Goal: Task Accomplishment & Management: Complete application form

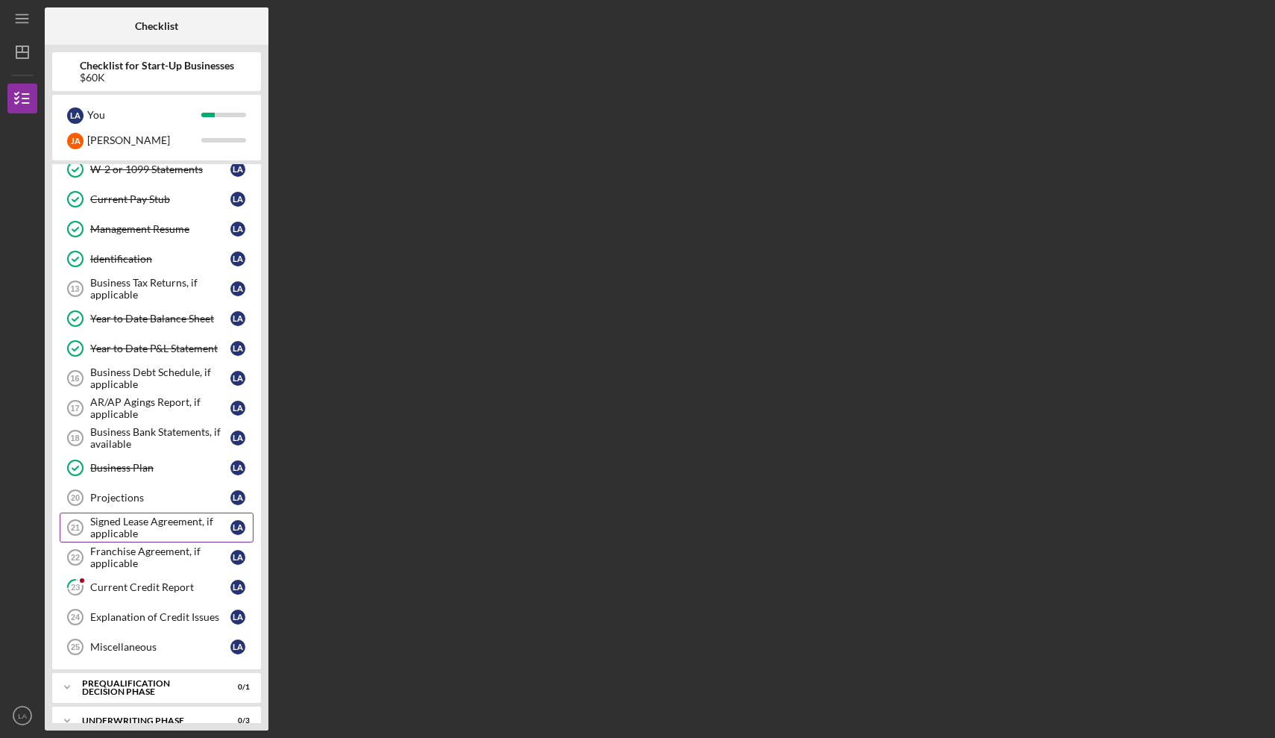
scroll to position [280, 0]
click at [166, 585] on div "Current Credit Report" at bounding box center [160, 586] width 140 height 12
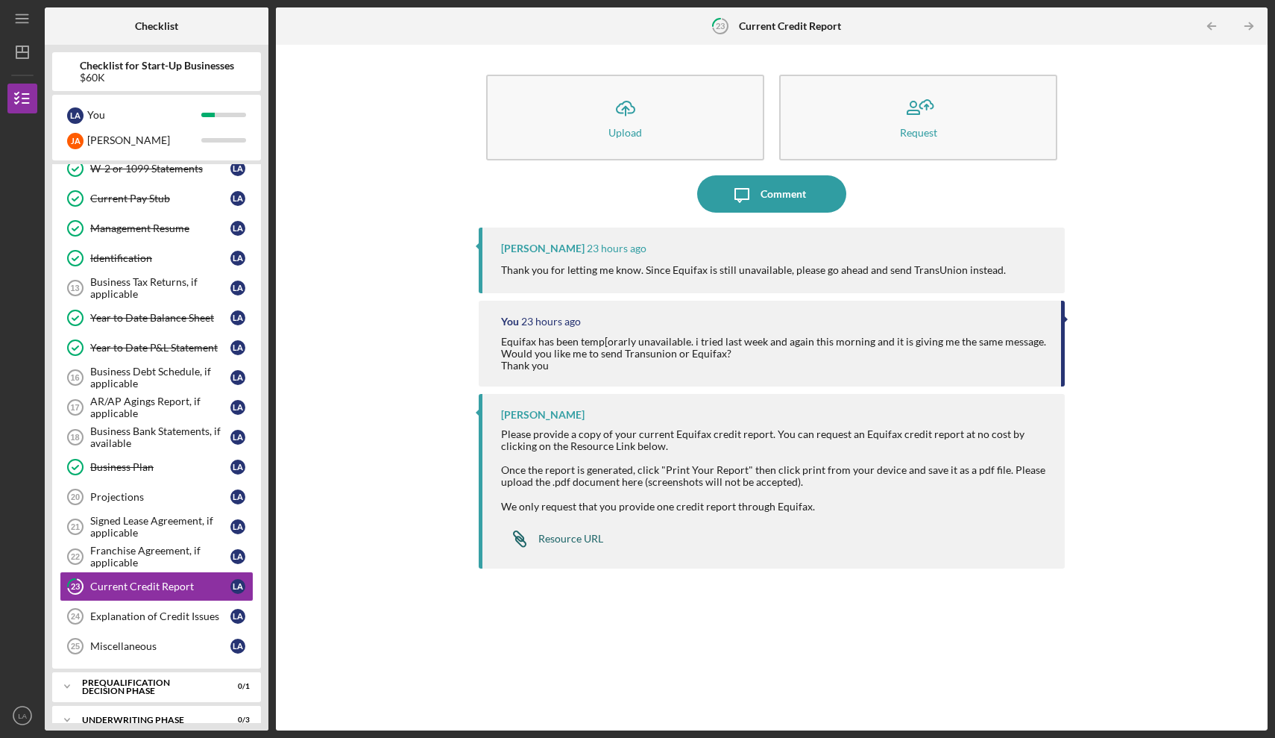
click at [566, 539] on div "Resource URL" at bounding box center [570, 538] width 65 height 12
click at [775, 197] on div "Comment" at bounding box center [783, 193] width 45 height 37
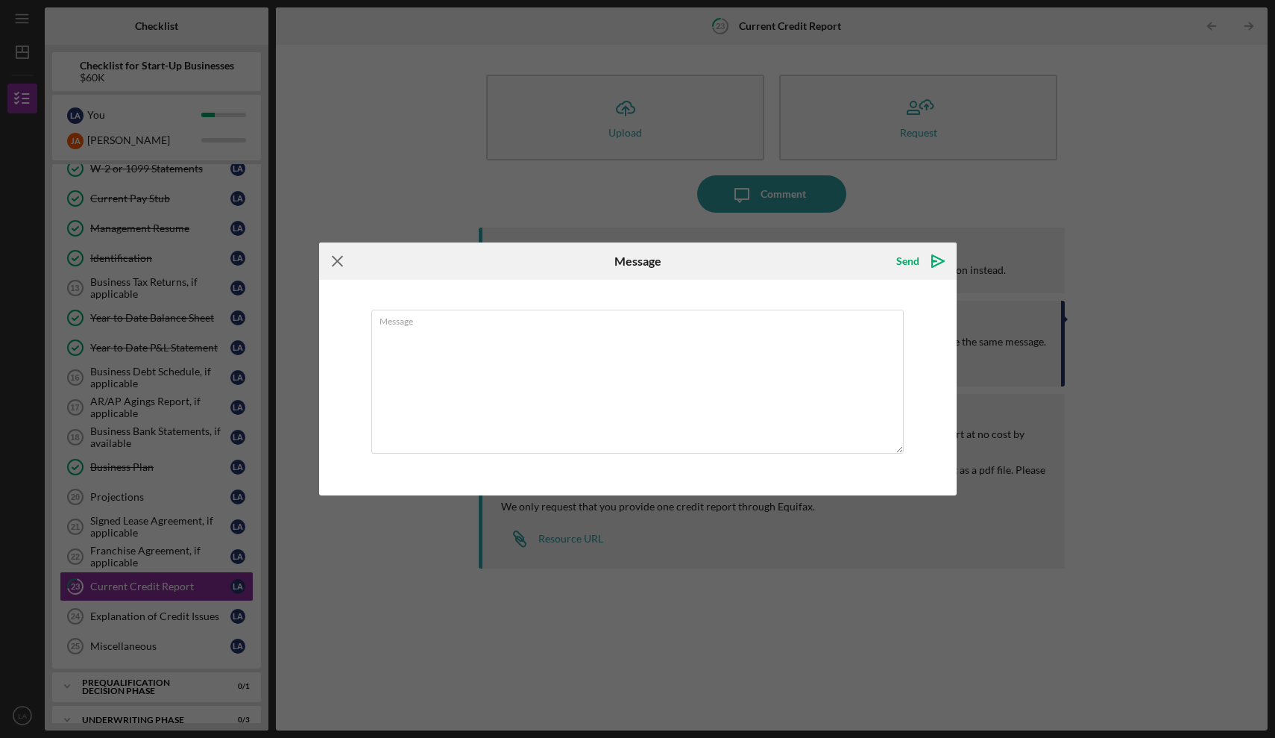
click at [344, 260] on icon "Icon/Menu Close" at bounding box center [337, 260] width 37 height 37
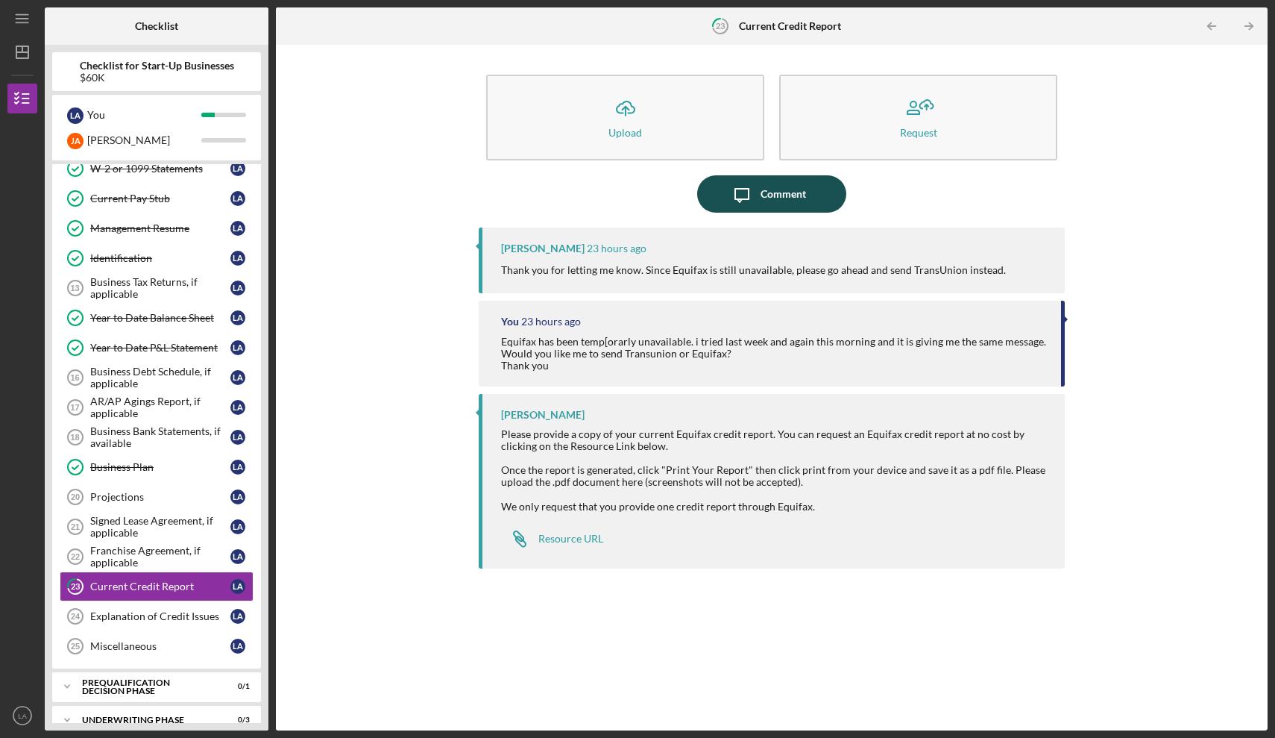
click at [783, 188] on div "Comment" at bounding box center [783, 193] width 45 height 37
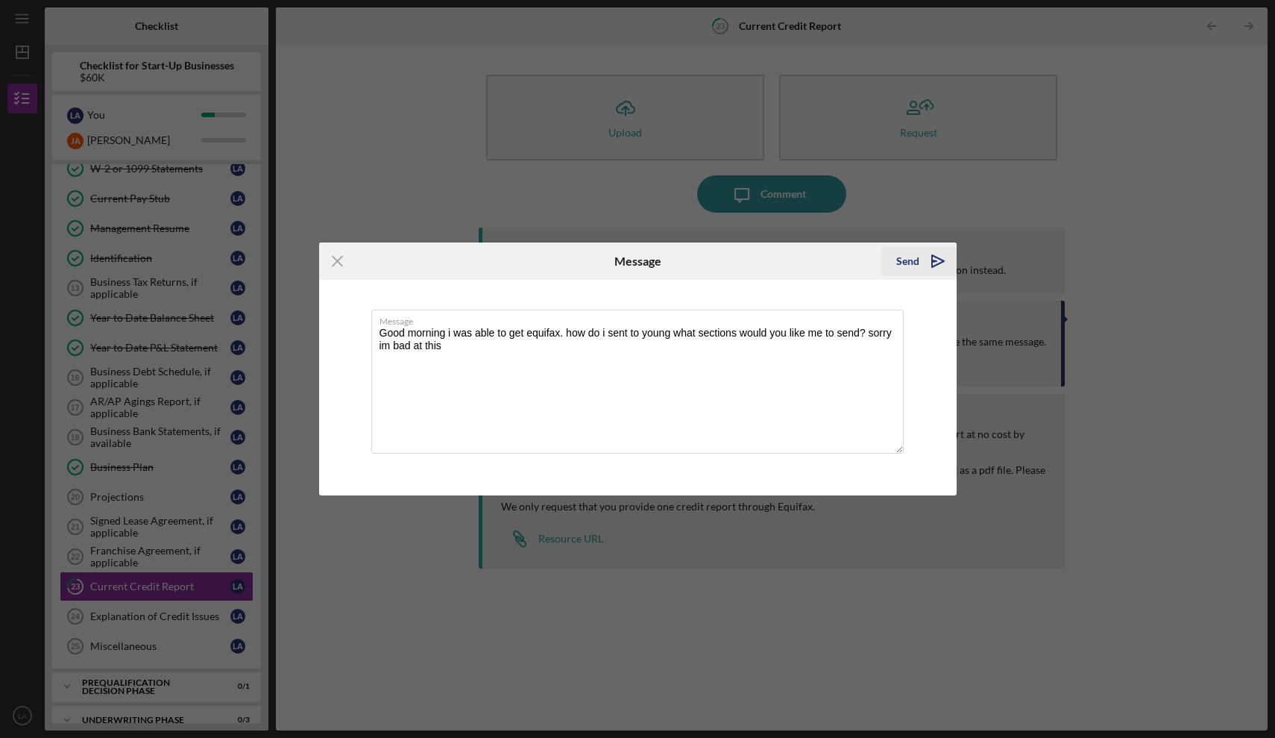
type textarea "Good morning i was able to get equifax. how do i sent to young what sections wo…"
click at [905, 260] on div "Send" at bounding box center [907, 261] width 23 height 30
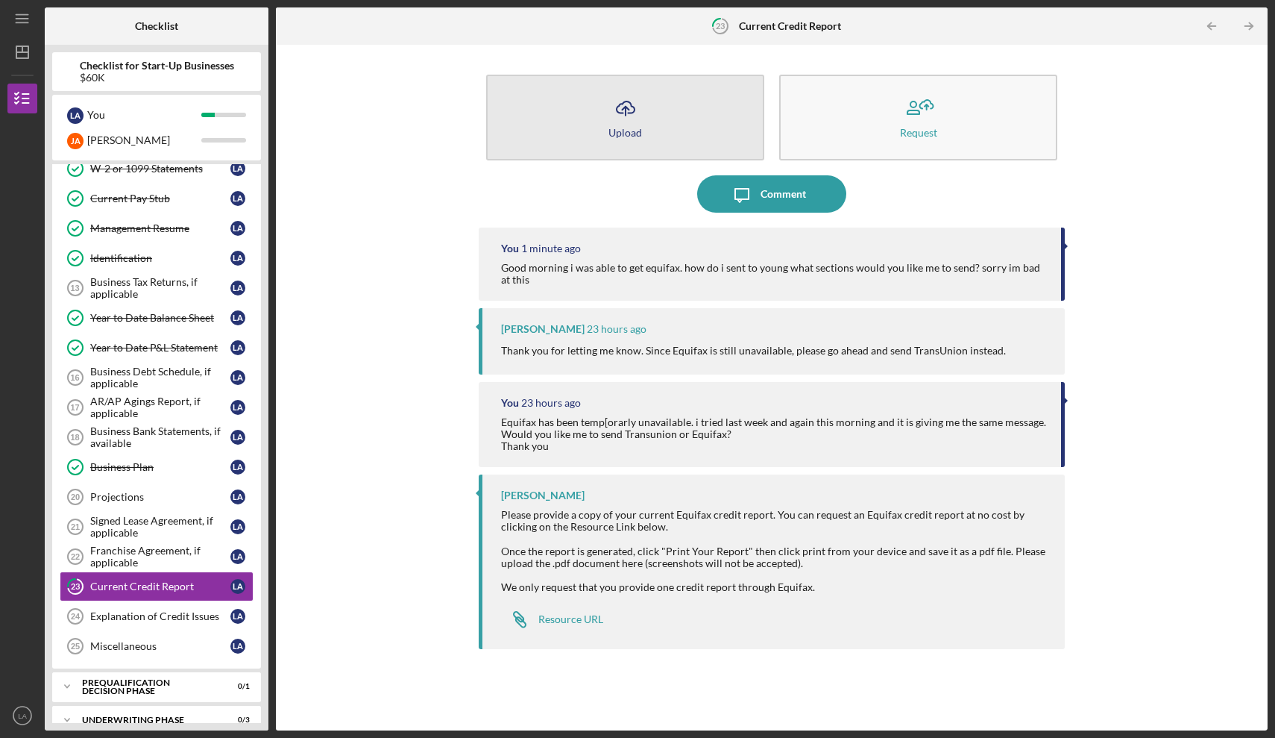
click at [628, 118] on icon "Icon/Upload" at bounding box center [625, 107] width 37 height 37
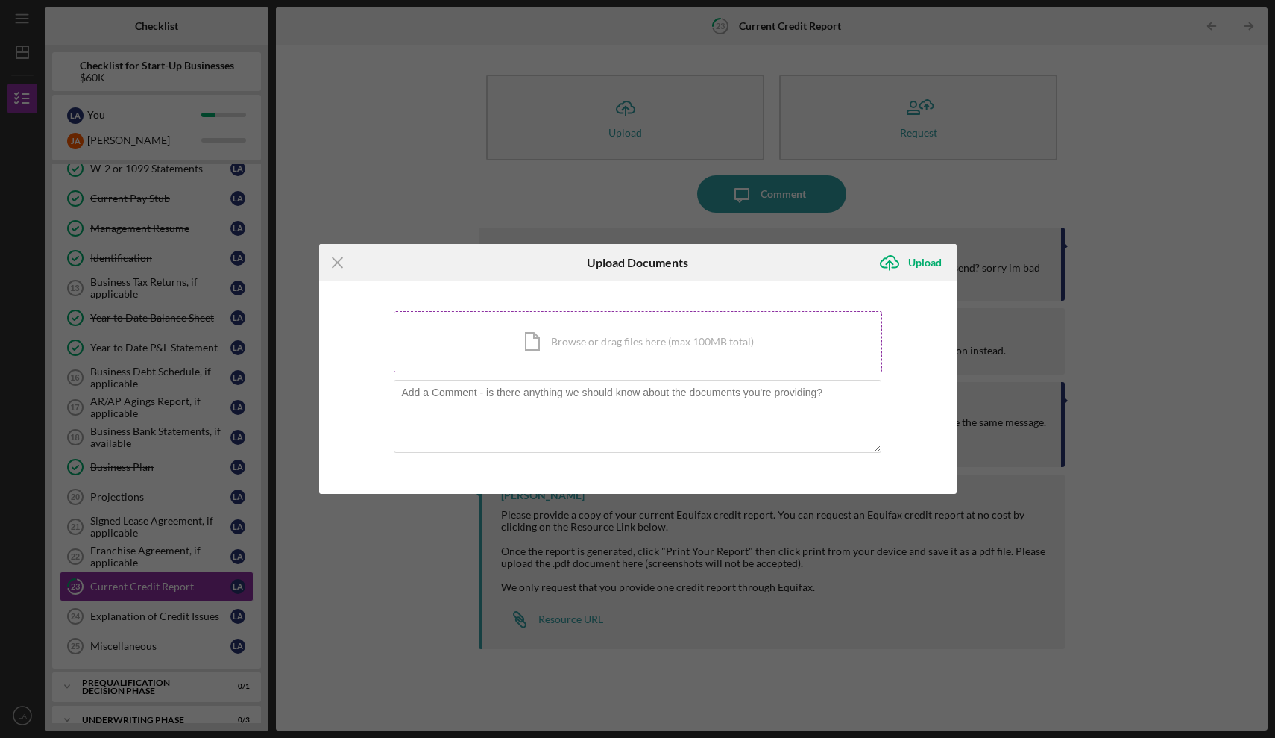
click at [621, 344] on div "Icon/Document Browse or drag files here (max 100MB total) Tap to choose files o…" at bounding box center [638, 341] width 488 height 61
click at [334, 263] on icon "Icon/Menu Close" at bounding box center [337, 262] width 37 height 37
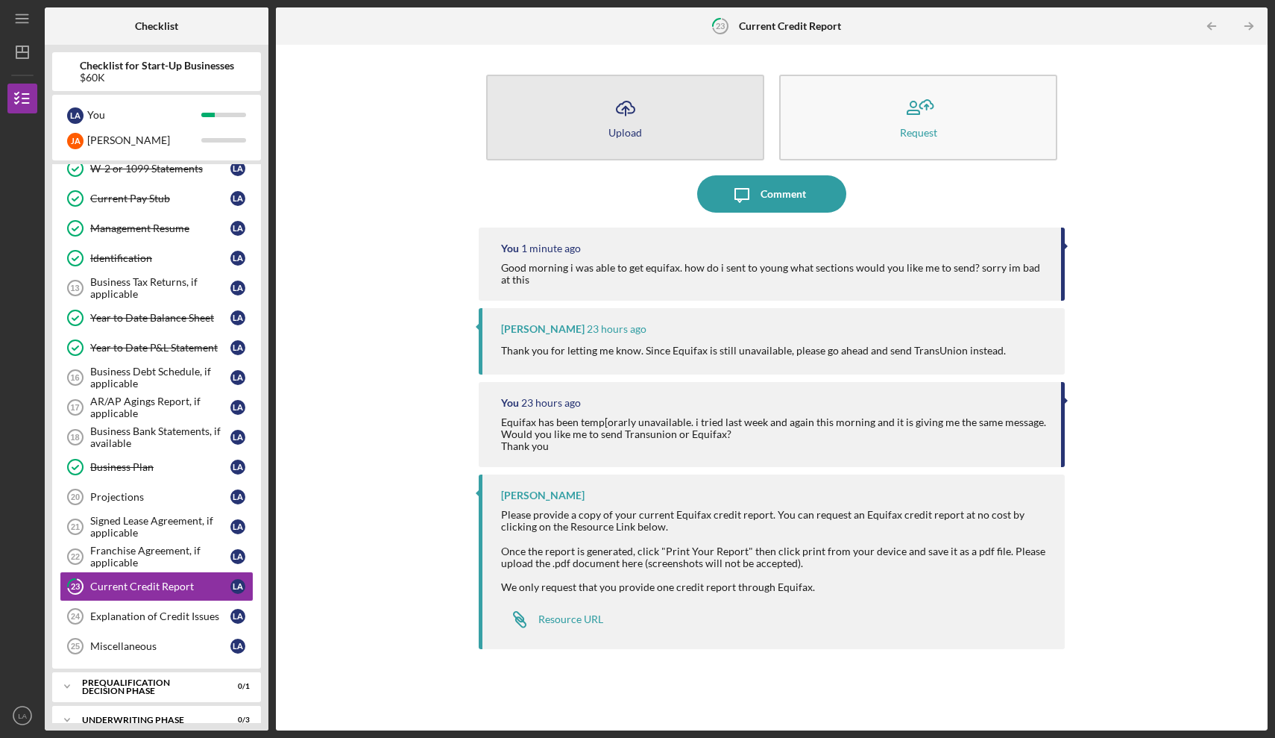
click at [627, 110] on icon "Icon/Upload" at bounding box center [625, 107] width 37 height 37
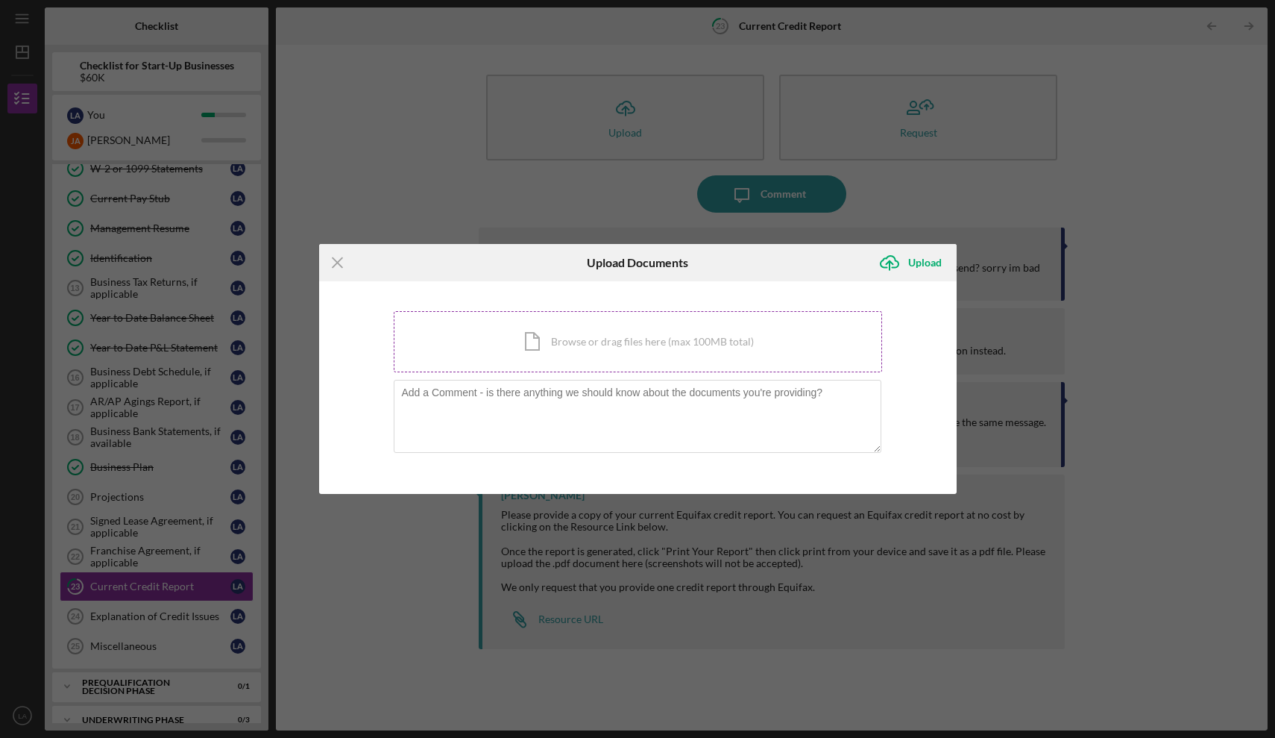
click at [583, 343] on div "Icon/Document Browse or drag files here (max 100MB total) Tap to choose files o…" at bounding box center [638, 341] width 488 height 61
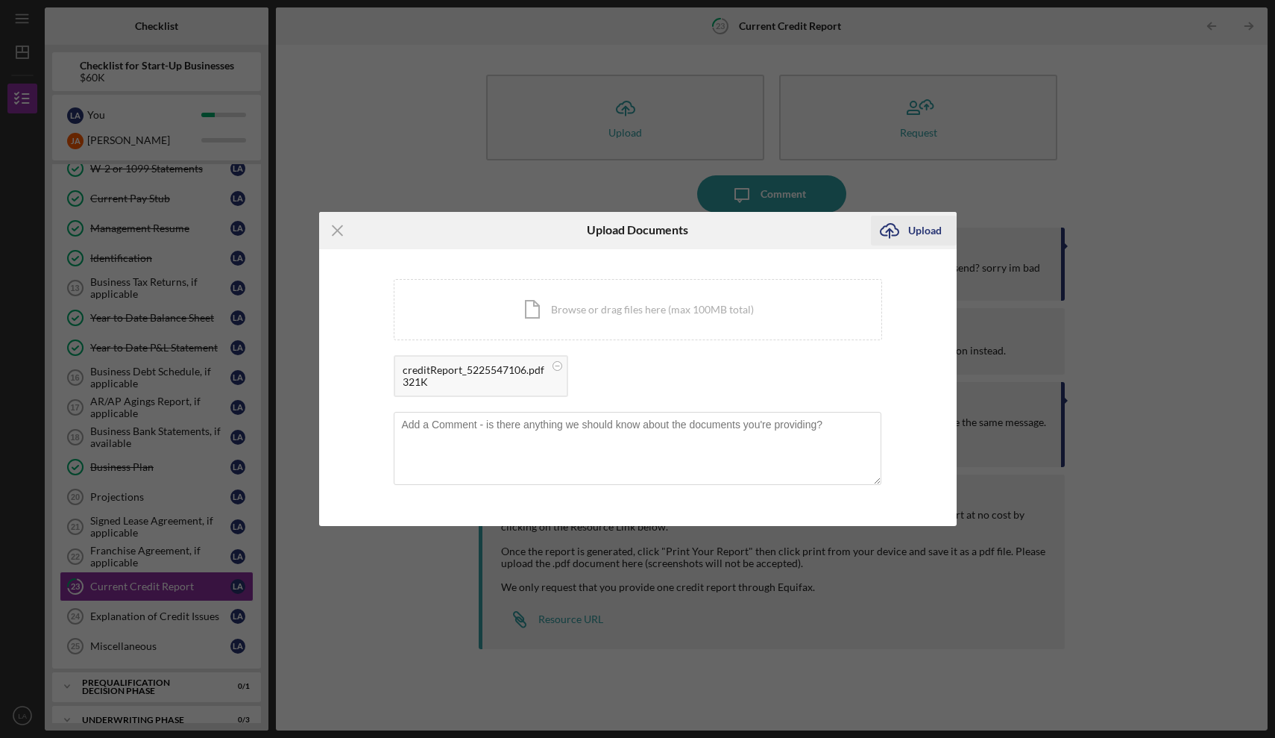
click at [928, 233] on div "Upload" at bounding box center [925, 231] width 34 height 30
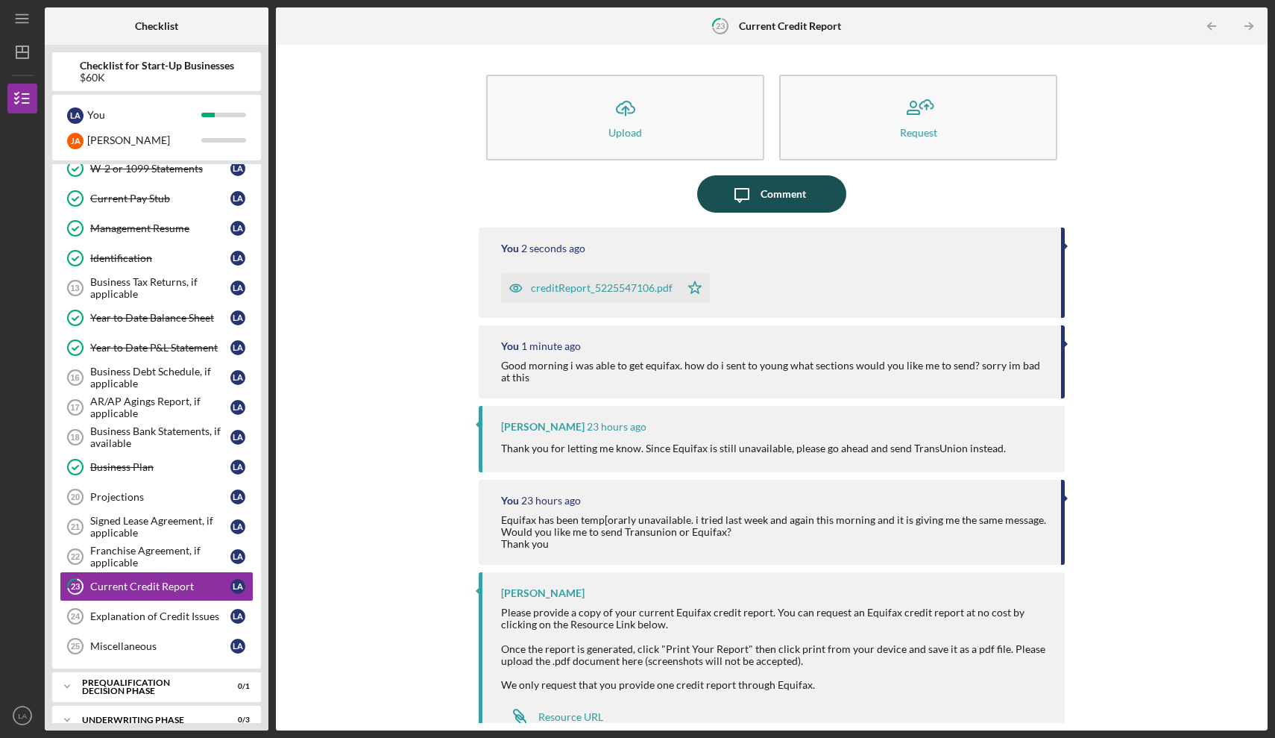
click at [776, 198] on div "Comment" at bounding box center [783, 193] width 45 height 37
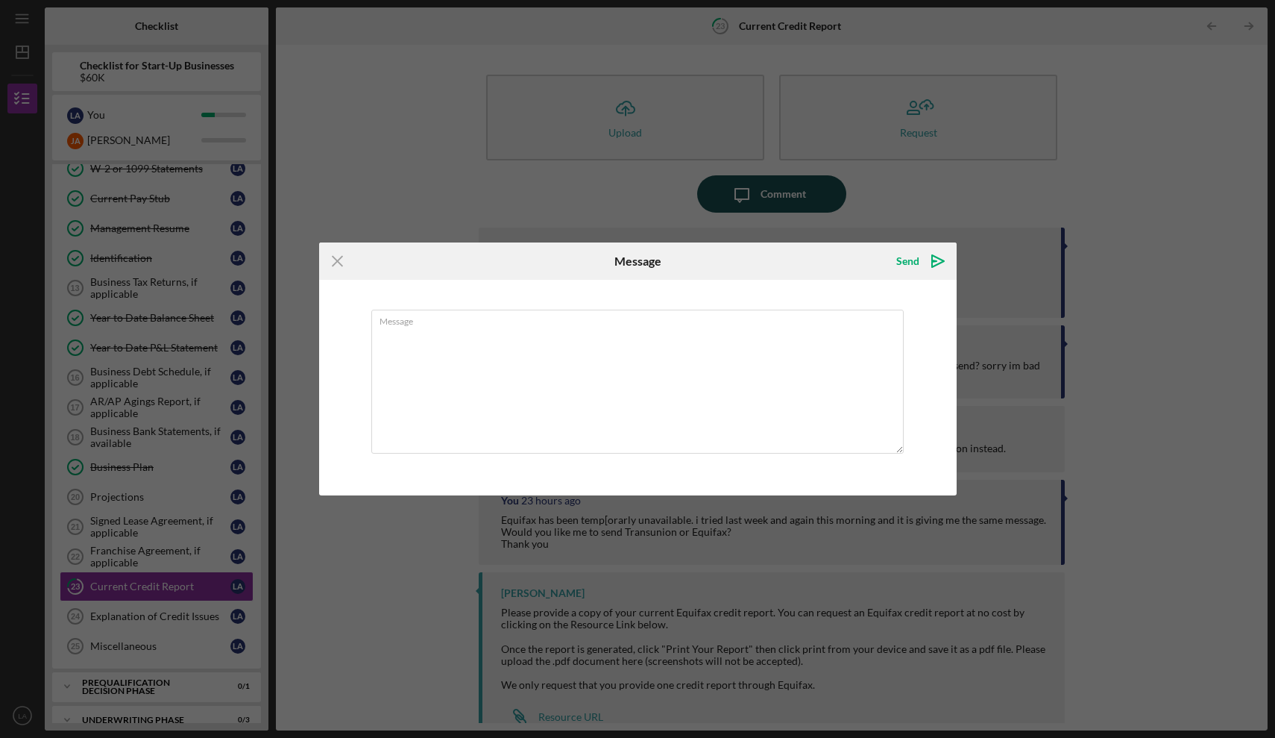
click at [776, 198] on div "Icon/Menu Close Message Send Icon/icon-invite-send Message Cancel Send Icon/ico…" at bounding box center [637, 369] width 1275 height 738
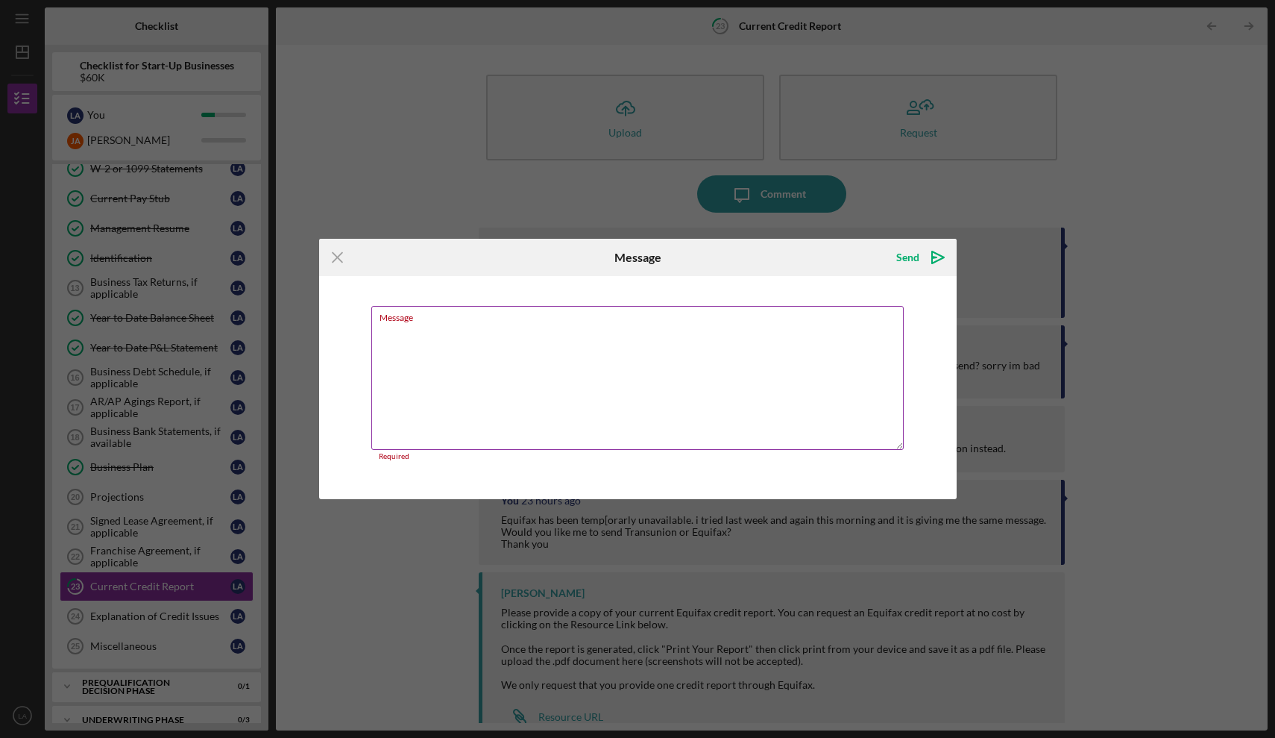
click at [457, 333] on textarea "Message" at bounding box center [637, 378] width 532 height 144
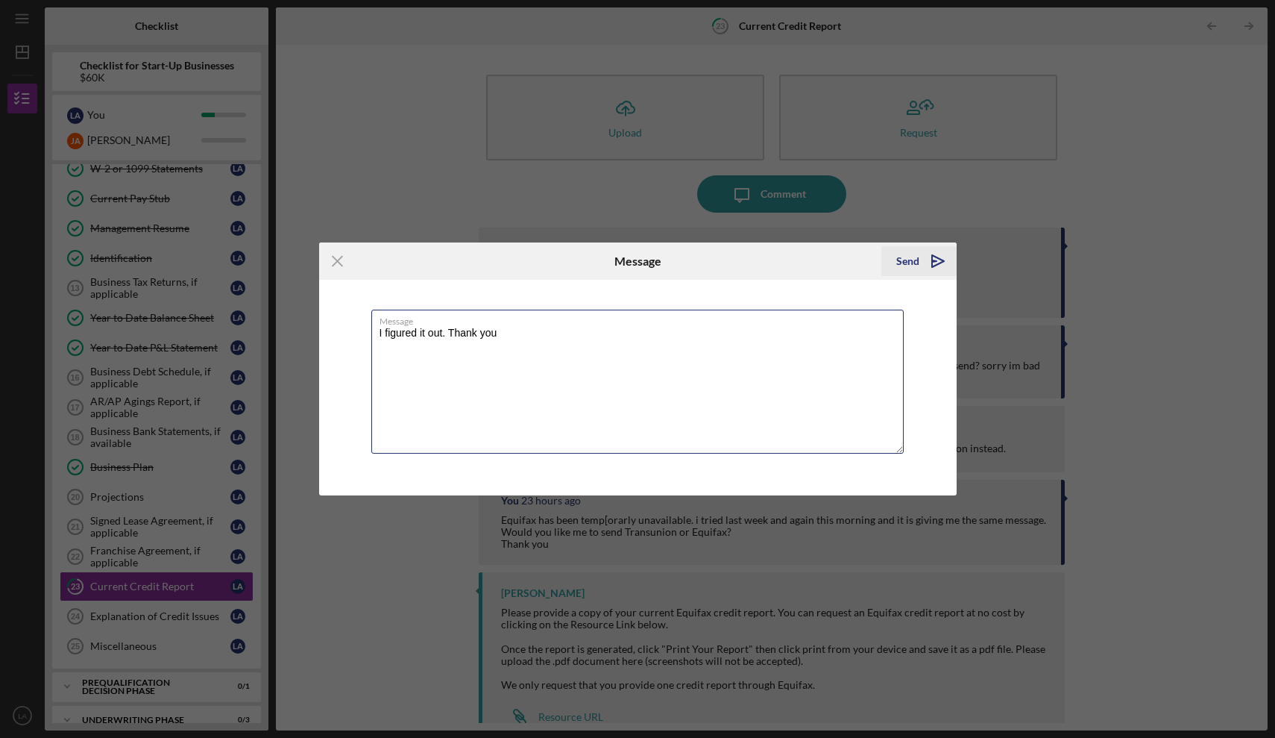
type textarea "I figured it out. Thank you"
click at [914, 261] on div "Send" at bounding box center [907, 261] width 23 height 30
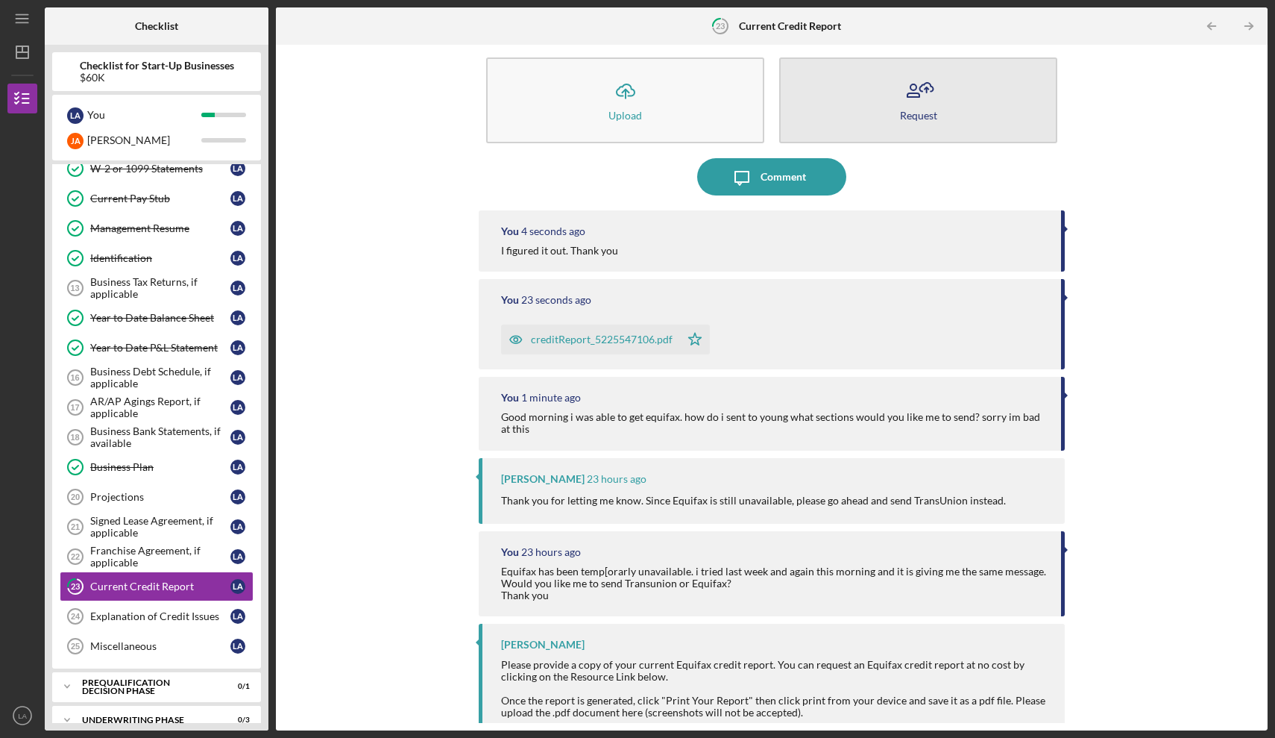
scroll to position [20, 0]
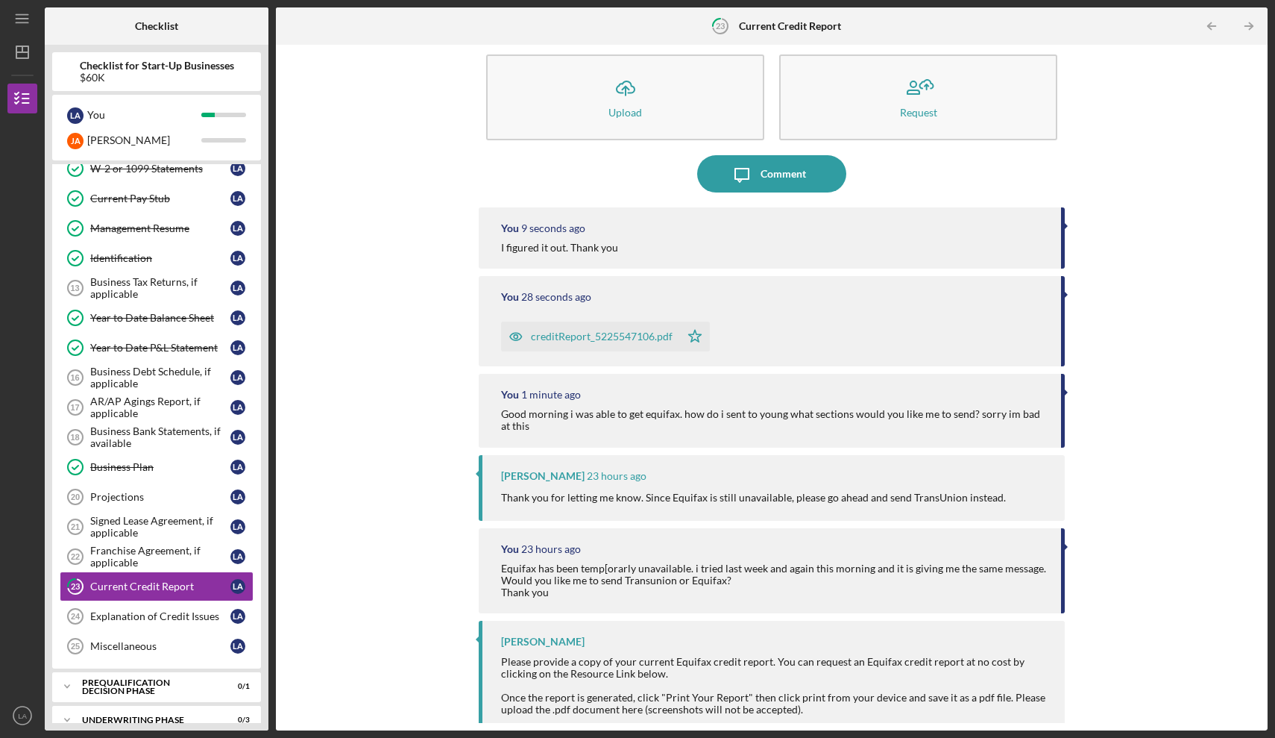
click at [614, 337] on div "creditReport_5225547106.pdf" at bounding box center [602, 336] width 142 height 12
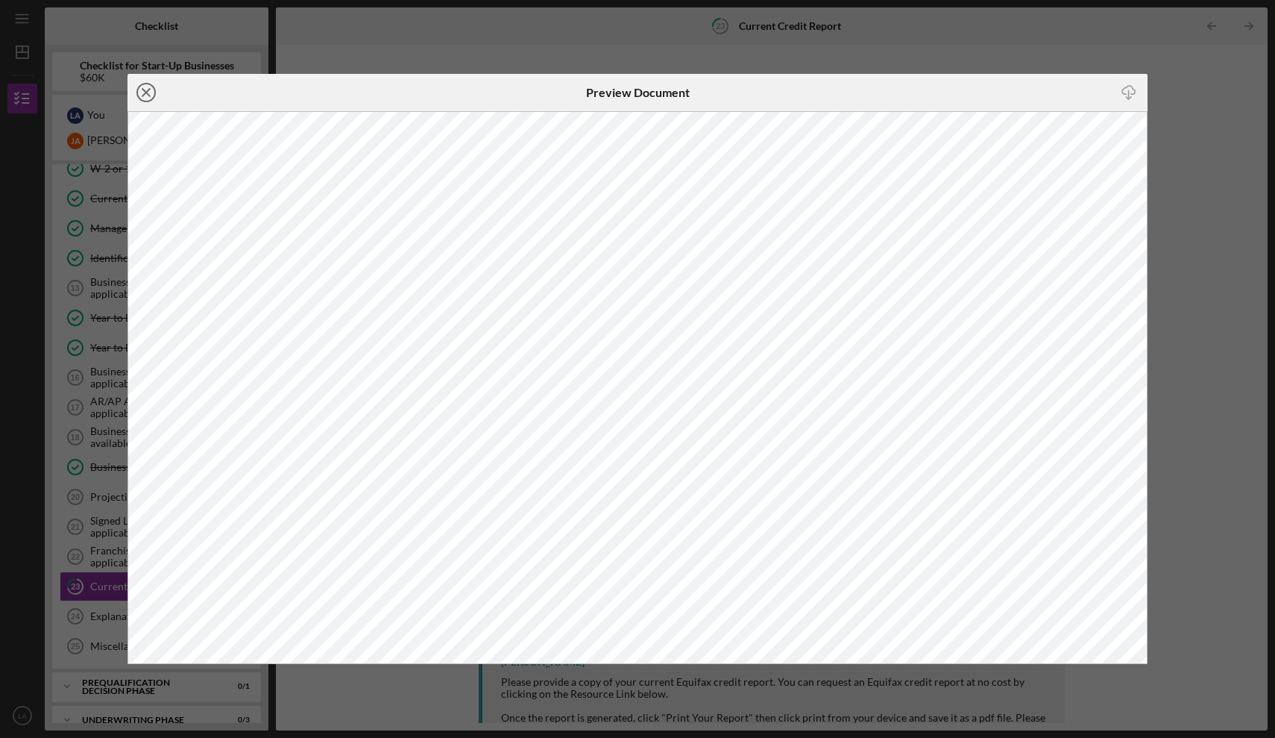
click at [150, 92] on icon "Icon/Close" at bounding box center [146, 92] width 37 height 37
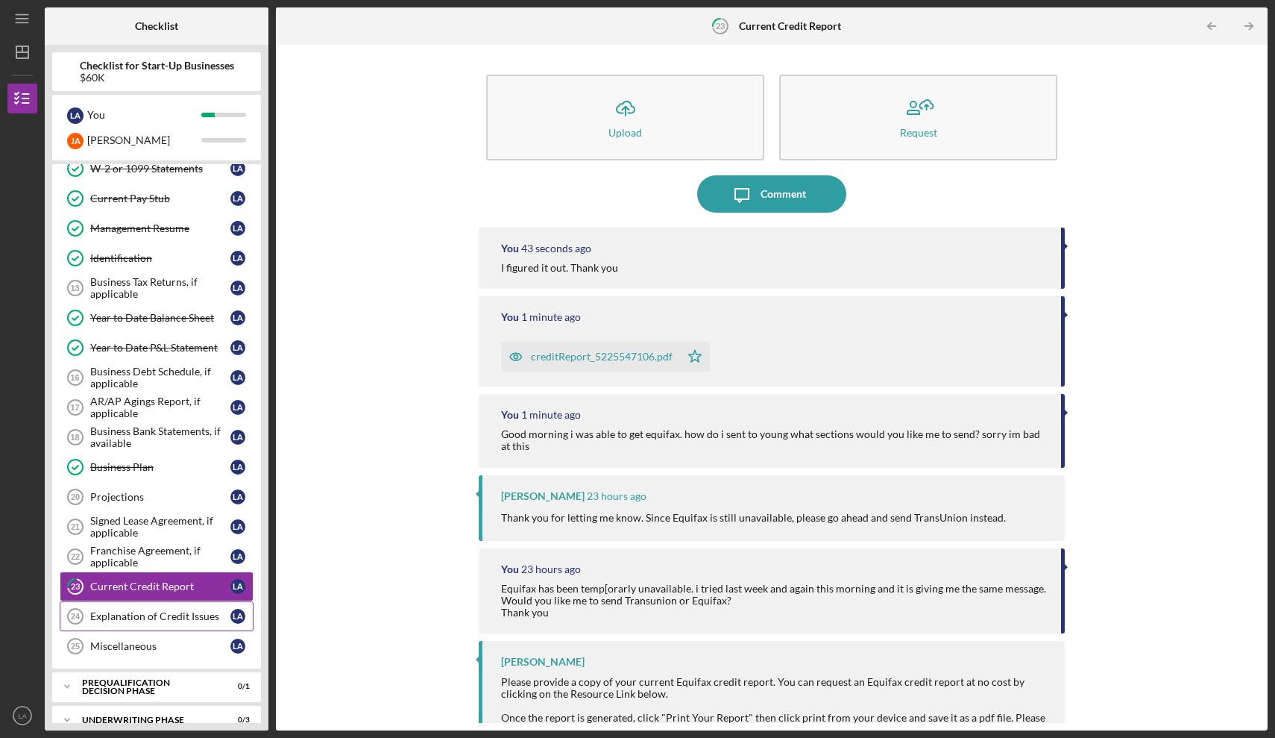
click at [169, 618] on div "Explanation of Credit Issues" at bounding box center [160, 616] width 140 height 12
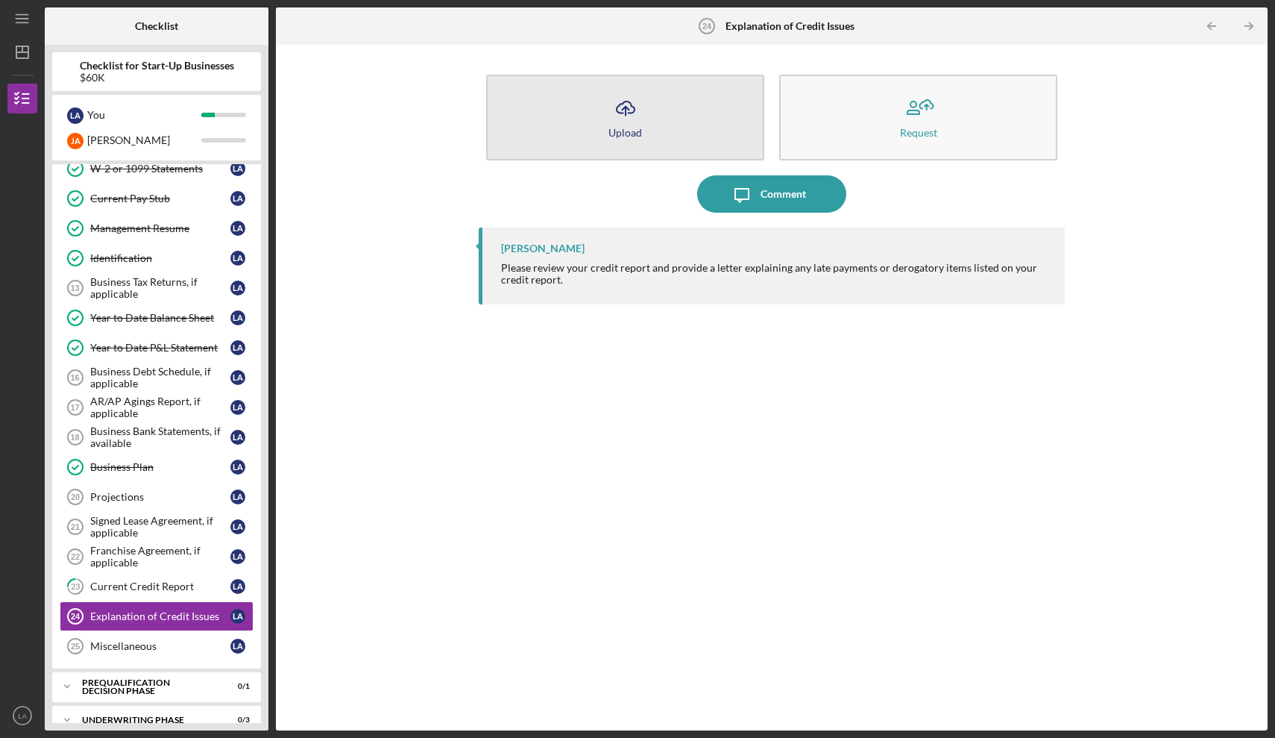
click at [588, 133] on button "Icon/Upload Upload" at bounding box center [625, 118] width 278 height 86
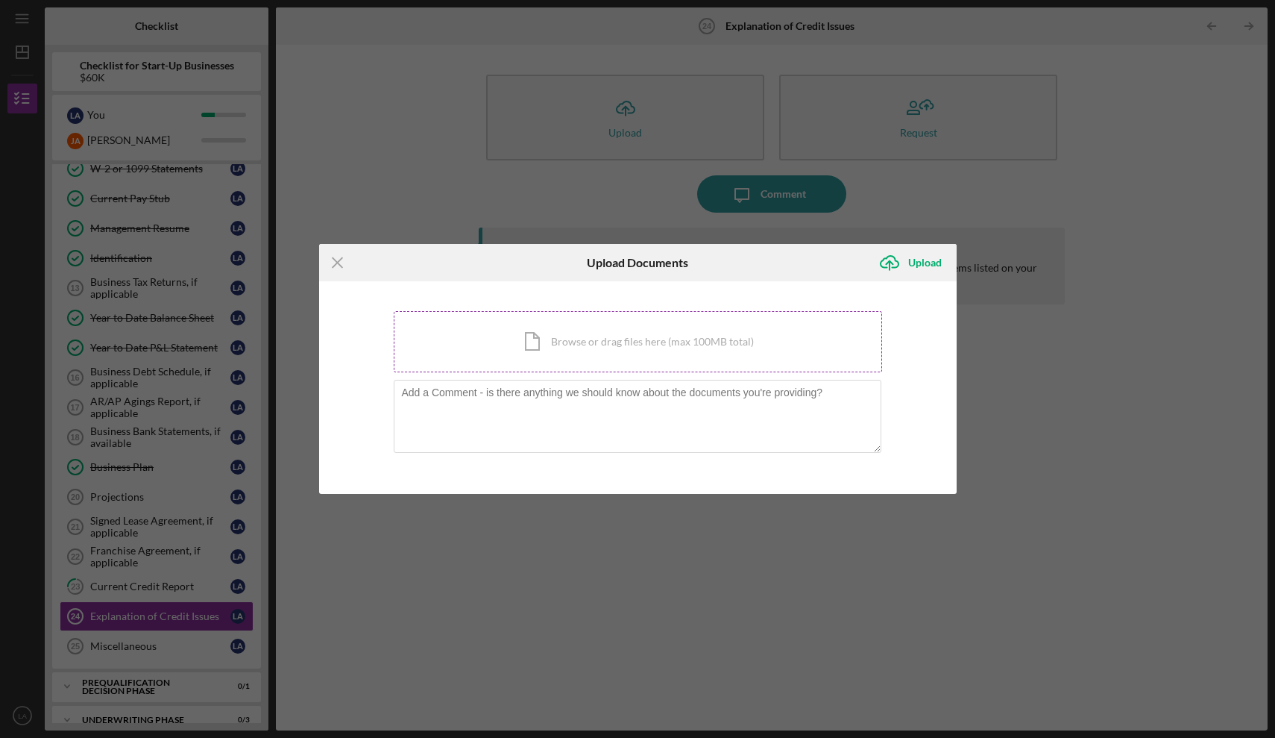
click at [563, 333] on div "Icon/Document Browse or drag files here (max 100MB total) Tap to choose files o…" at bounding box center [638, 341] width 488 height 61
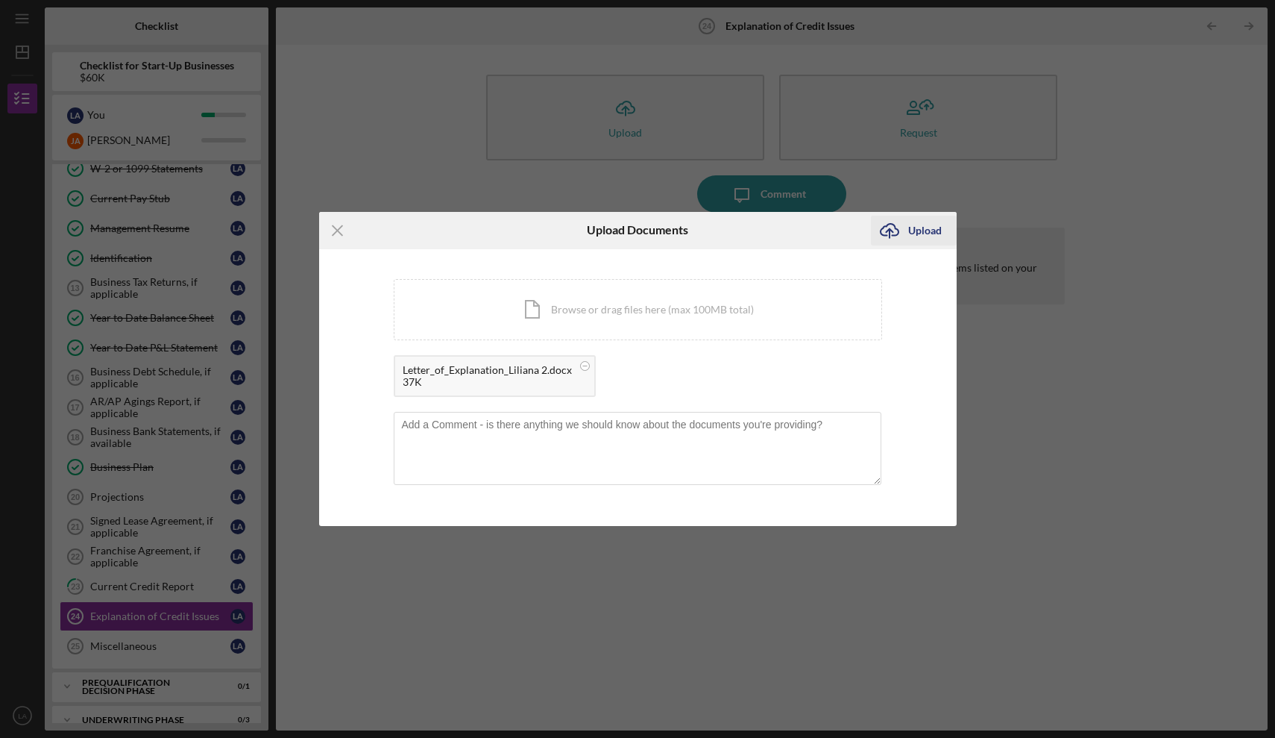
click at [931, 233] on div "Upload" at bounding box center [925, 231] width 34 height 30
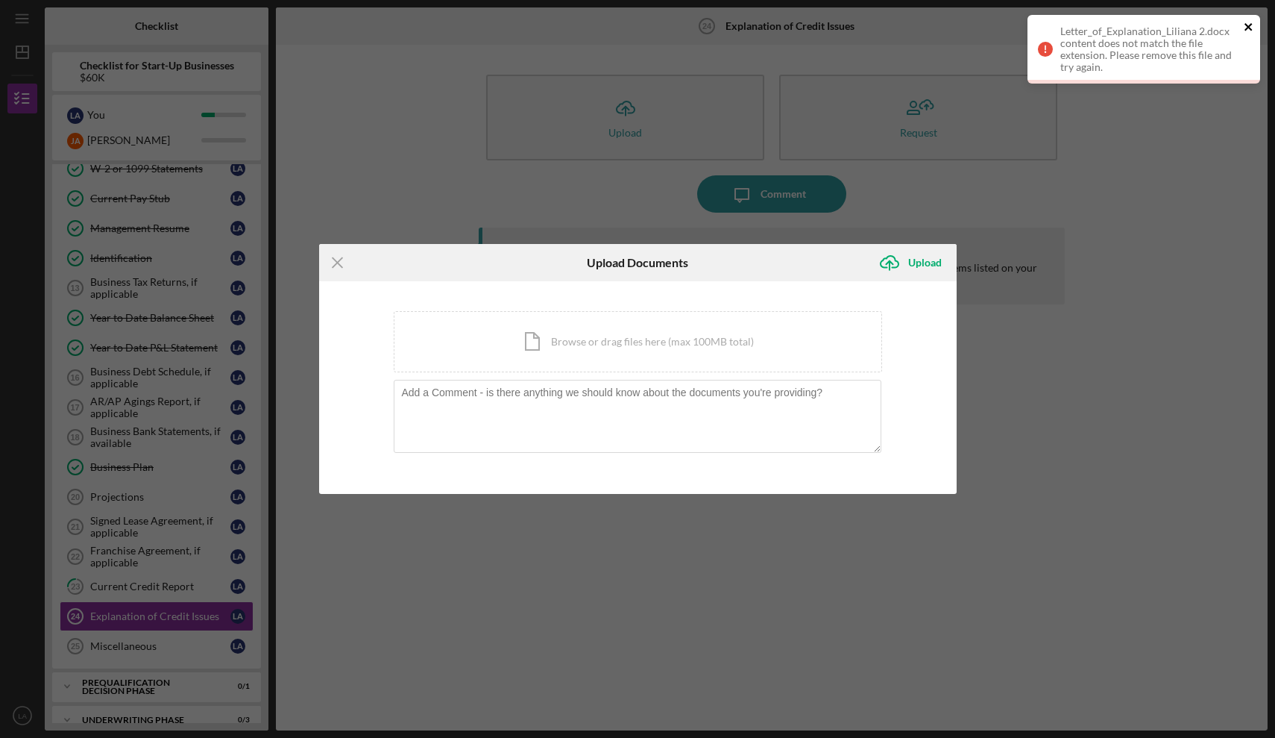
click at [1248, 24] on icon "close" at bounding box center [1249, 27] width 10 height 12
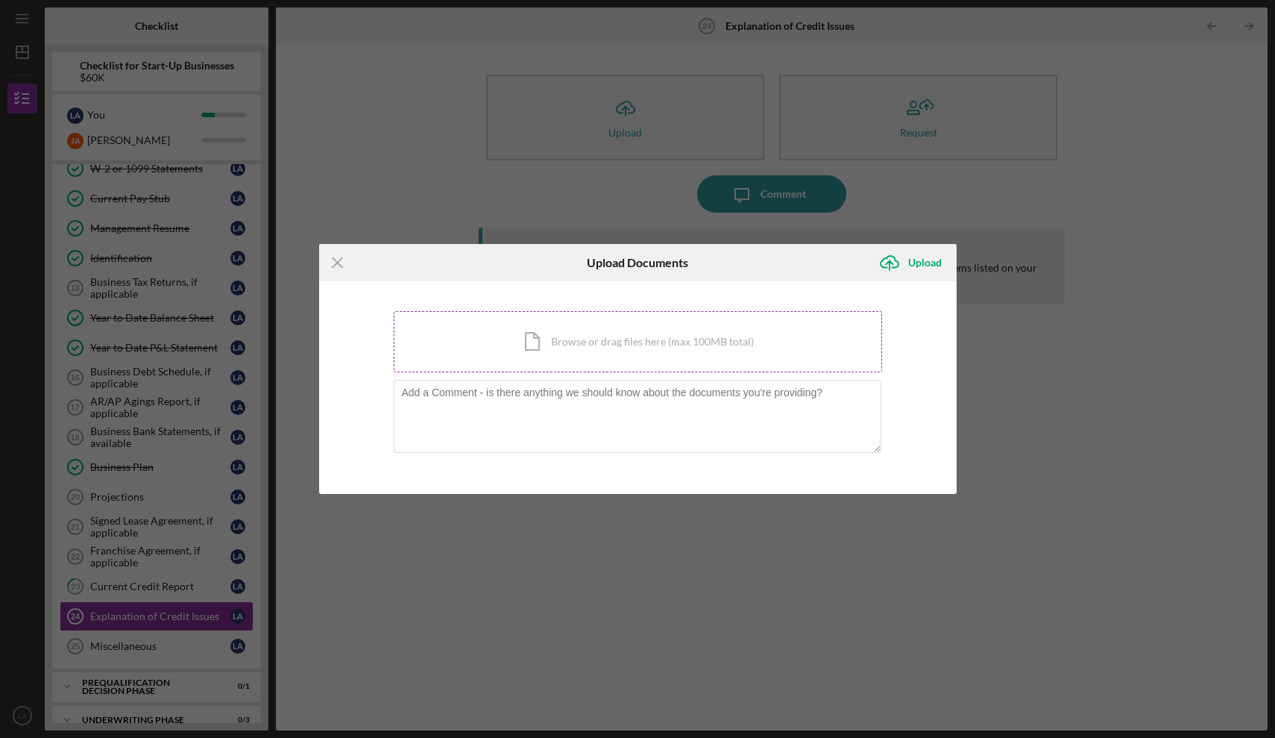
click at [625, 342] on div "Icon/Document Browse or drag files here (max 100MB total) Tap to choose files o…" at bounding box center [638, 341] width 488 height 61
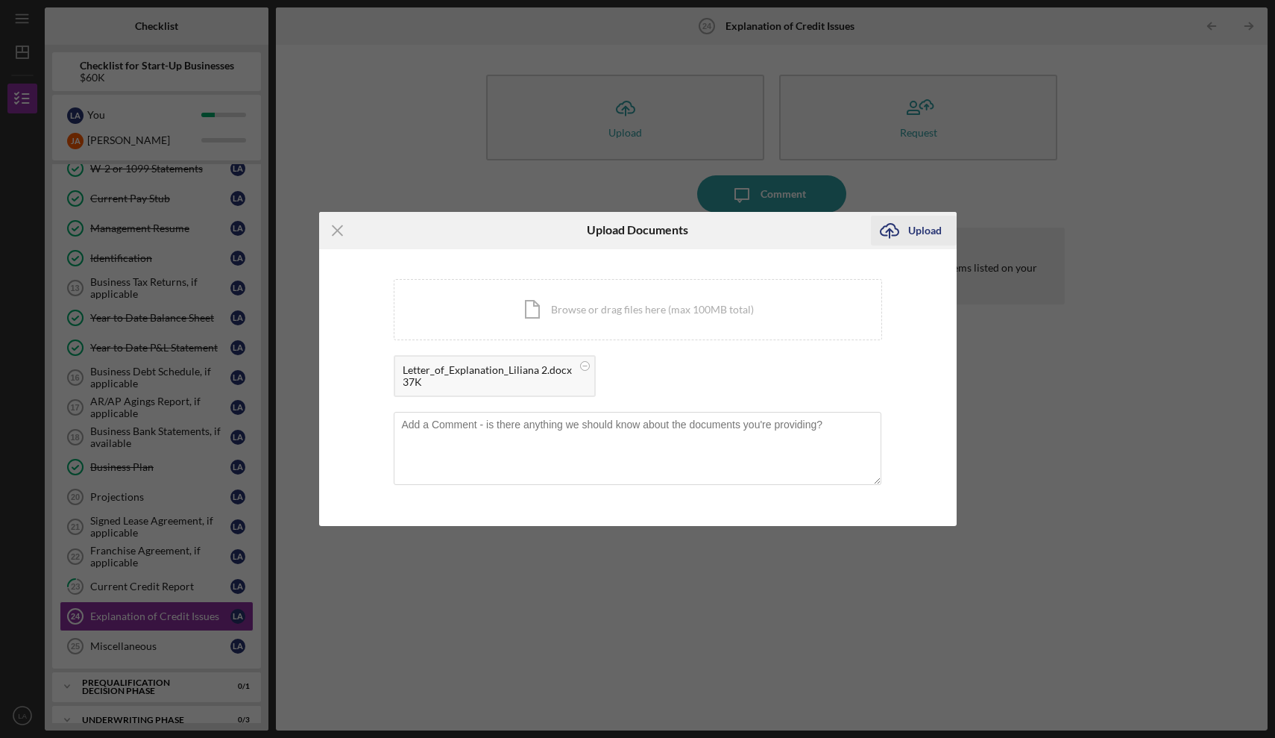
click at [925, 230] on div "Upload" at bounding box center [925, 231] width 34 height 30
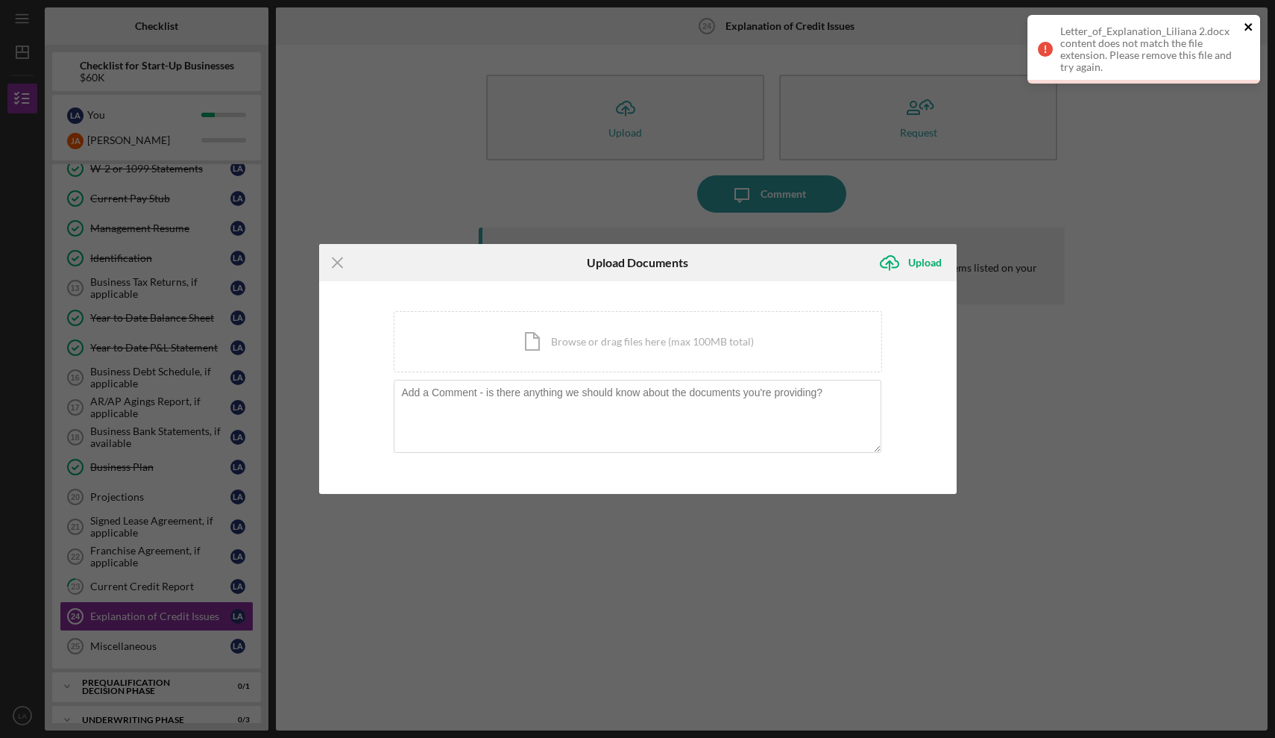
click at [1251, 26] on icon "close" at bounding box center [1249, 27] width 10 height 12
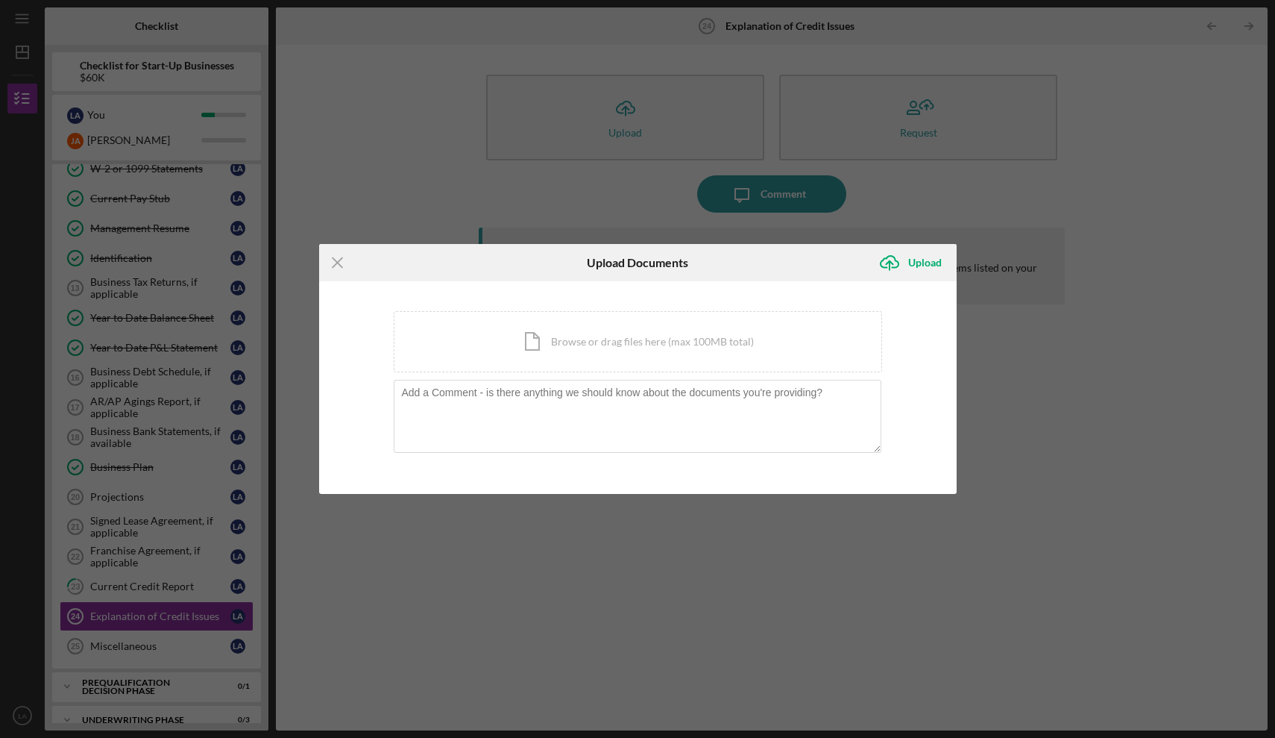
click at [1251, 26] on div "Letter_of_Explanation_Liliana 2.docx content does not match the file extension.…" at bounding box center [1144, 55] width 239 height 87
click at [342, 260] on icon "Icon/Menu Close" at bounding box center [337, 262] width 37 height 37
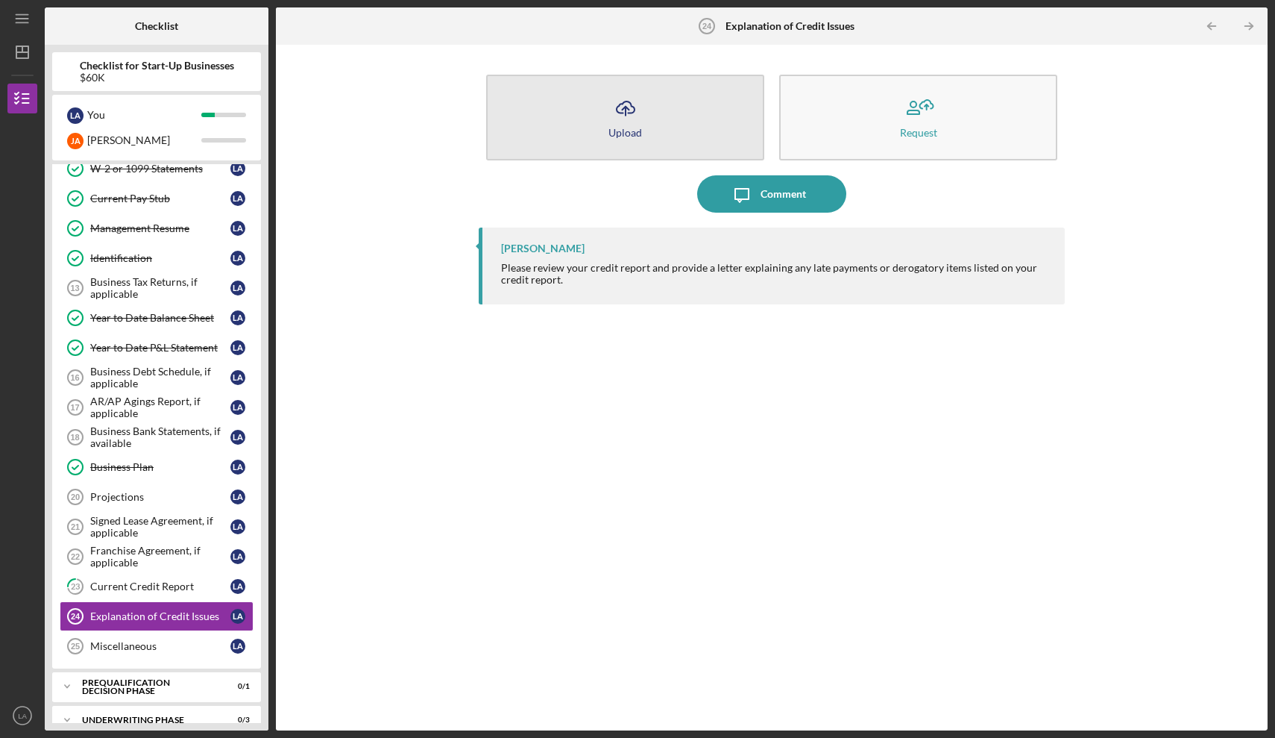
click at [633, 132] on div "Upload" at bounding box center [626, 132] width 34 height 11
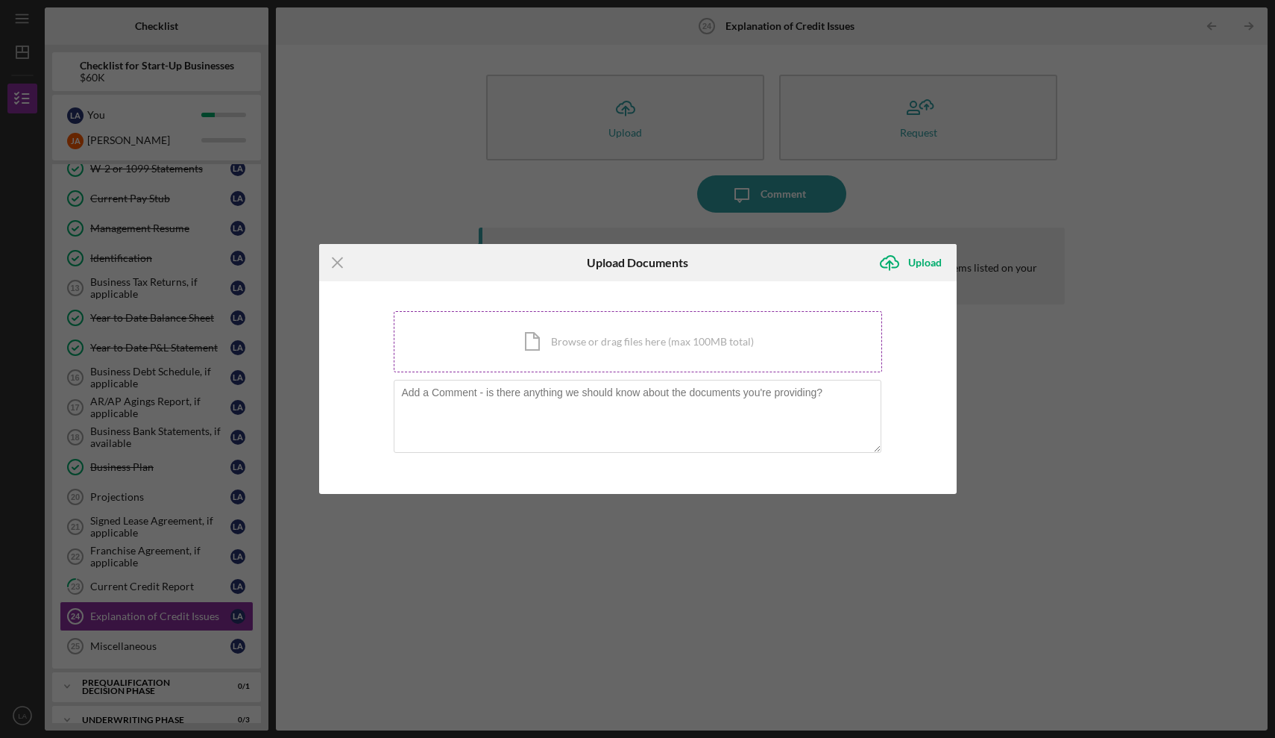
click at [606, 342] on div "Icon/Document Browse or drag files here (max 100MB total) Tap to choose files o…" at bounding box center [638, 341] width 488 height 61
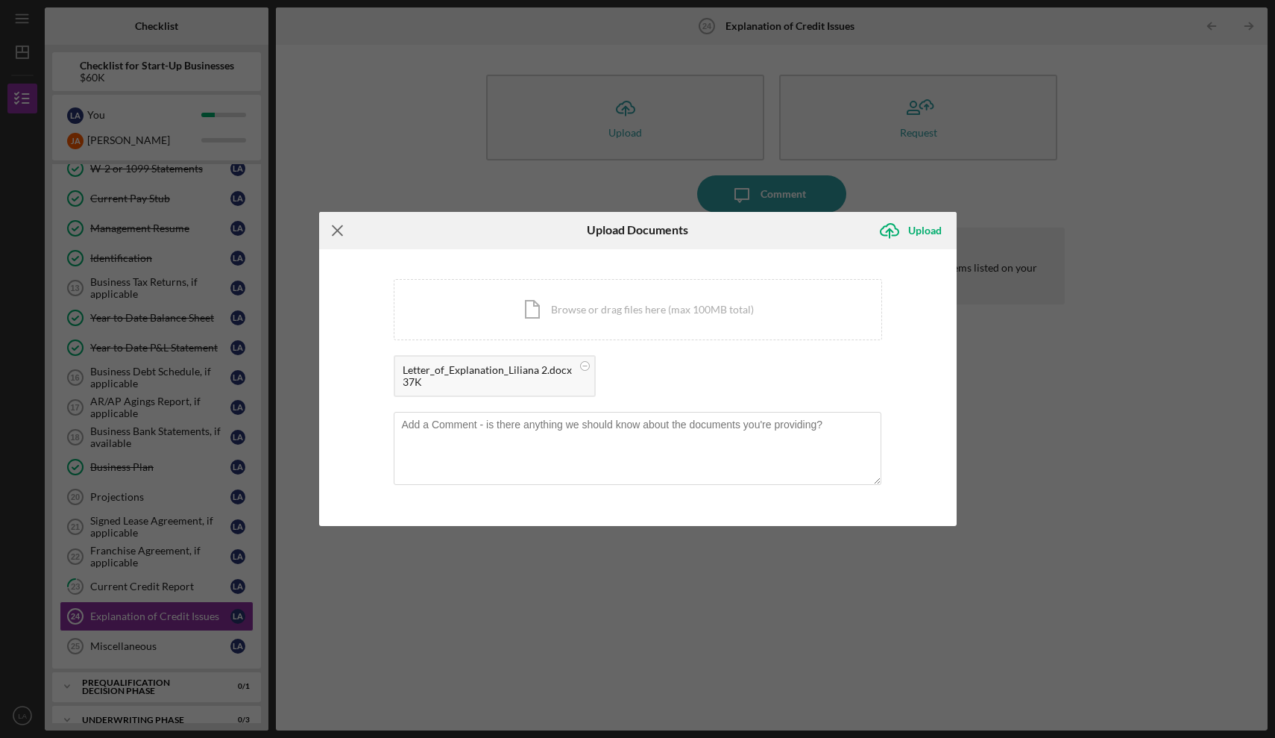
click at [334, 233] on line at bounding box center [338, 230] width 10 height 10
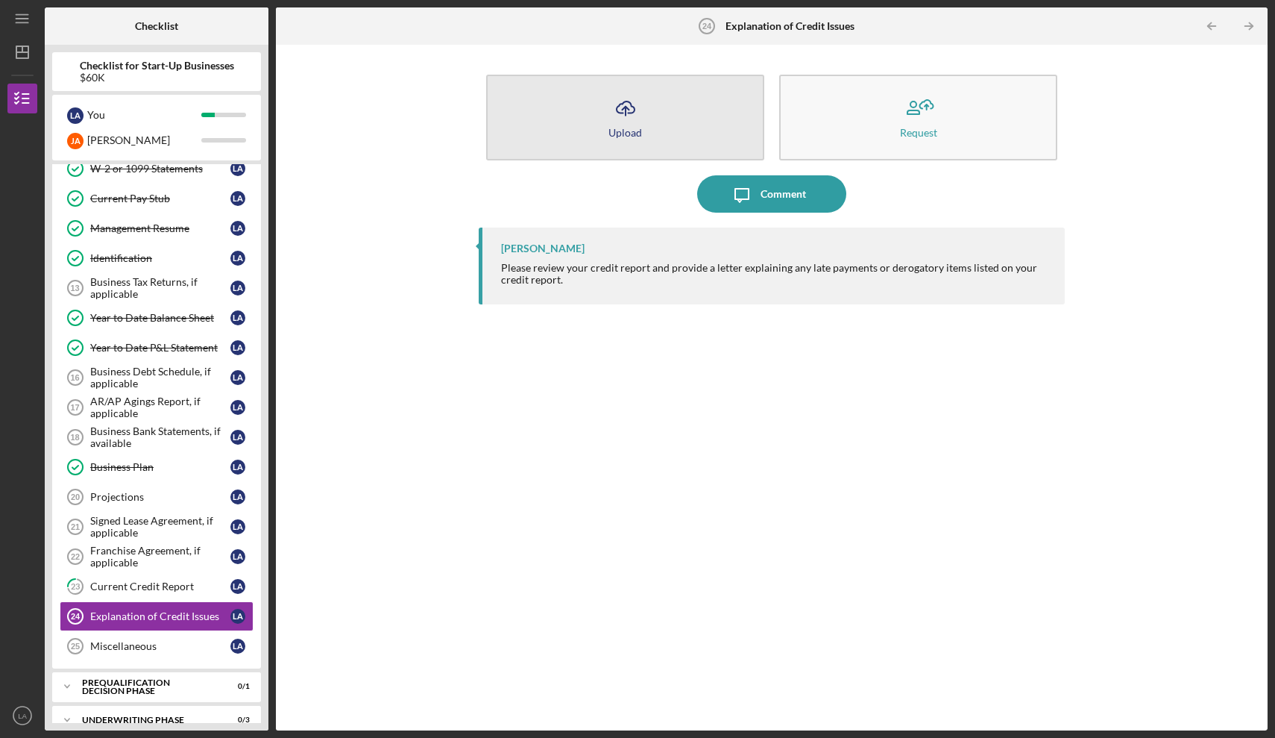
click at [649, 113] on button "Icon/Upload Upload" at bounding box center [625, 118] width 278 height 86
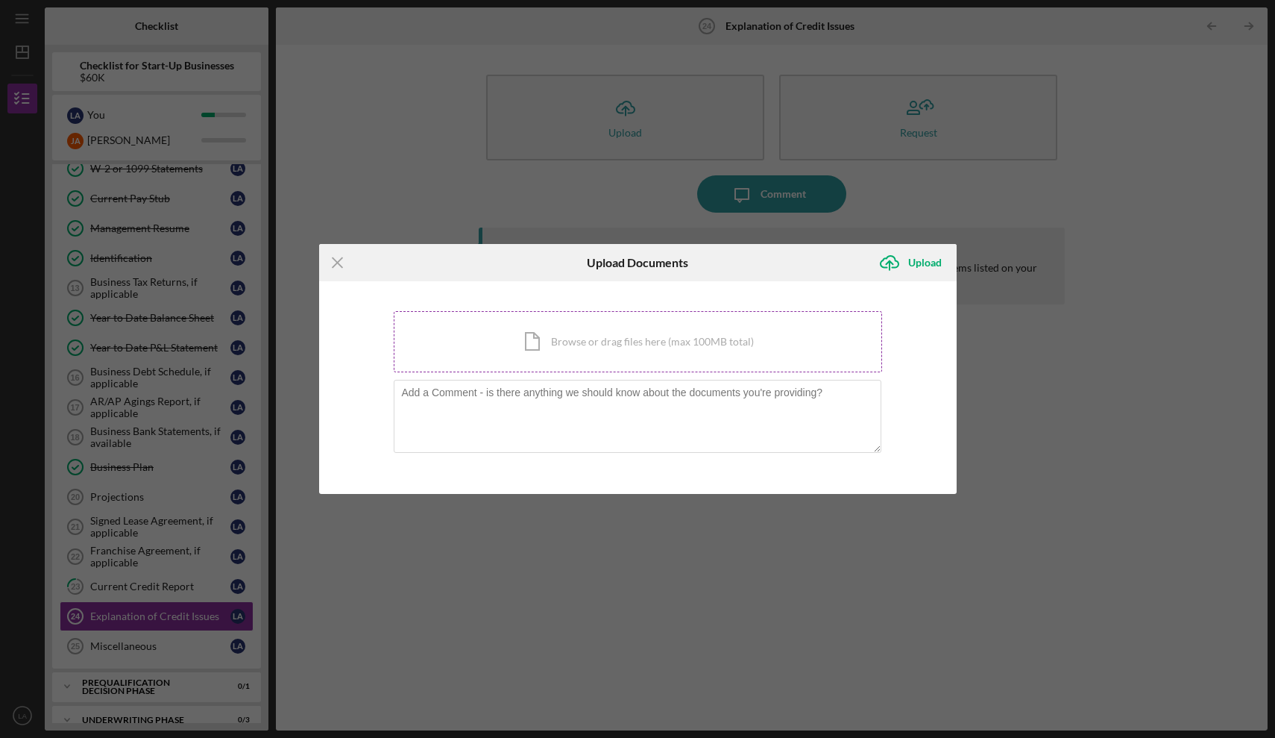
click at [626, 336] on div "Icon/Document Browse or drag files here (max 100MB total) Tap to choose files o…" at bounding box center [638, 341] width 488 height 61
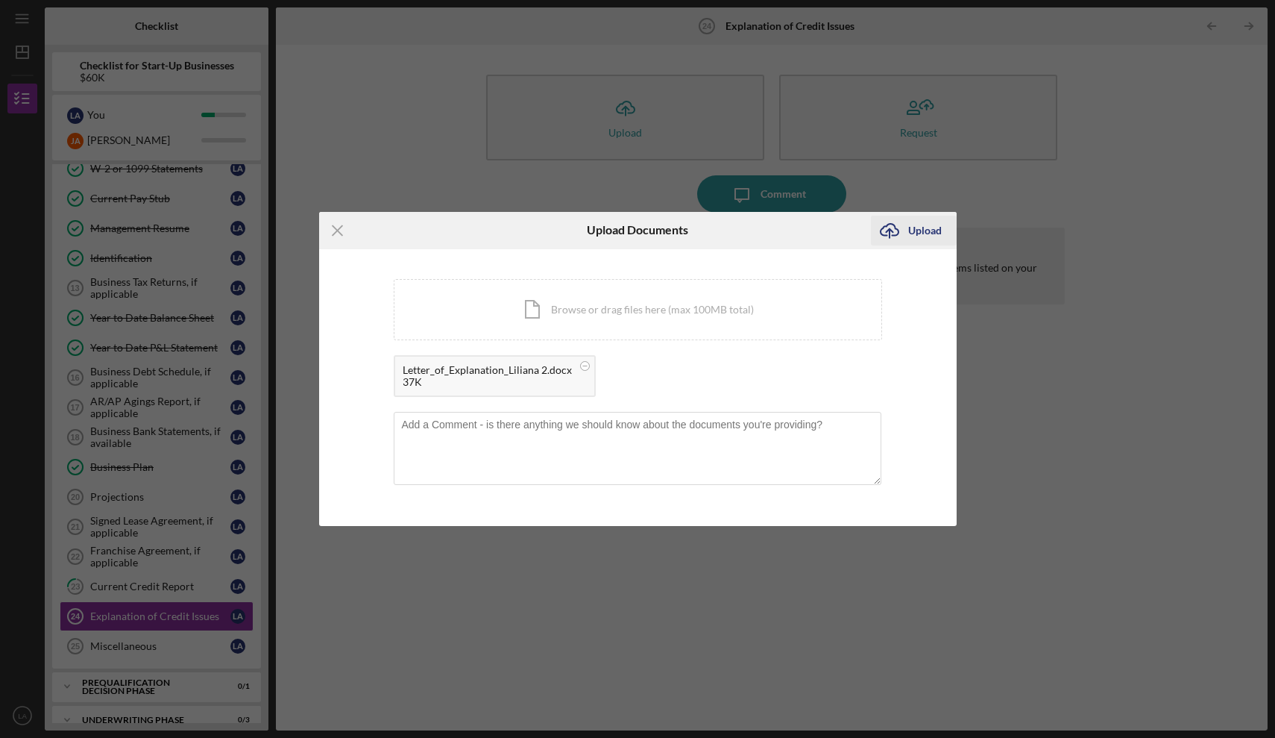
click at [932, 230] on div "Upload" at bounding box center [925, 231] width 34 height 30
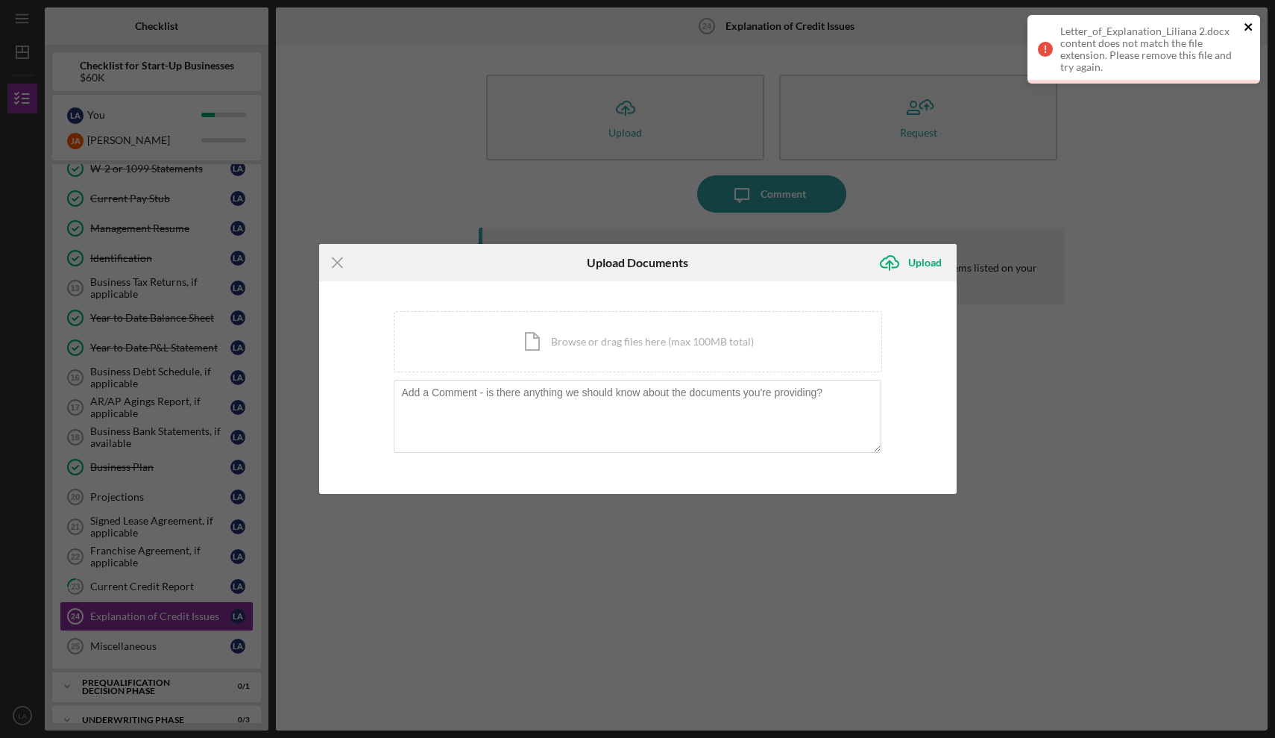
click at [1250, 25] on icon "close" at bounding box center [1248, 26] width 7 height 7
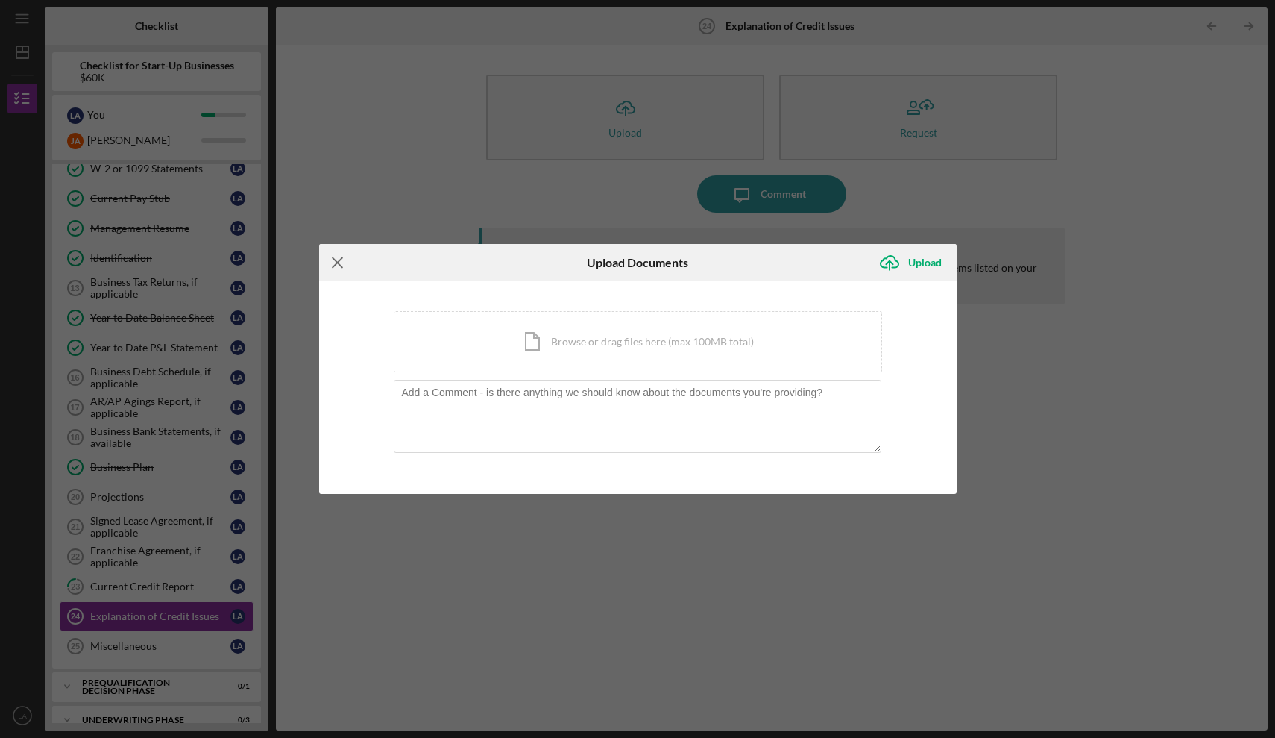
click at [342, 262] on icon "Icon/Menu Close" at bounding box center [337, 262] width 37 height 37
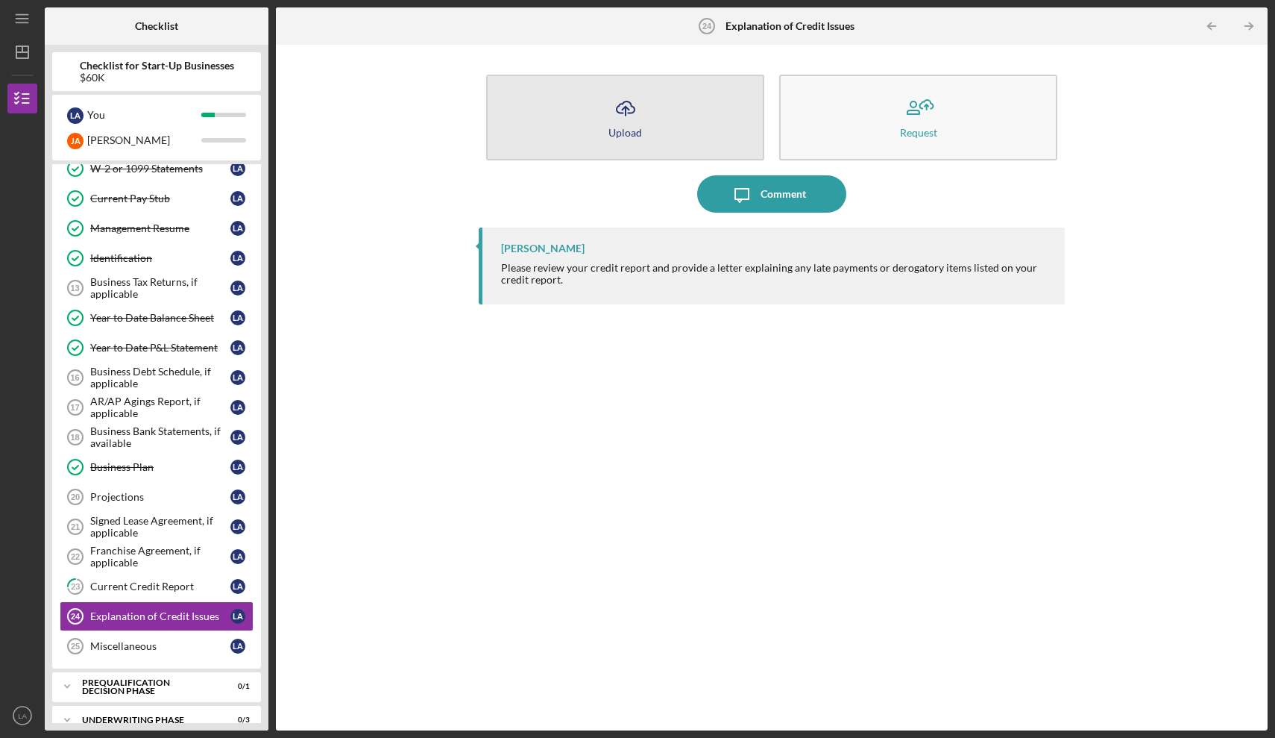
click at [650, 116] on button "Icon/Upload Upload" at bounding box center [625, 118] width 278 height 86
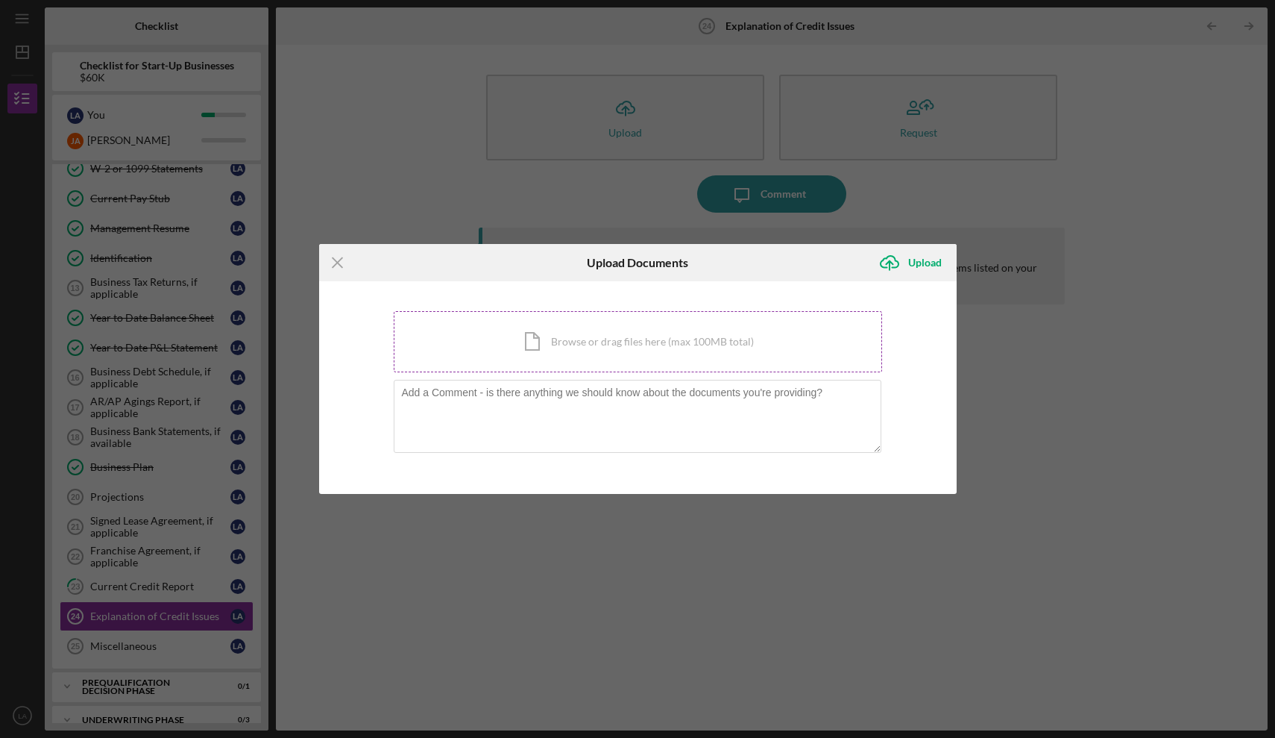
click at [665, 335] on div "Icon/Document Browse or drag files here (max 100MB total) Tap to choose files o…" at bounding box center [638, 341] width 488 height 61
click at [620, 342] on div "Icon/Document Browse or drag files here (max 100MB total) Tap to choose files o…" at bounding box center [638, 341] width 488 height 61
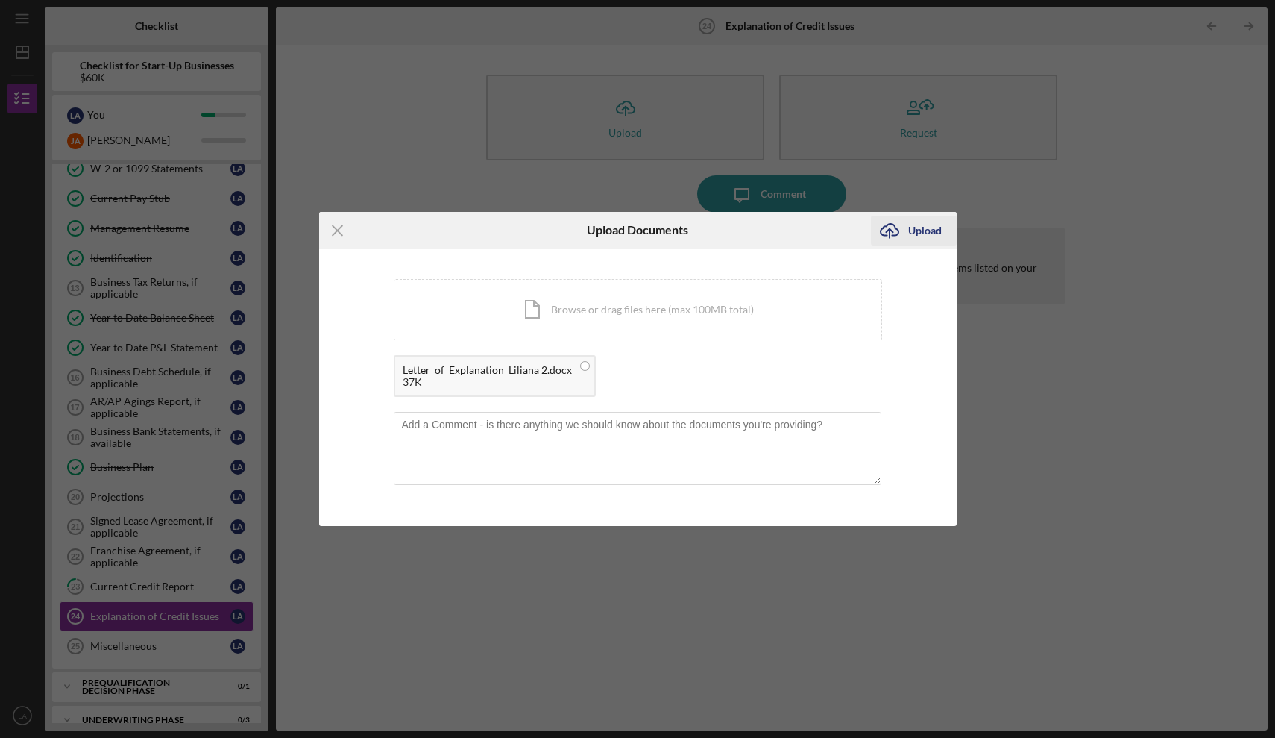
click at [924, 228] on div "Upload" at bounding box center [925, 231] width 34 height 30
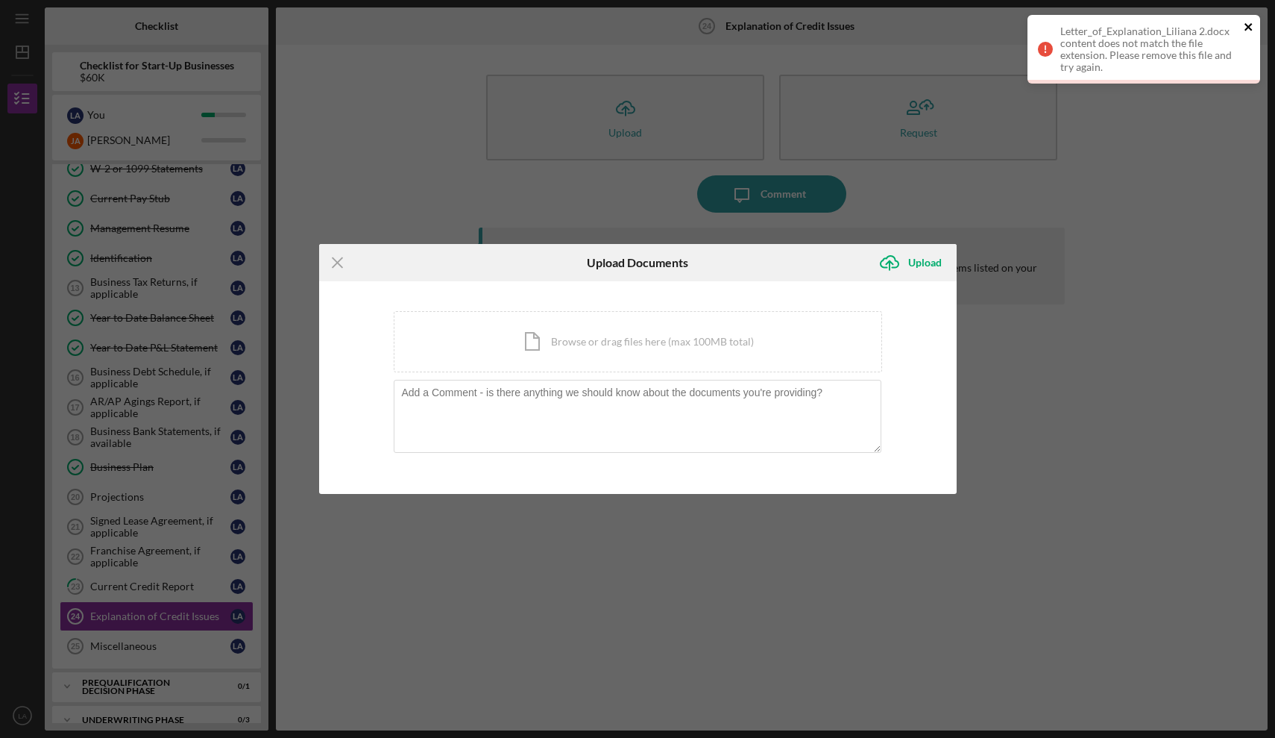
click at [1253, 27] on icon "close" at bounding box center [1249, 27] width 10 height 12
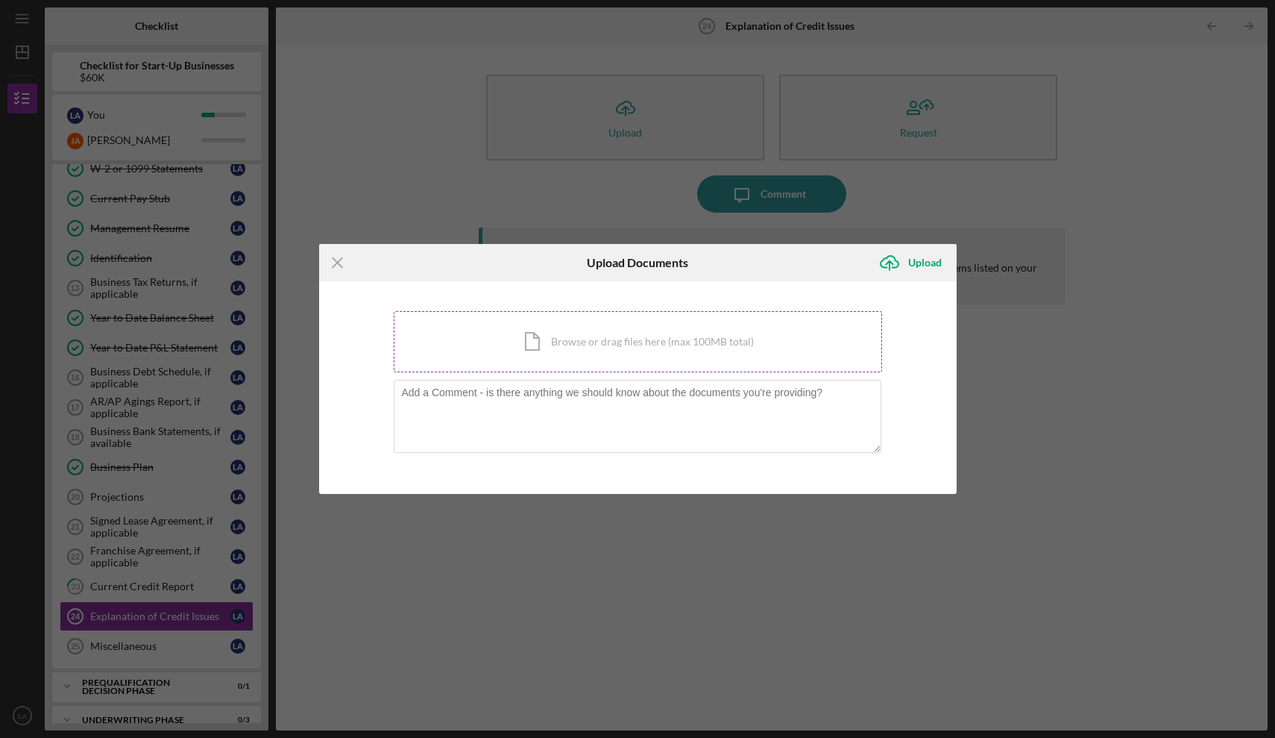
click at [546, 345] on div "Icon/Document Browse or drag files here (max 100MB total) Tap to choose files o…" at bounding box center [638, 341] width 488 height 61
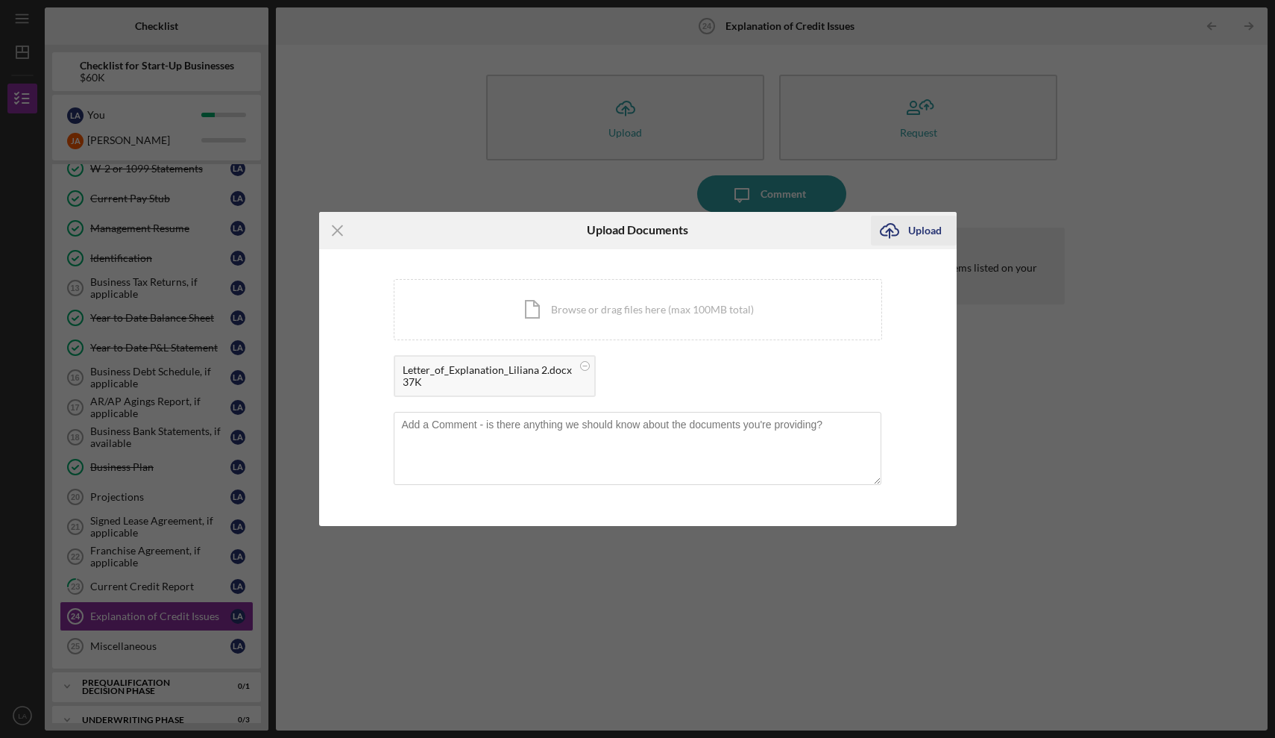
click at [928, 225] on div "Upload" at bounding box center [925, 231] width 34 height 30
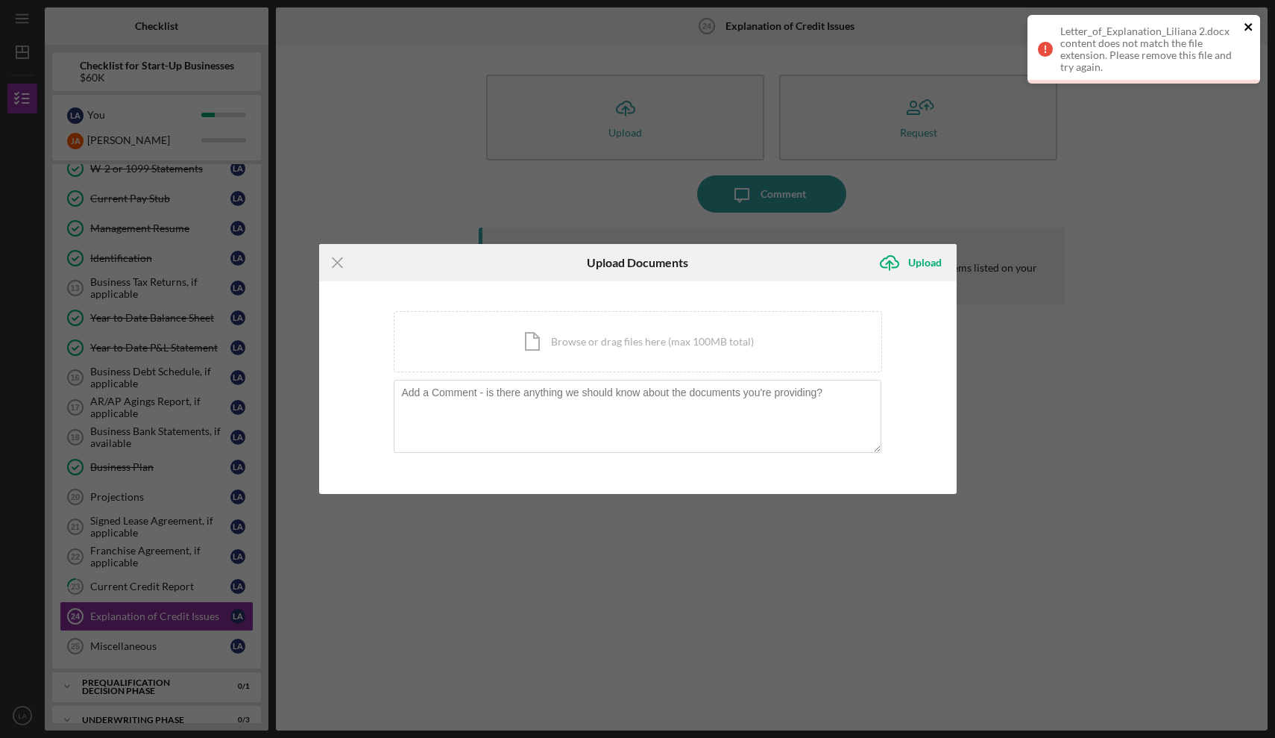
click at [1247, 29] on icon "close" at bounding box center [1248, 26] width 7 height 7
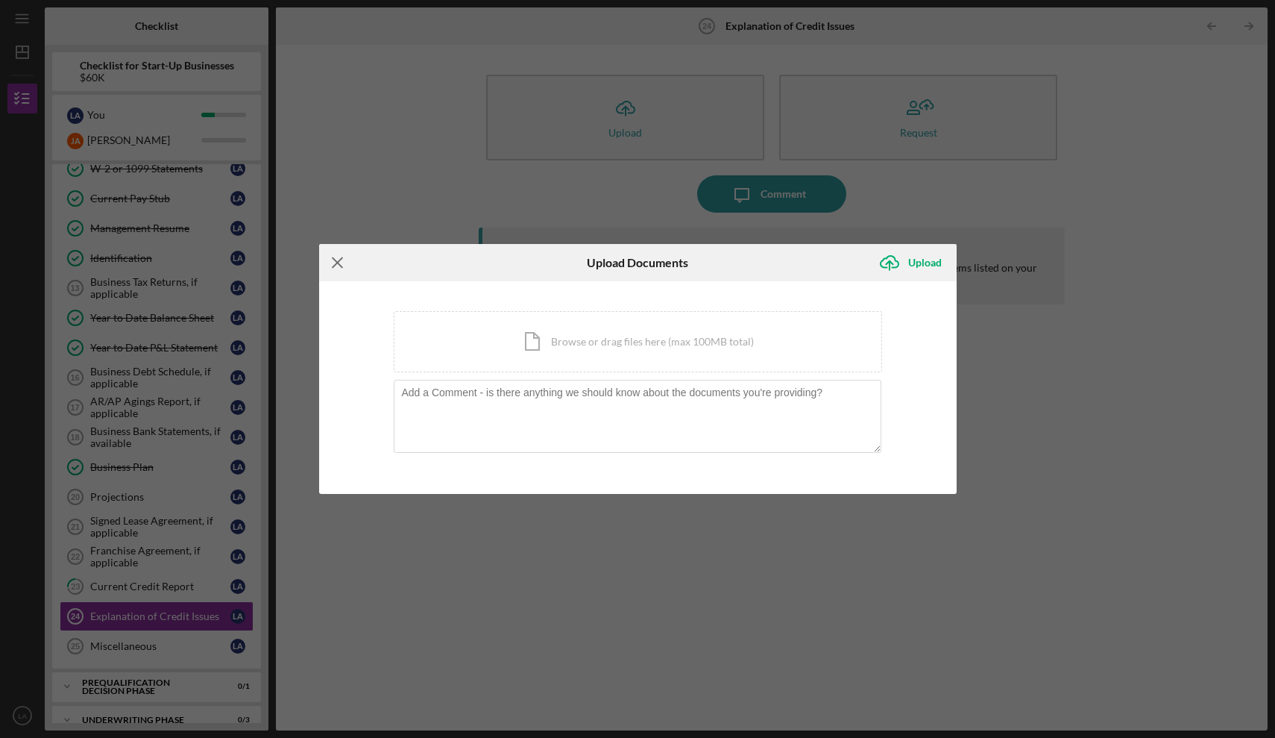
click at [335, 263] on icon "Icon/Menu Close" at bounding box center [337, 262] width 37 height 37
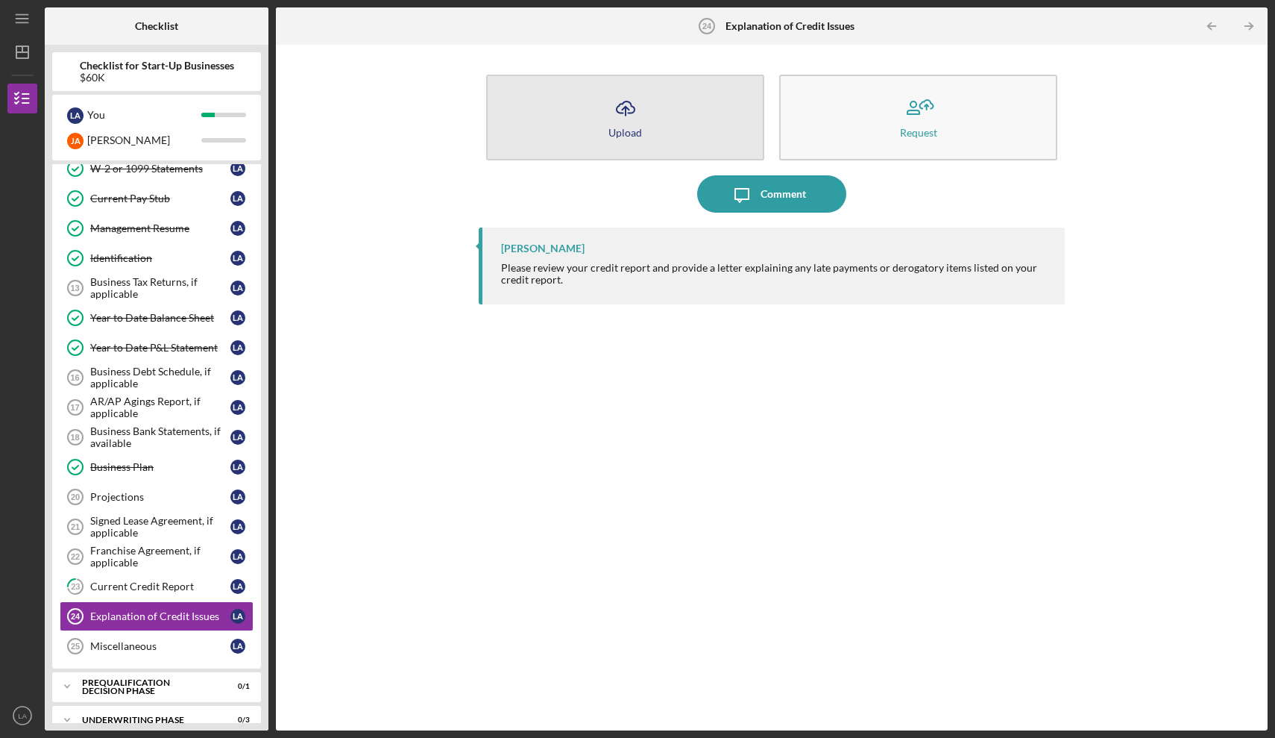
click at [612, 150] on button "Icon/Upload Upload" at bounding box center [625, 118] width 278 height 86
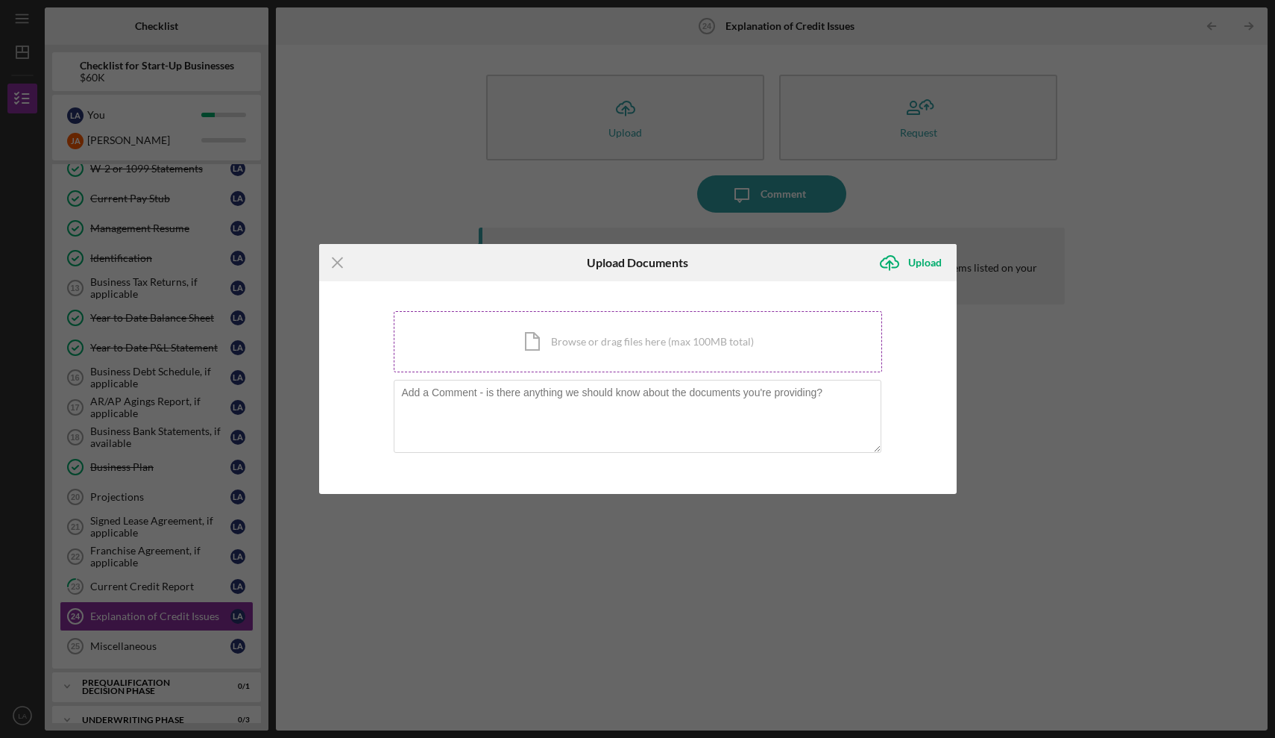
click at [582, 353] on div "Icon/Document Browse or drag files here (max 100MB total) Tap to choose files o…" at bounding box center [638, 341] width 488 height 61
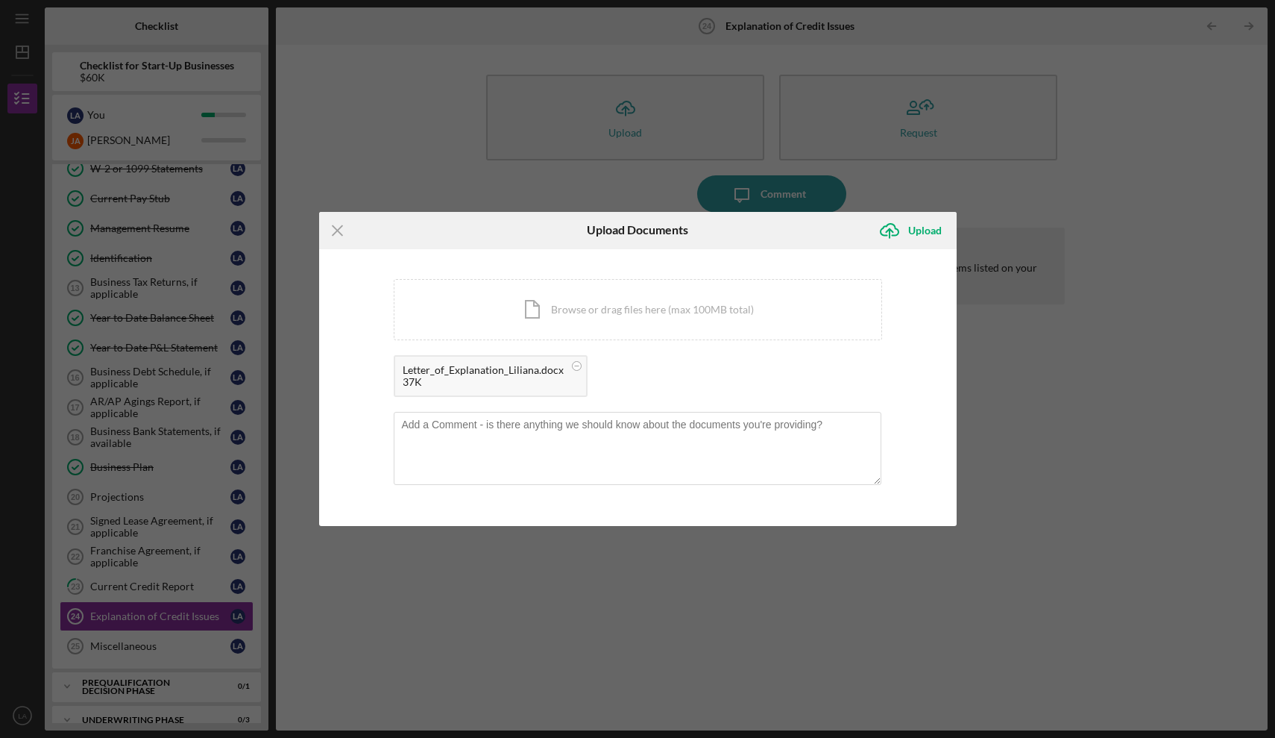
click at [503, 373] on div "Letter_of_Explanation_Liliana.docx" at bounding box center [483, 370] width 161 height 12
click at [924, 228] on div "Upload" at bounding box center [925, 231] width 34 height 30
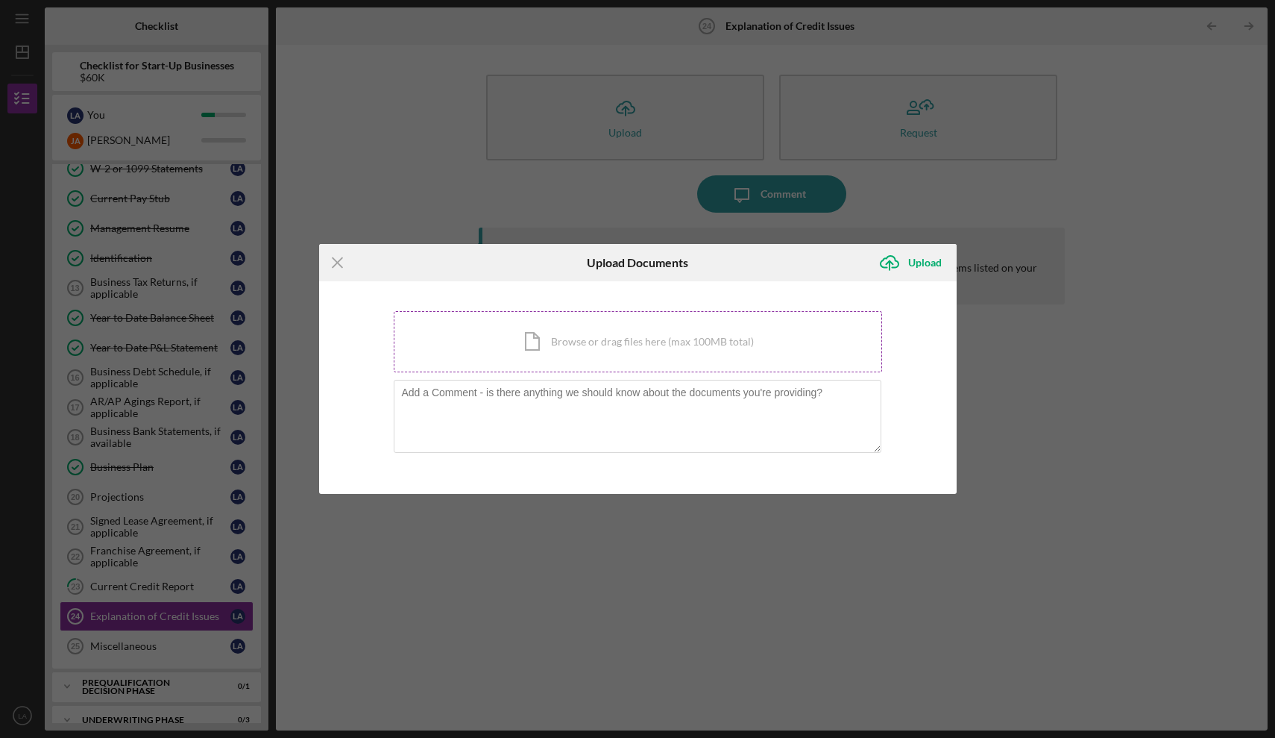
click at [567, 339] on div "Icon/Document Browse or drag files here (max 100MB total) Tap to choose files o…" at bounding box center [638, 341] width 488 height 61
click at [633, 342] on div "Icon/Document Browse or drag files here (max 100MB total) Tap to choose files o…" at bounding box center [638, 341] width 488 height 61
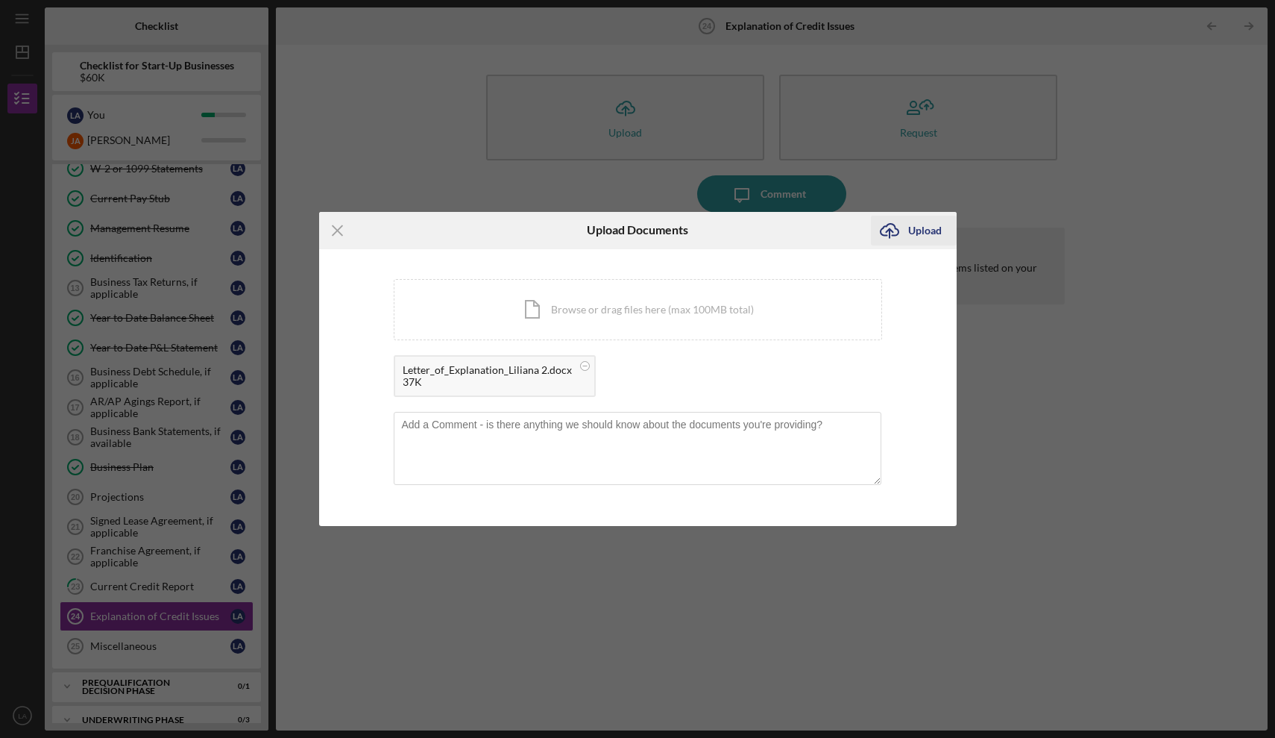
click at [929, 230] on div "Upload" at bounding box center [925, 231] width 34 height 30
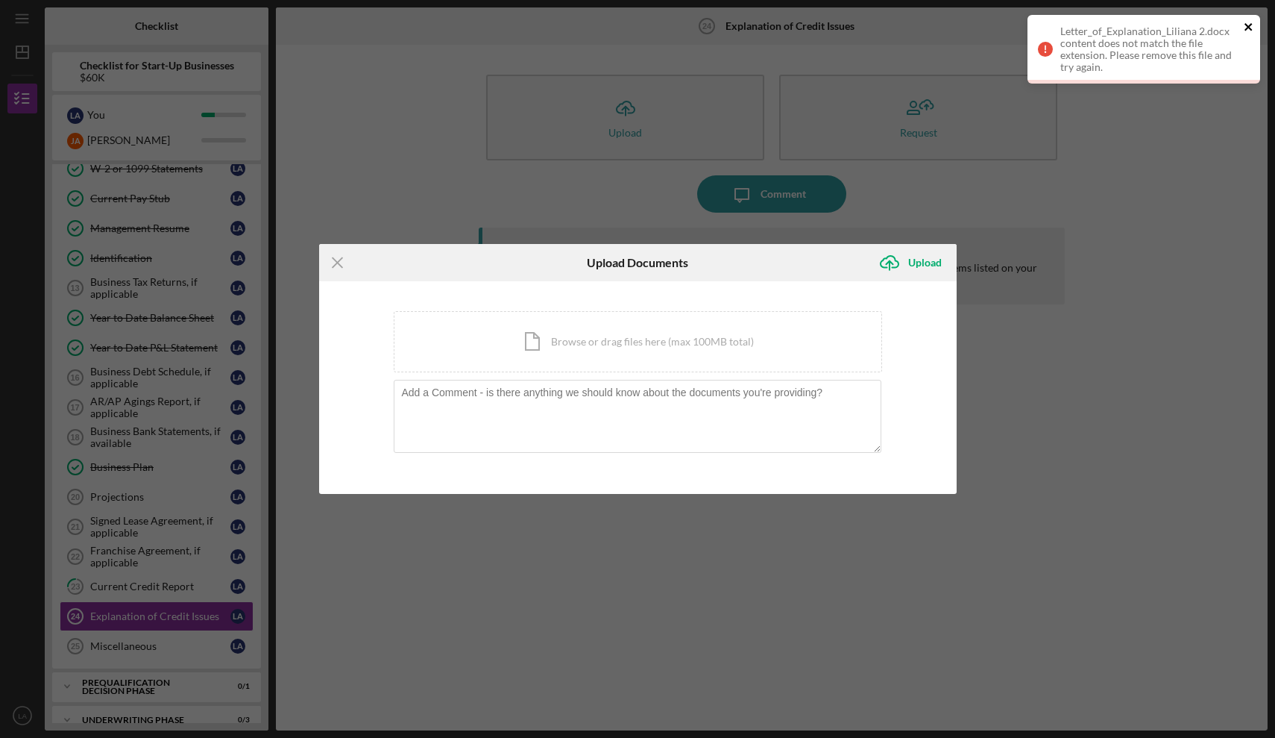
click at [1250, 29] on icon "close" at bounding box center [1248, 26] width 7 height 7
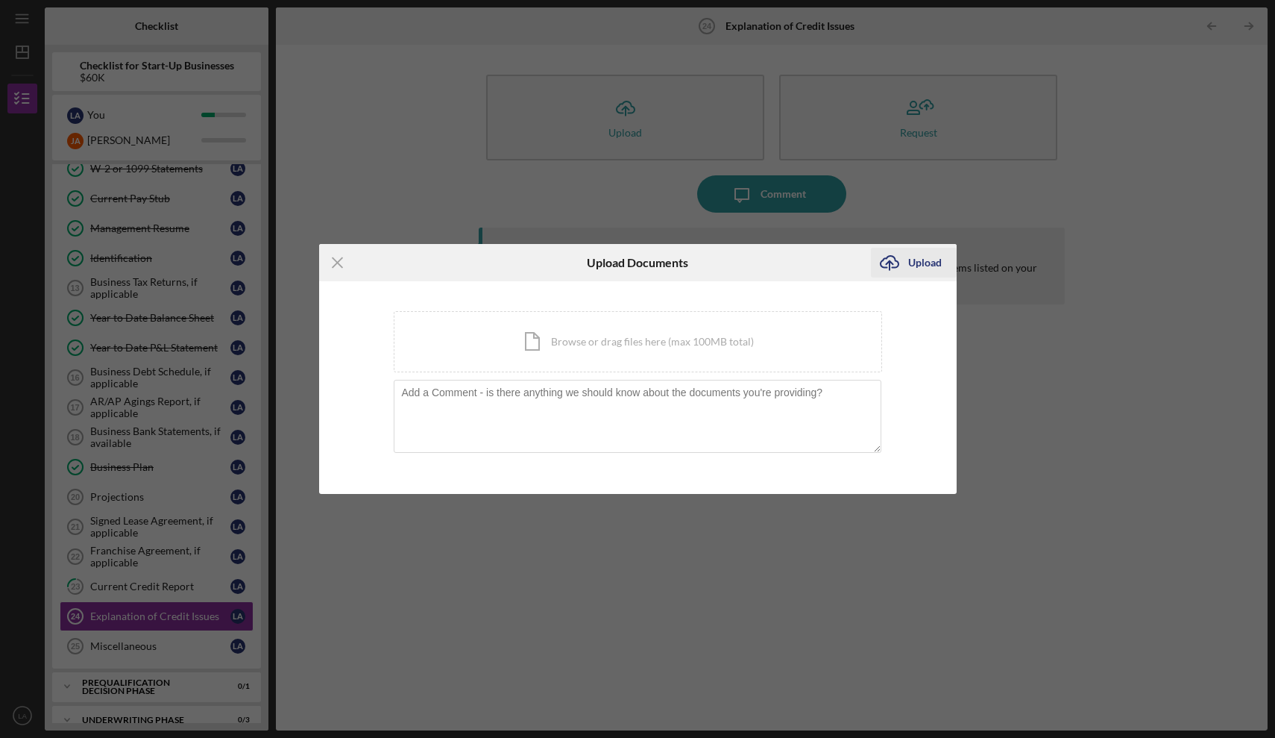
click at [930, 258] on div "Upload" at bounding box center [925, 263] width 34 height 30
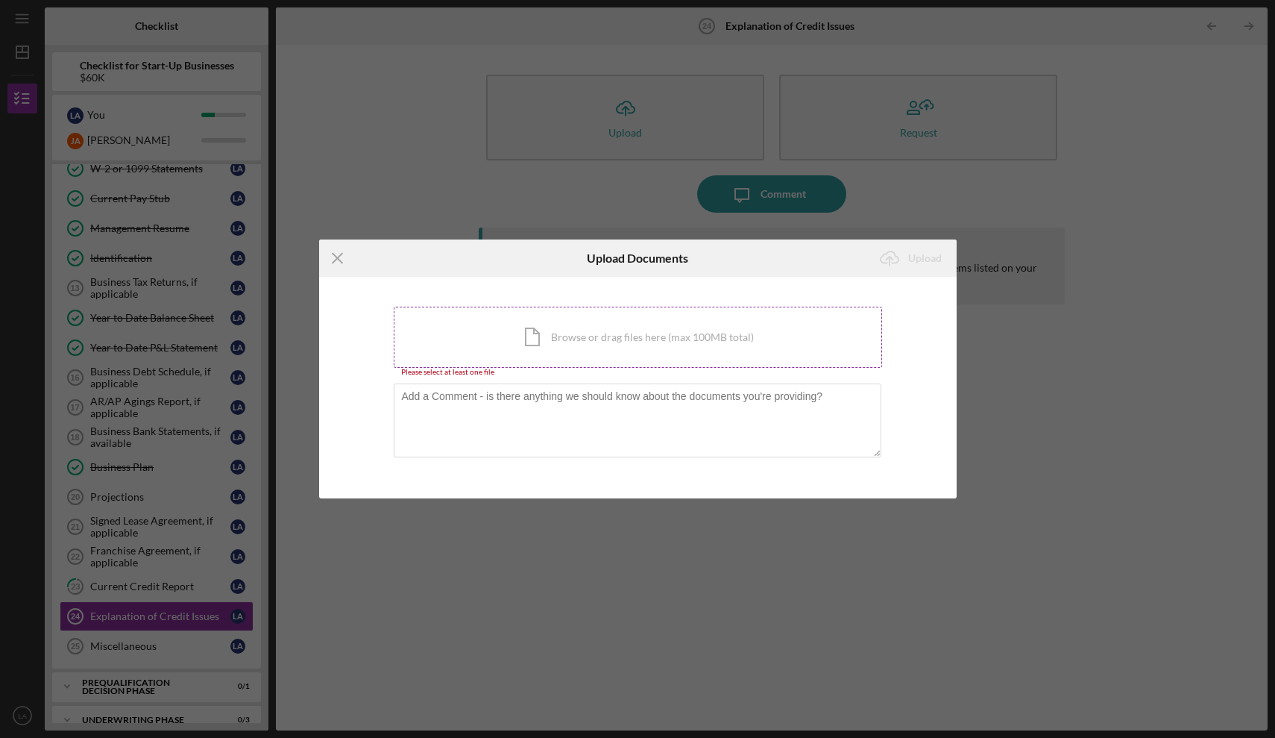
click at [617, 336] on div "Icon/Document Browse or drag files here (max 100MB total) Tap to choose files o…" at bounding box center [638, 336] width 488 height 61
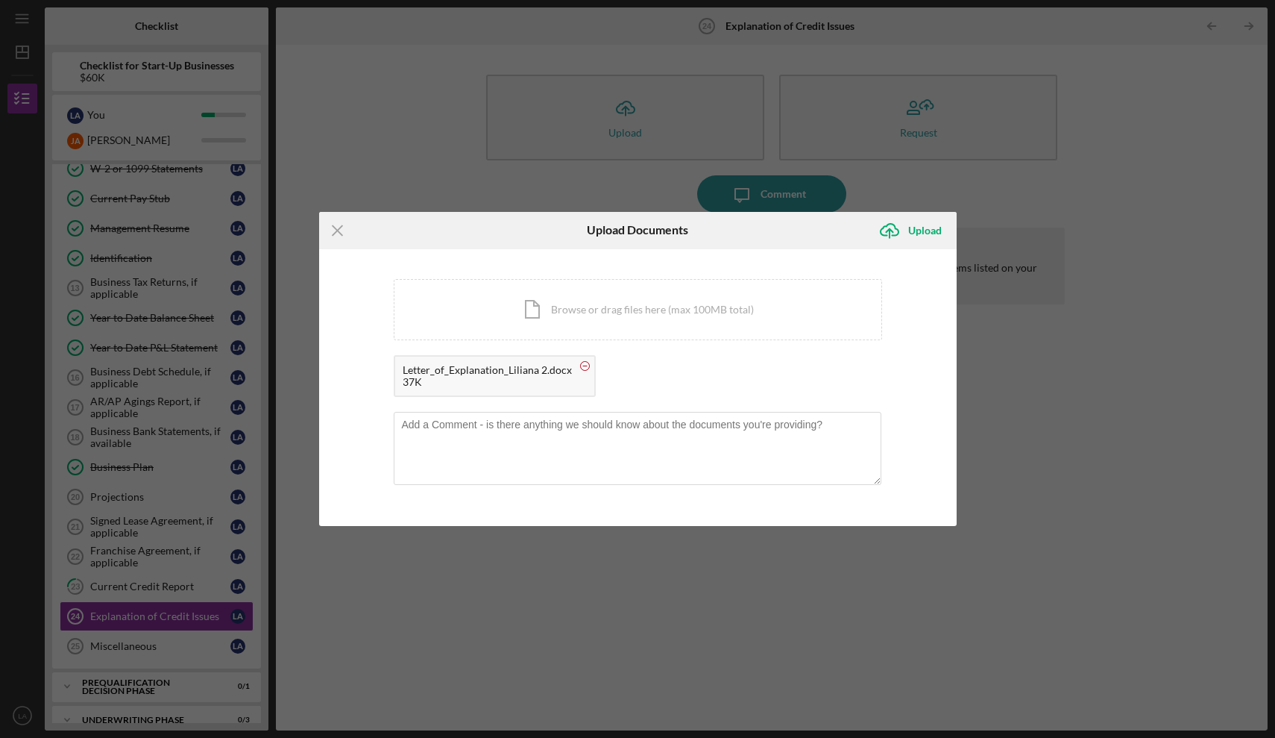
click at [582, 363] on circle at bounding box center [584, 365] width 9 height 9
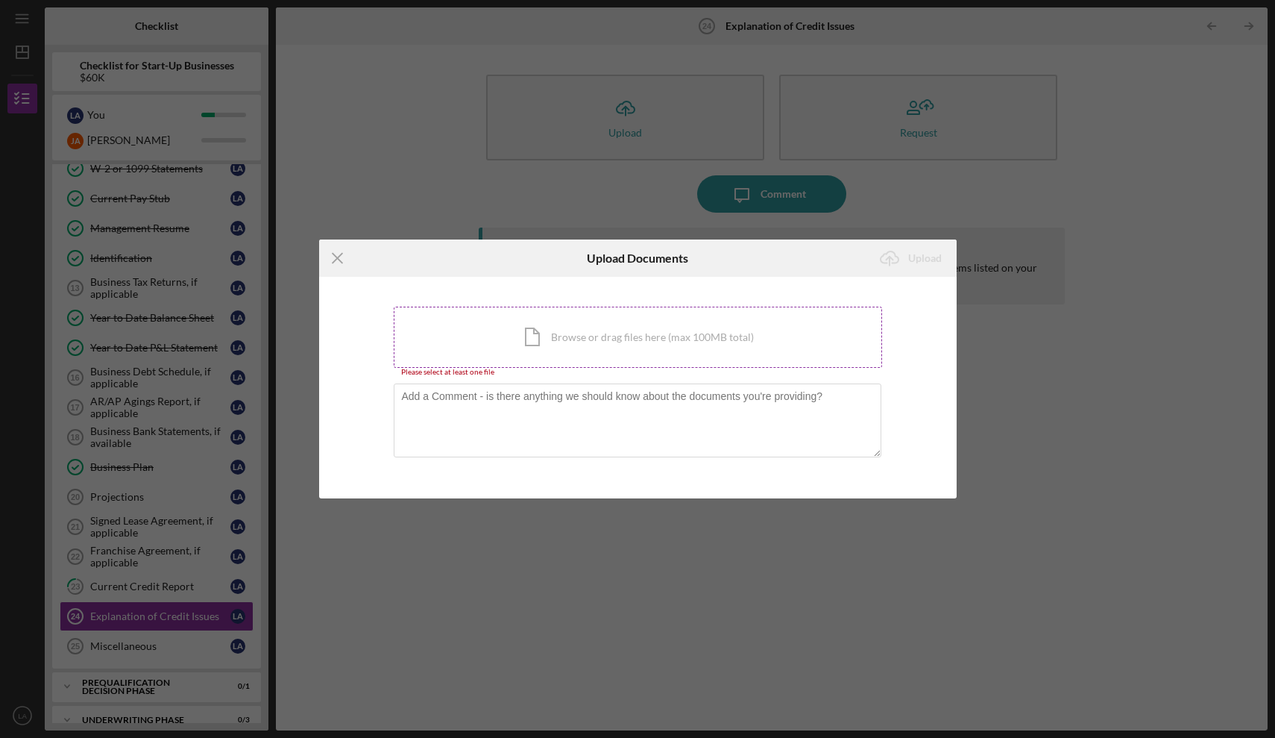
click at [587, 342] on div "Icon/Document Browse or drag files here (max 100MB total) Tap to choose files o…" at bounding box center [638, 336] width 488 height 61
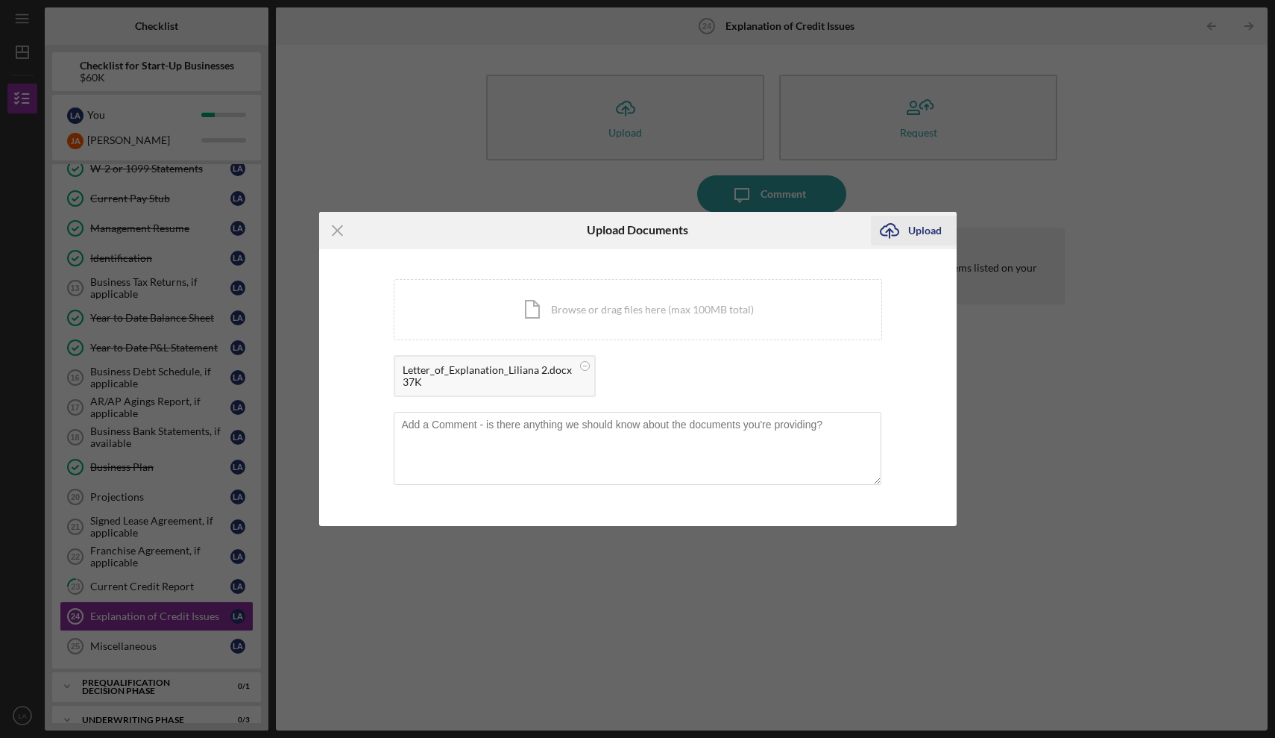
click at [917, 226] on div "Upload" at bounding box center [925, 231] width 34 height 30
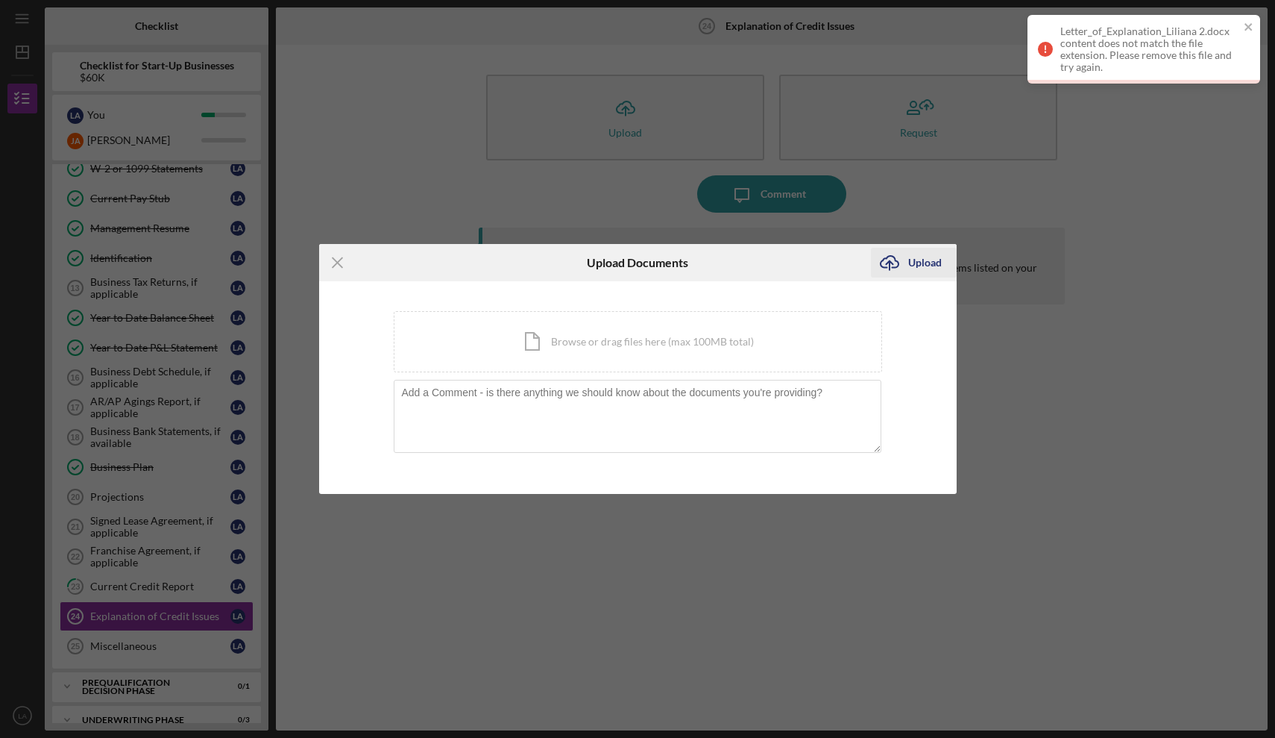
click at [925, 261] on div "Upload" at bounding box center [925, 263] width 34 height 30
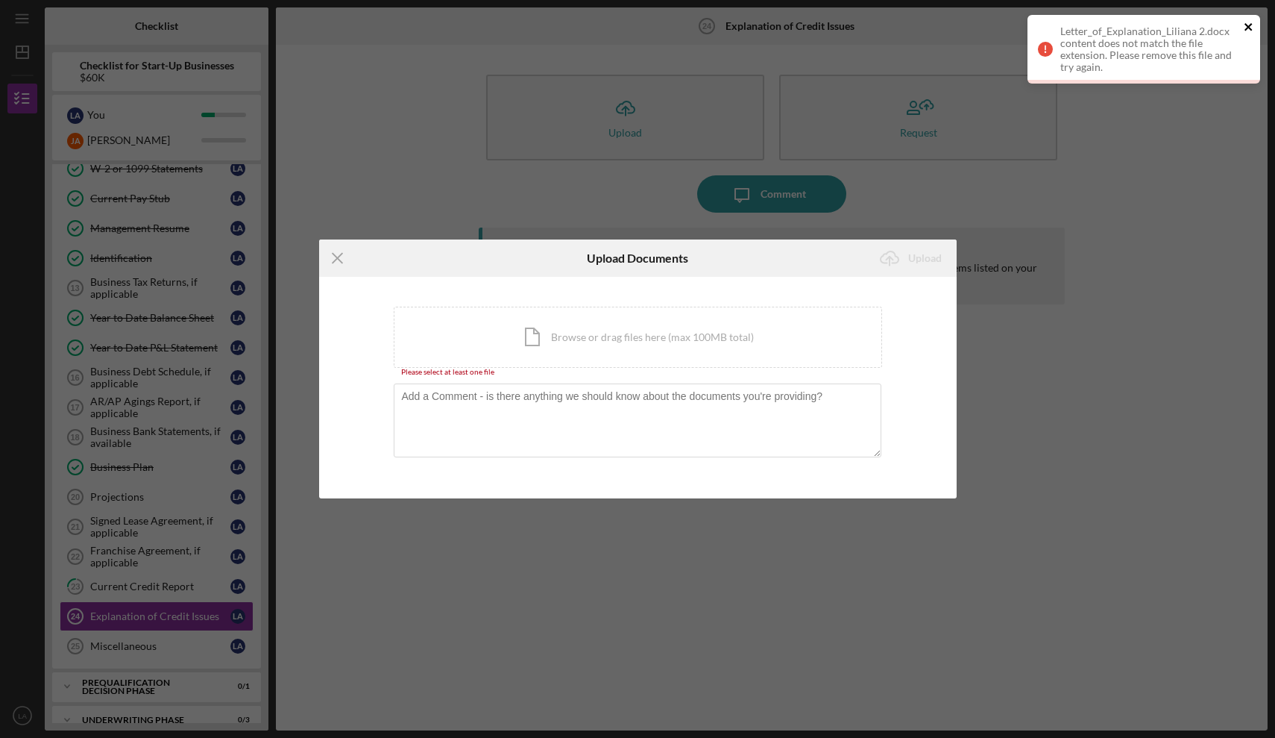
click at [1253, 25] on icon "close" at bounding box center [1249, 27] width 10 height 12
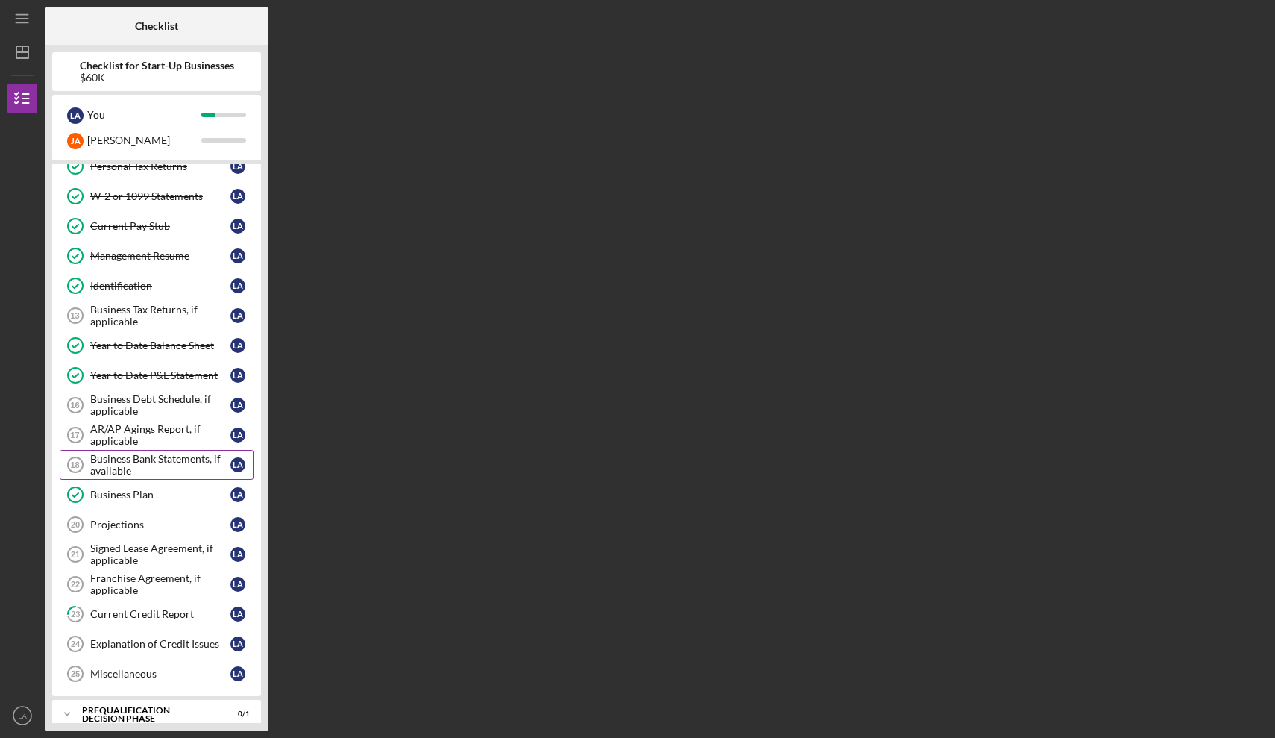
scroll to position [265, 0]
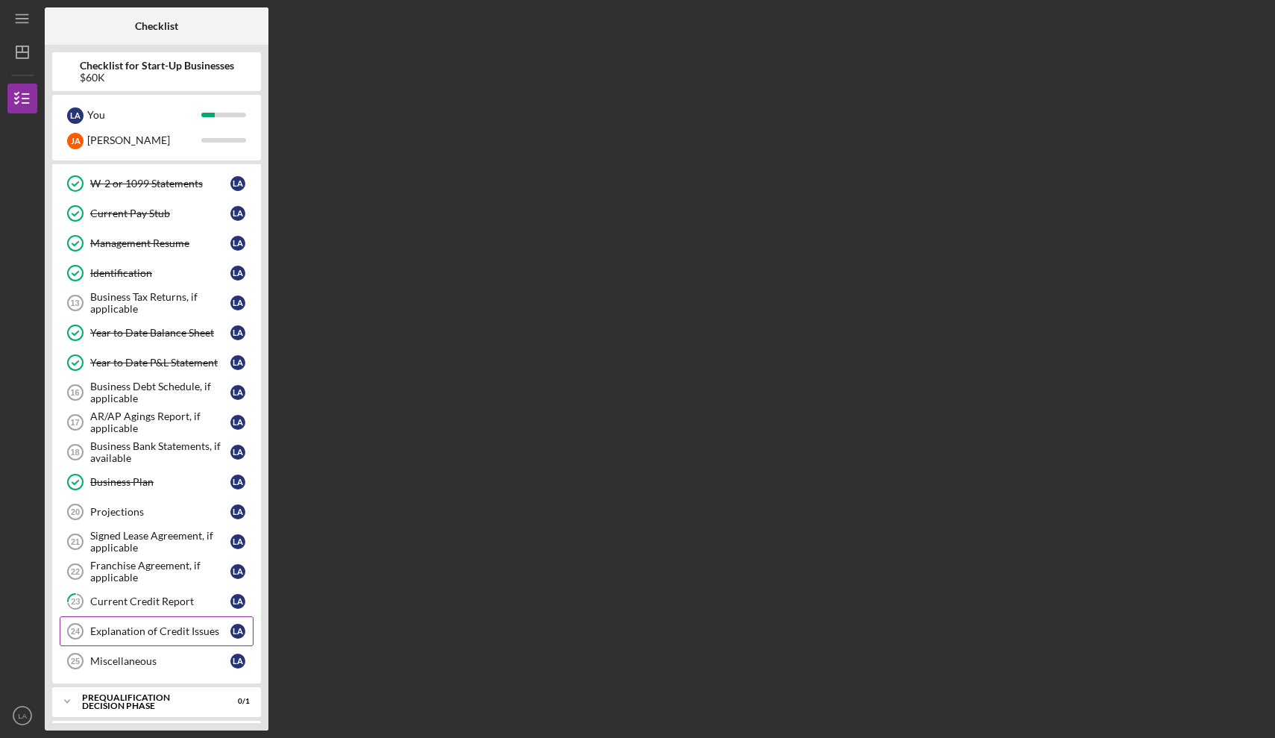
click at [156, 631] on div "Explanation of Credit Issues" at bounding box center [160, 631] width 140 height 12
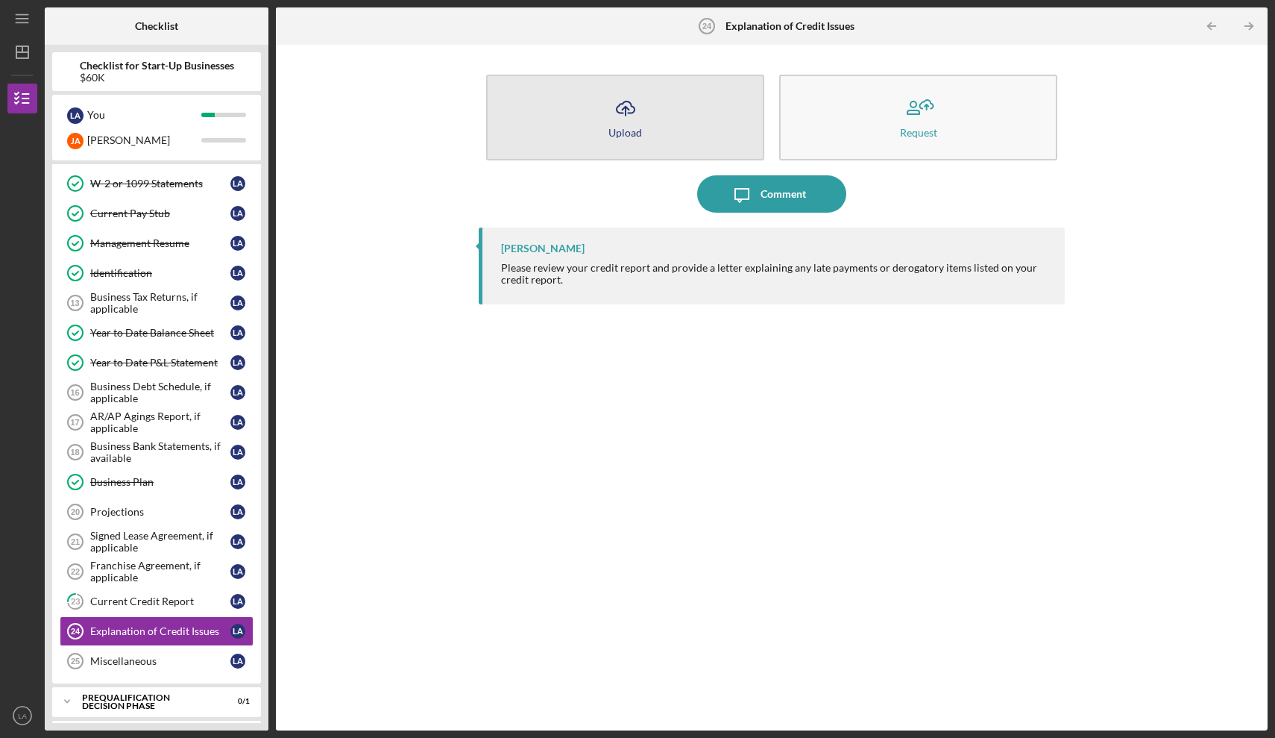
click at [595, 118] on button "Icon/Upload Upload" at bounding box center [625, 118] width 278 height 86
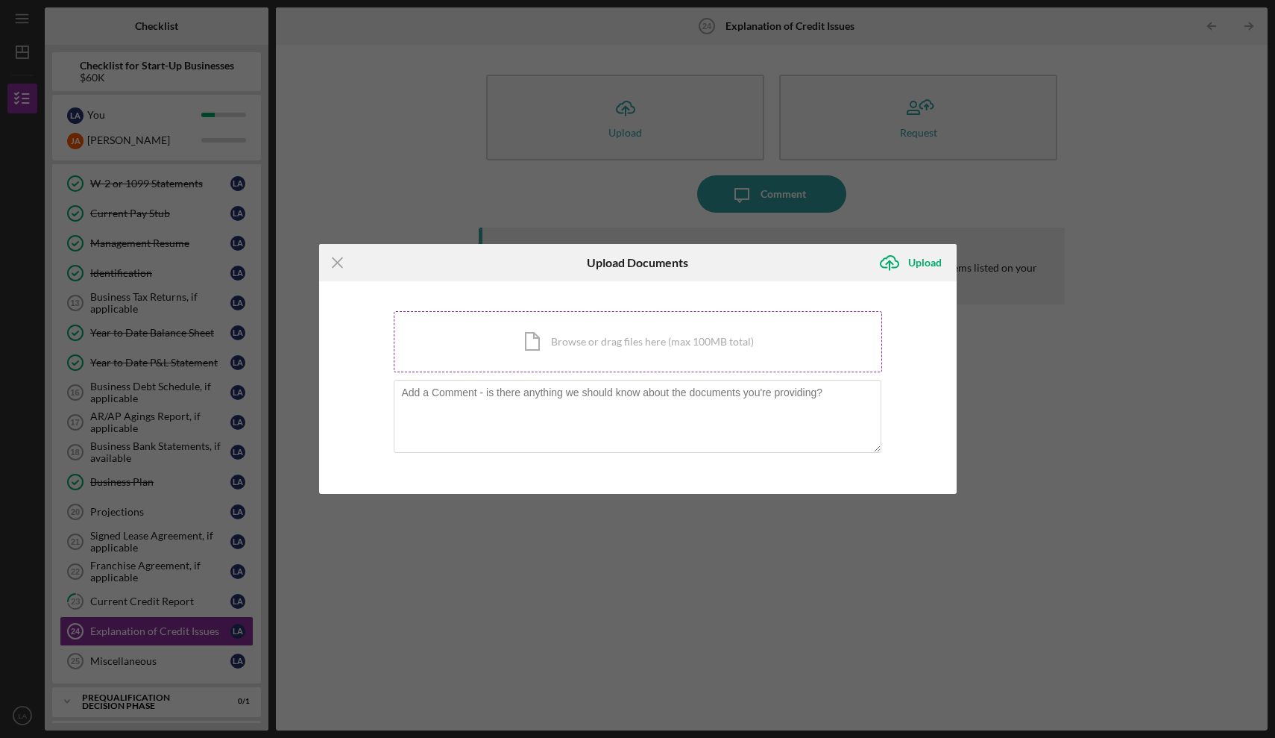
click at [573, 348] on div "Icon/Document Browse or drag files here (max 100MB total) Tap to choose files o…" at bounding box center [638, 341] width 488 height 61
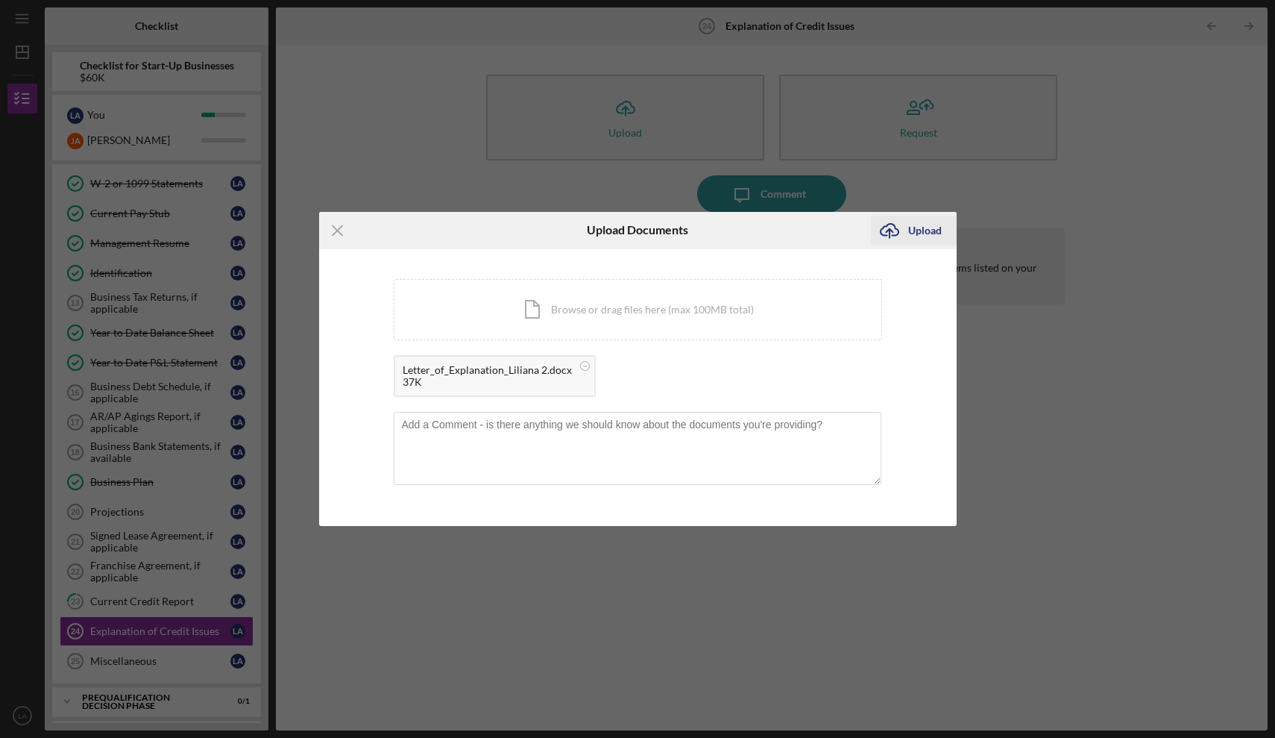
click at [925, 226] on div "Upload" at bounding box center [925, 231] width 34 height 30
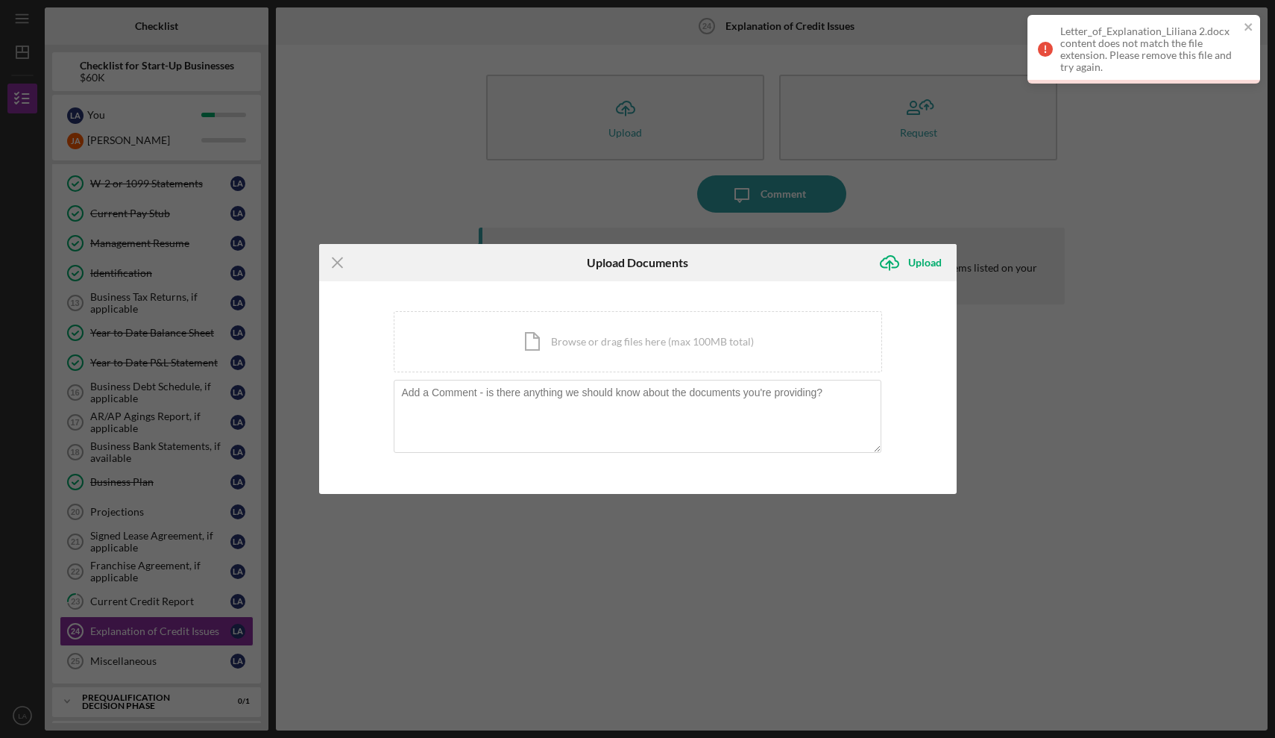
click at [1048, 48] on icon at bounding box center [1045, 49] width 15 height 15
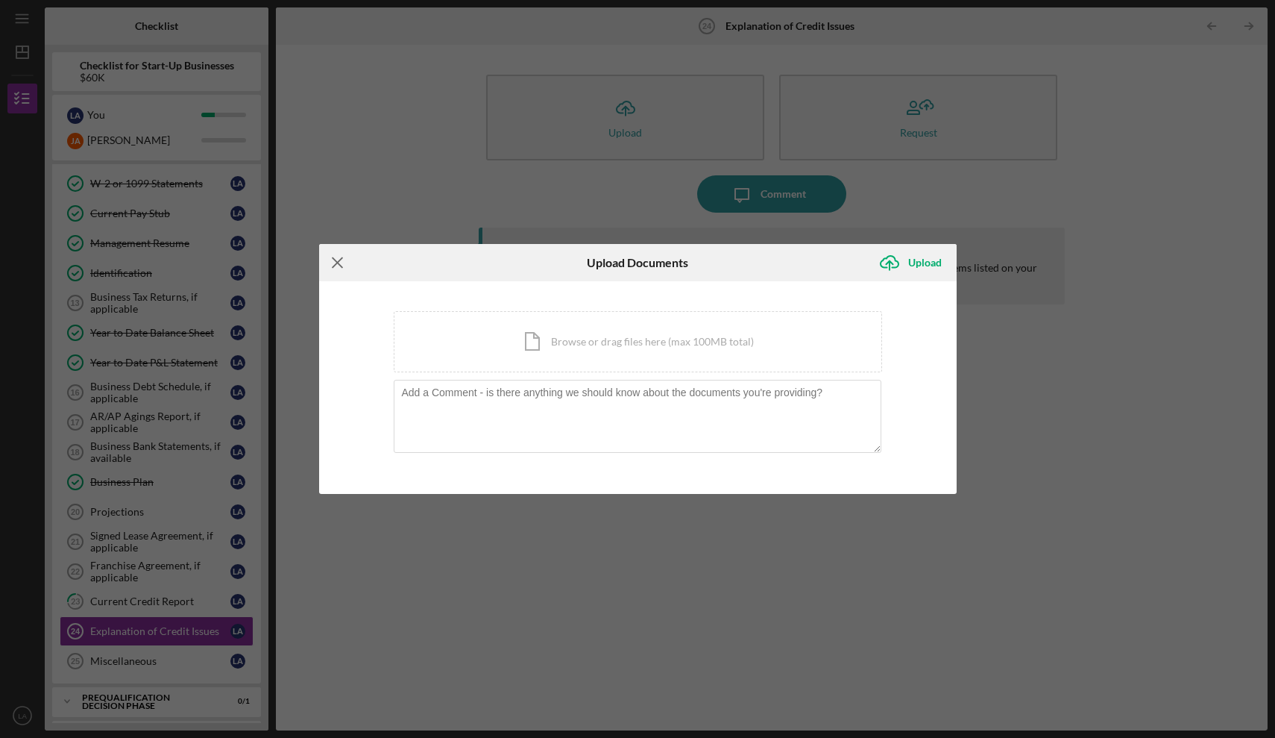
click at [339, 260] on line at bounding box center [338, 262] width 10 height 10
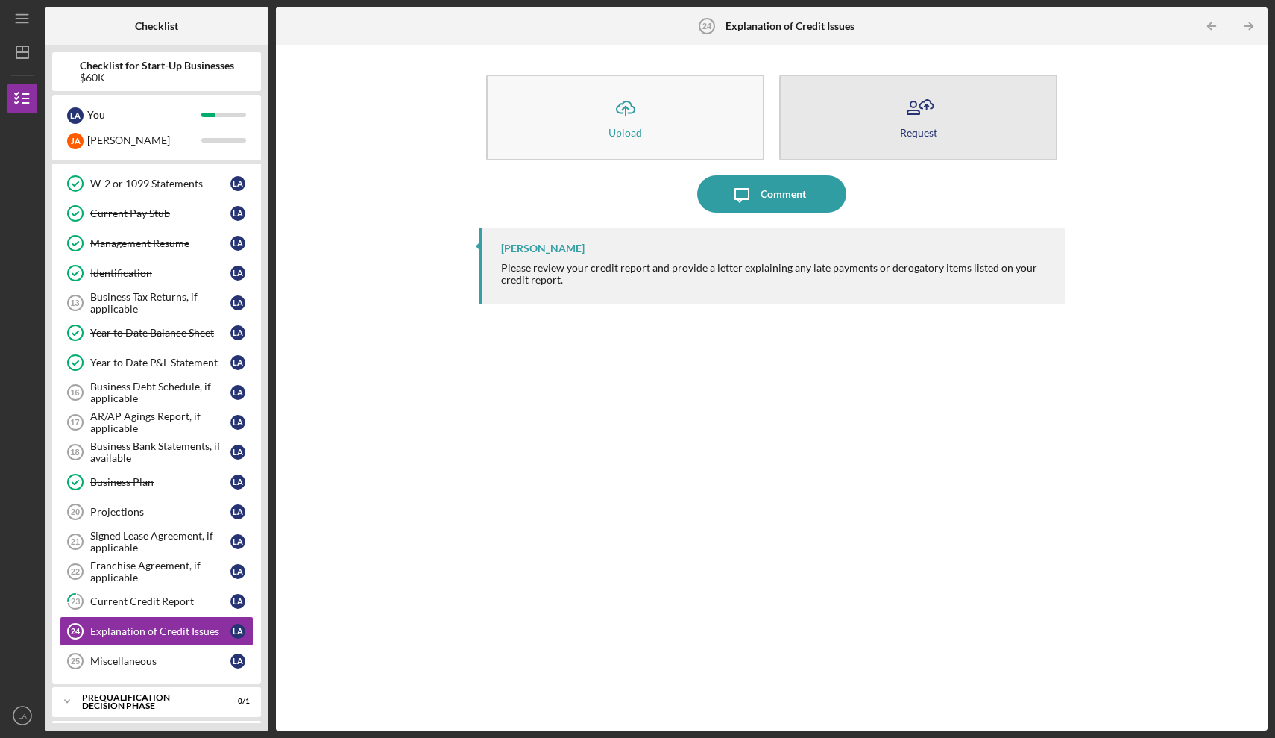
click at [923, 122] on icon "button" at bounding box center [918, 107] width 37 height 37
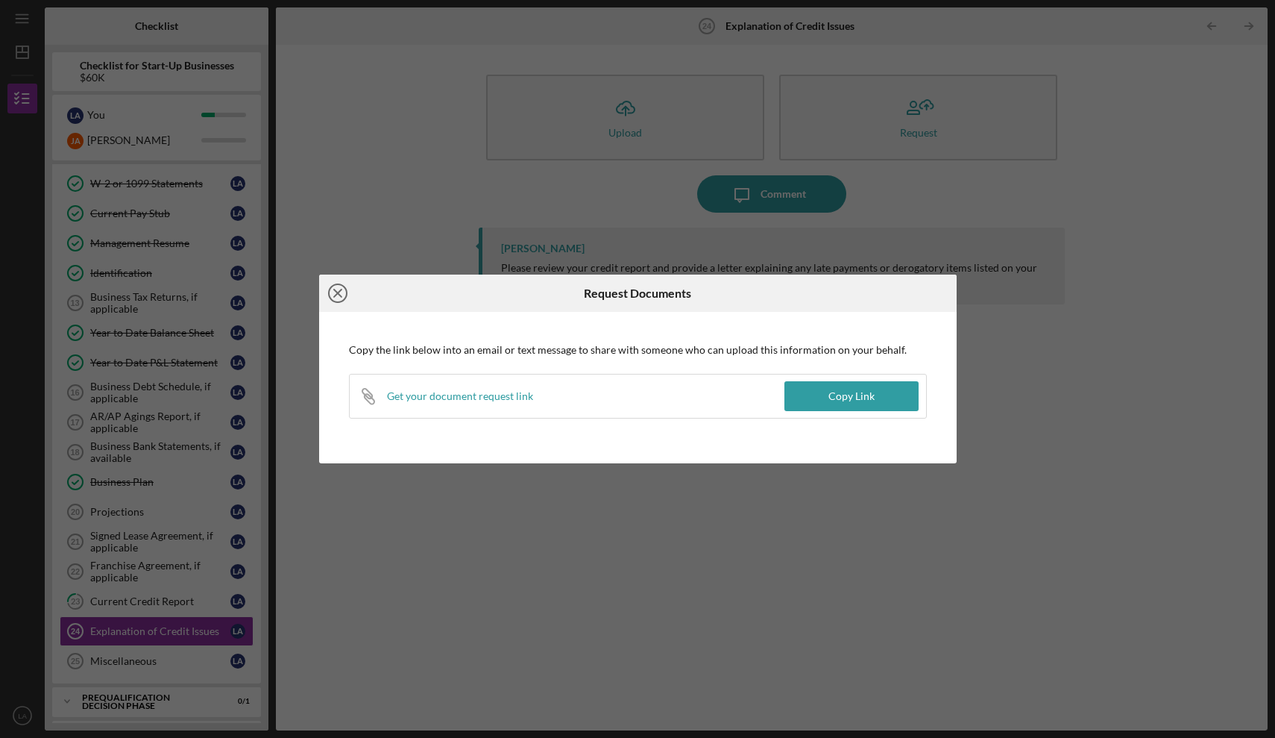
click at [342, 290] on line at bounding box center [337, 292] width 7 height 7
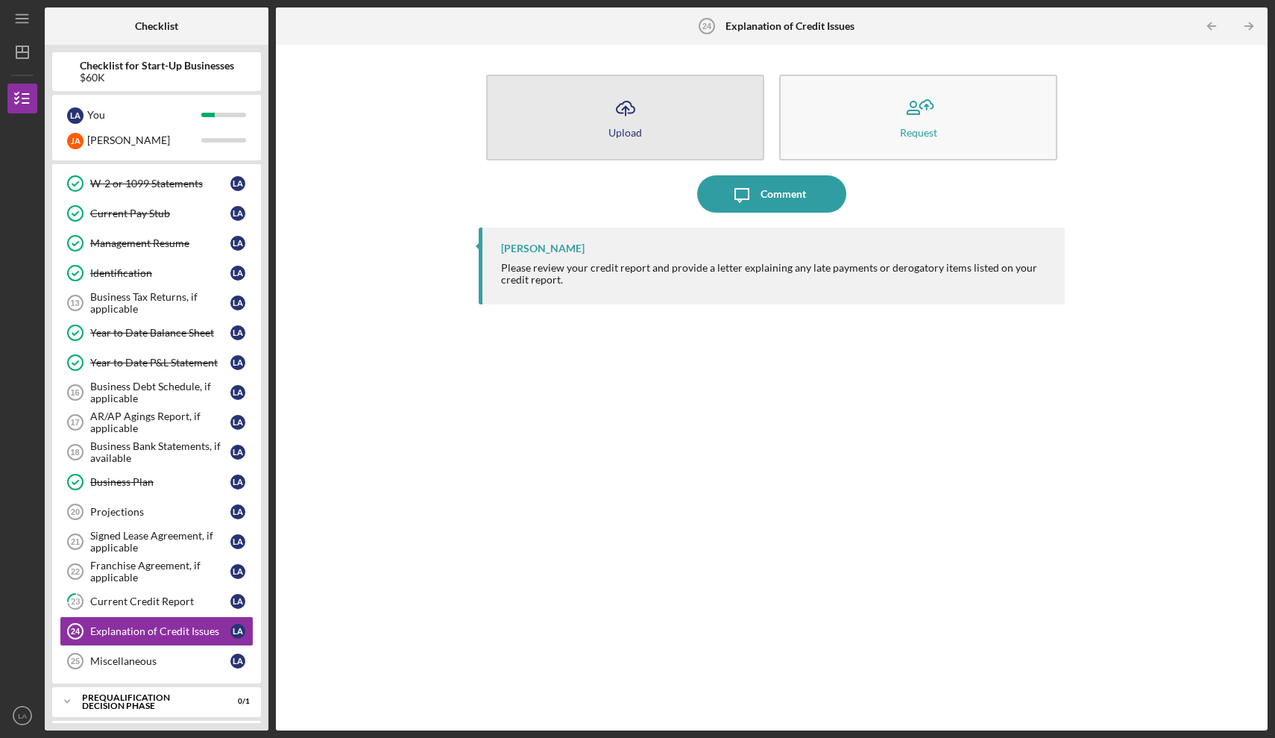
click at [640, 131] on div "Upload" at bounding box center [626, 132] width 34 height 11
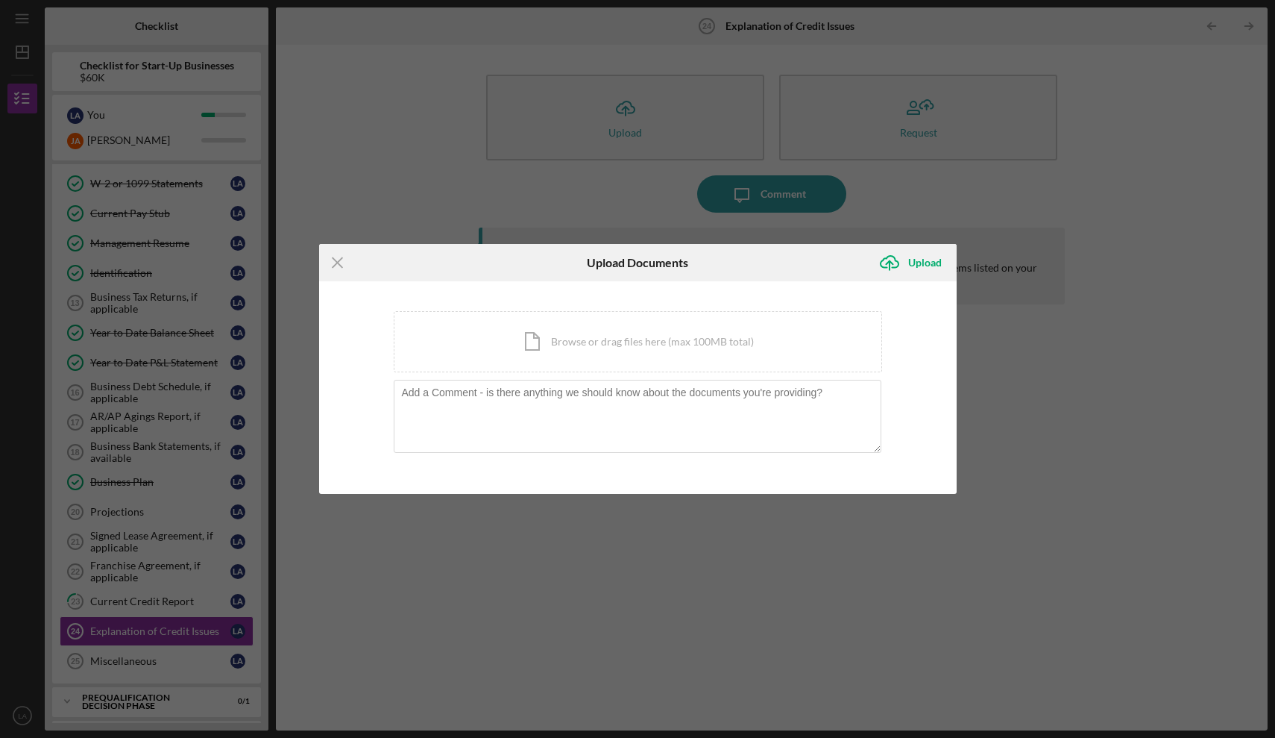
click at [471, 667] on div "Icon/Menu Close Upload Documents Icon/Upload Upload You're uploading documents …" at bounding box center [637, 369] width 1275 height 738
click at [335, 265] on line at bounding box center [338, 262] width 10 height 10
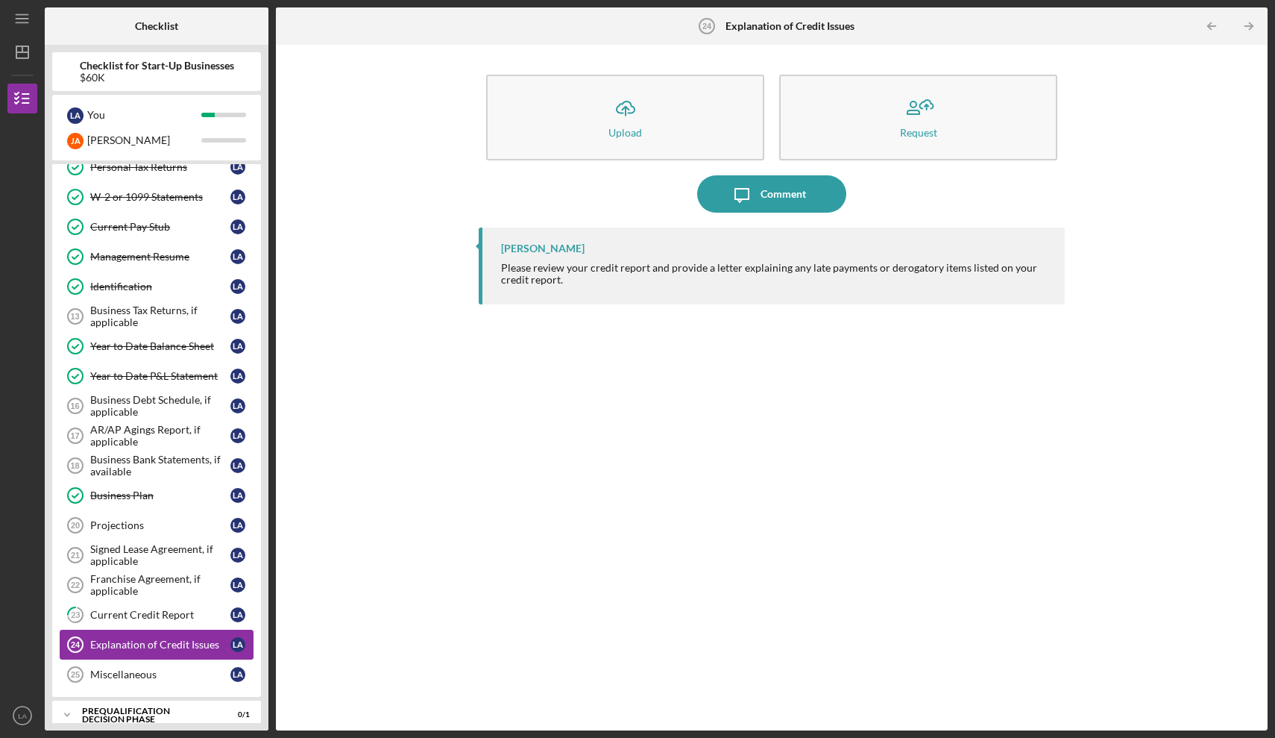
scroll to position [241, 0]
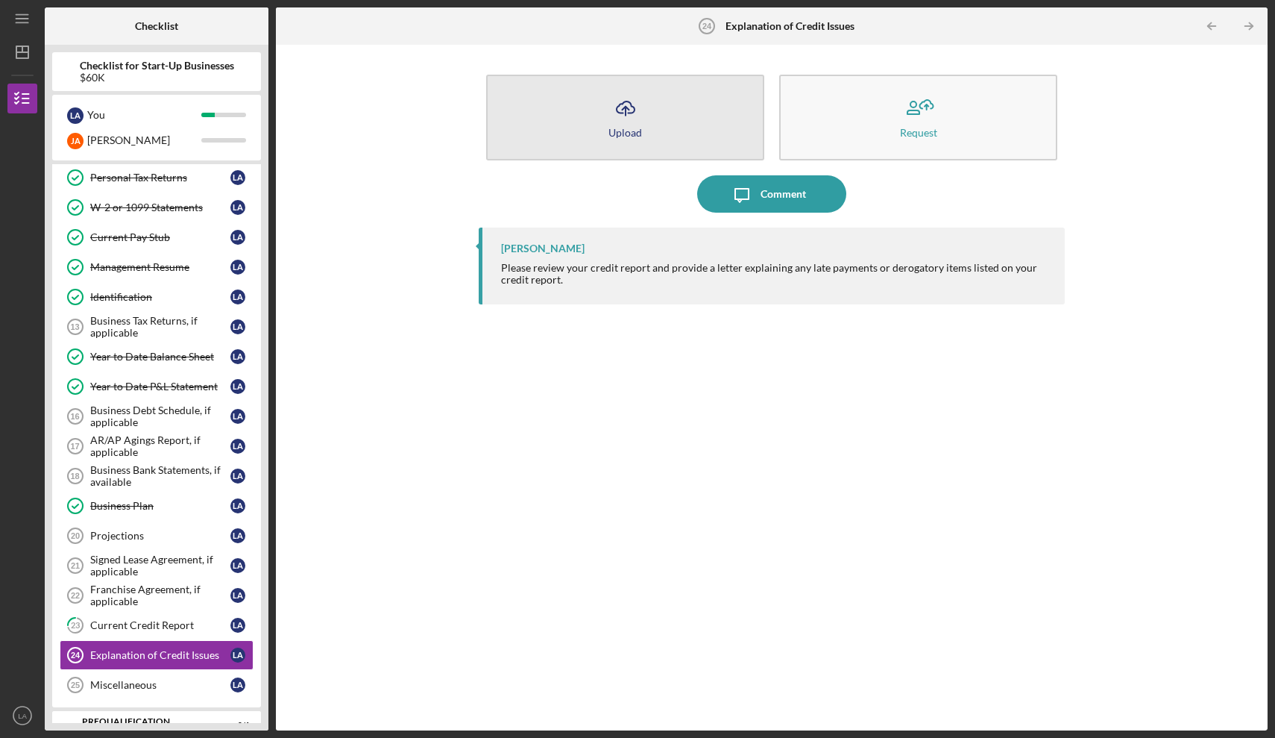
click at [603, 114] on button "Icon/Upload Upload" at bounding box center [625, 118] width 278 height 86
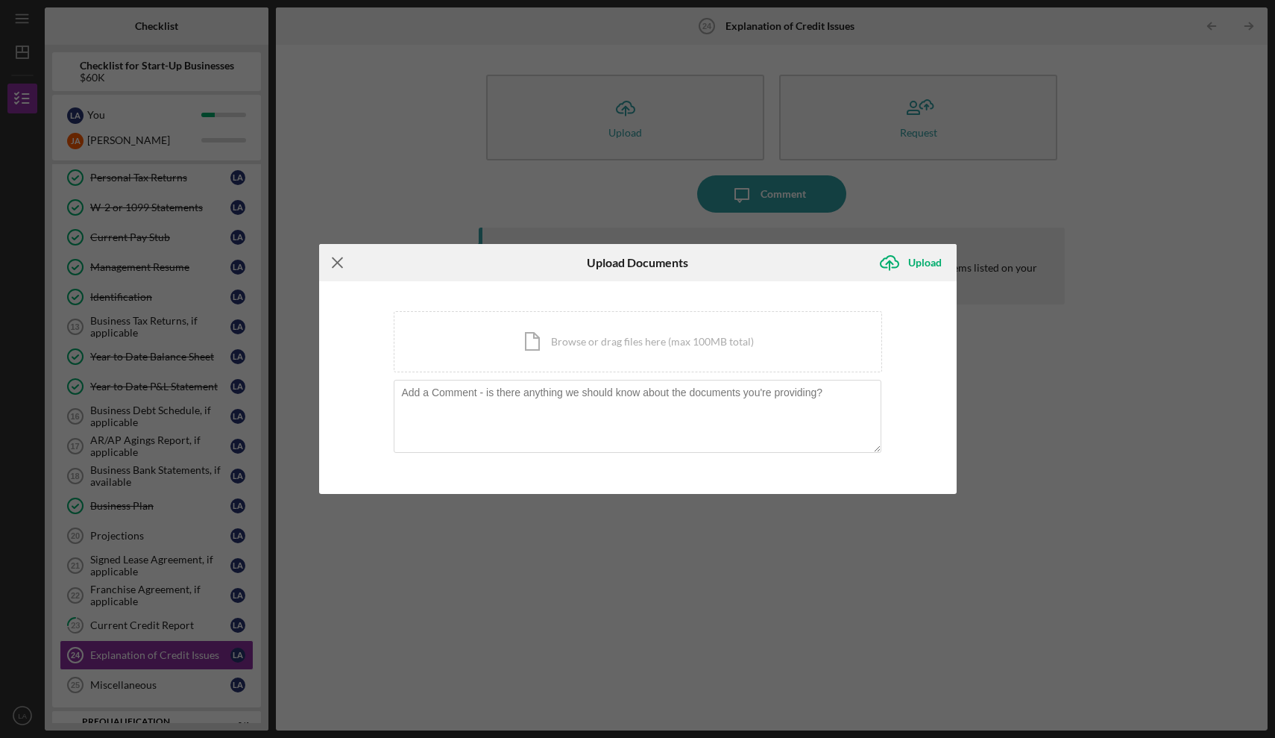
click at [337, 265] on icon "Icon/Menu Close" at bounding box center [337, 262] width 37 height 37
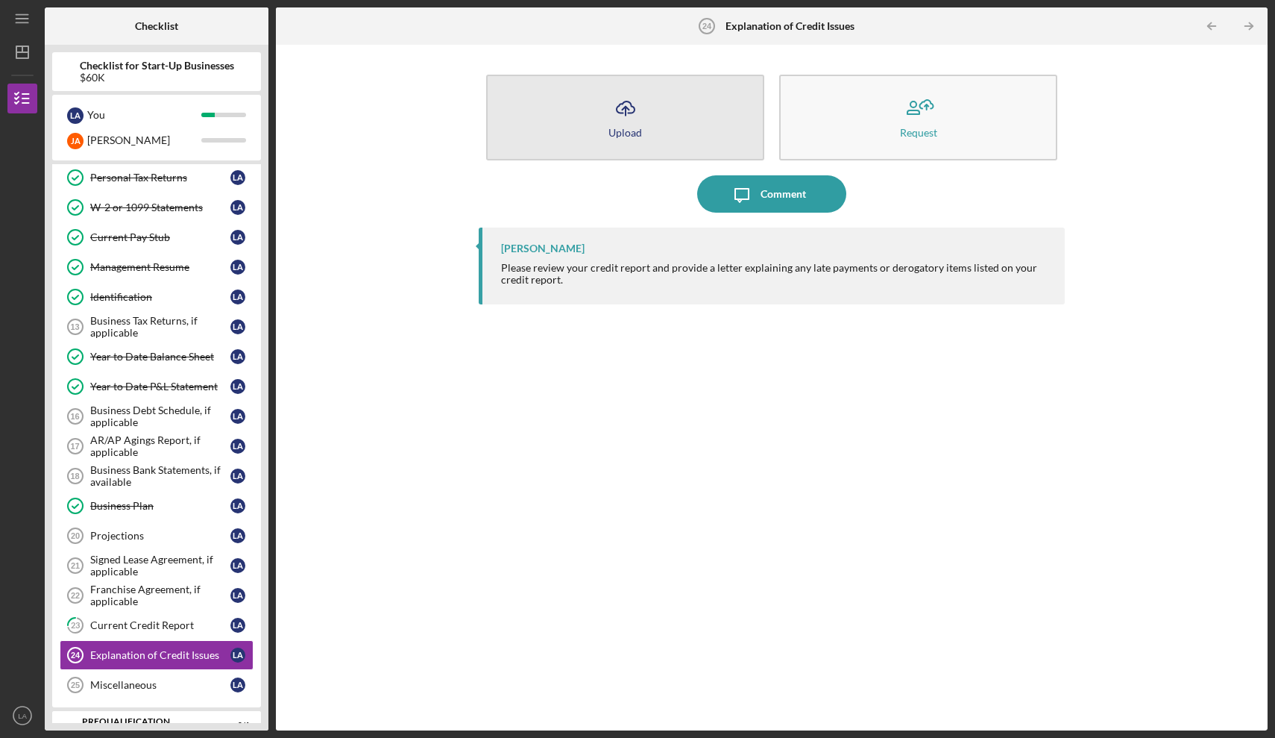
click at [655, 116] on button "Icon/Upload Upload" at bounding box center [625, 118] width 278 height 86
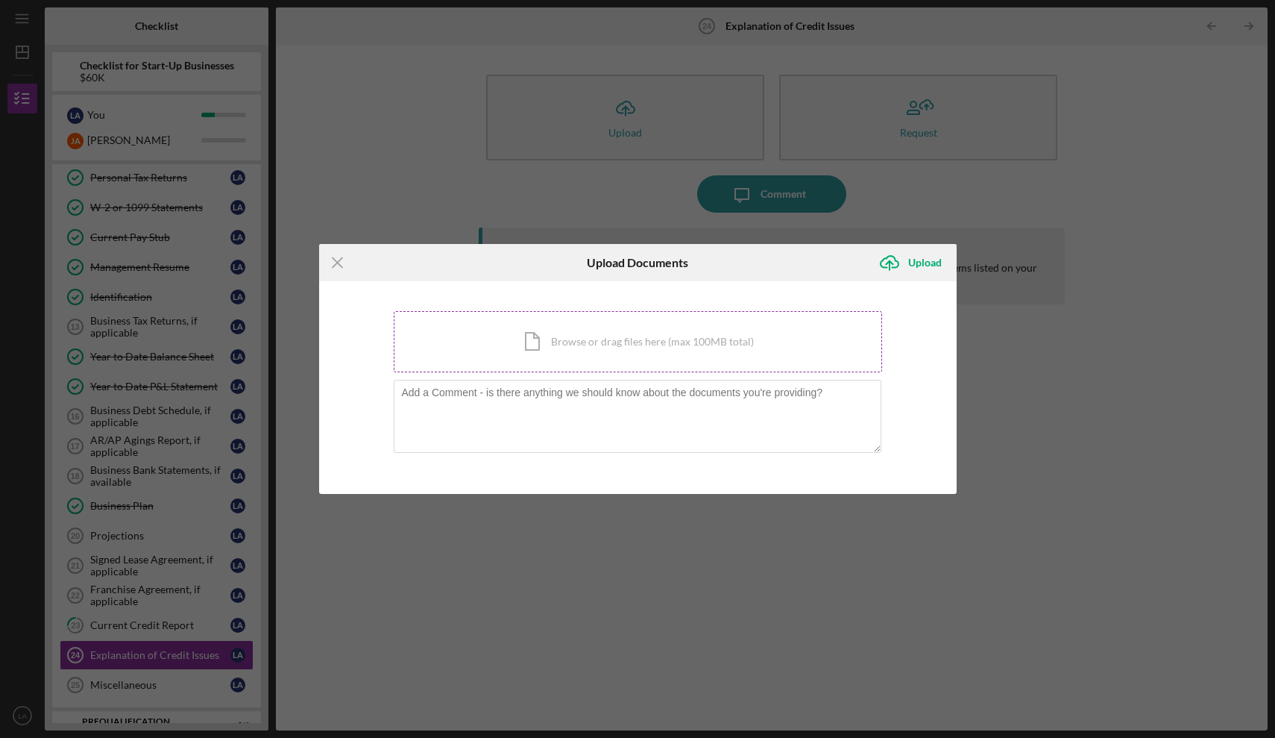
click at [567, 348] on div "Icon/Document Browse or drag files here (max 100MB total) Tap to choose files o…" at bounding box center [638, 341] width 488 height 61
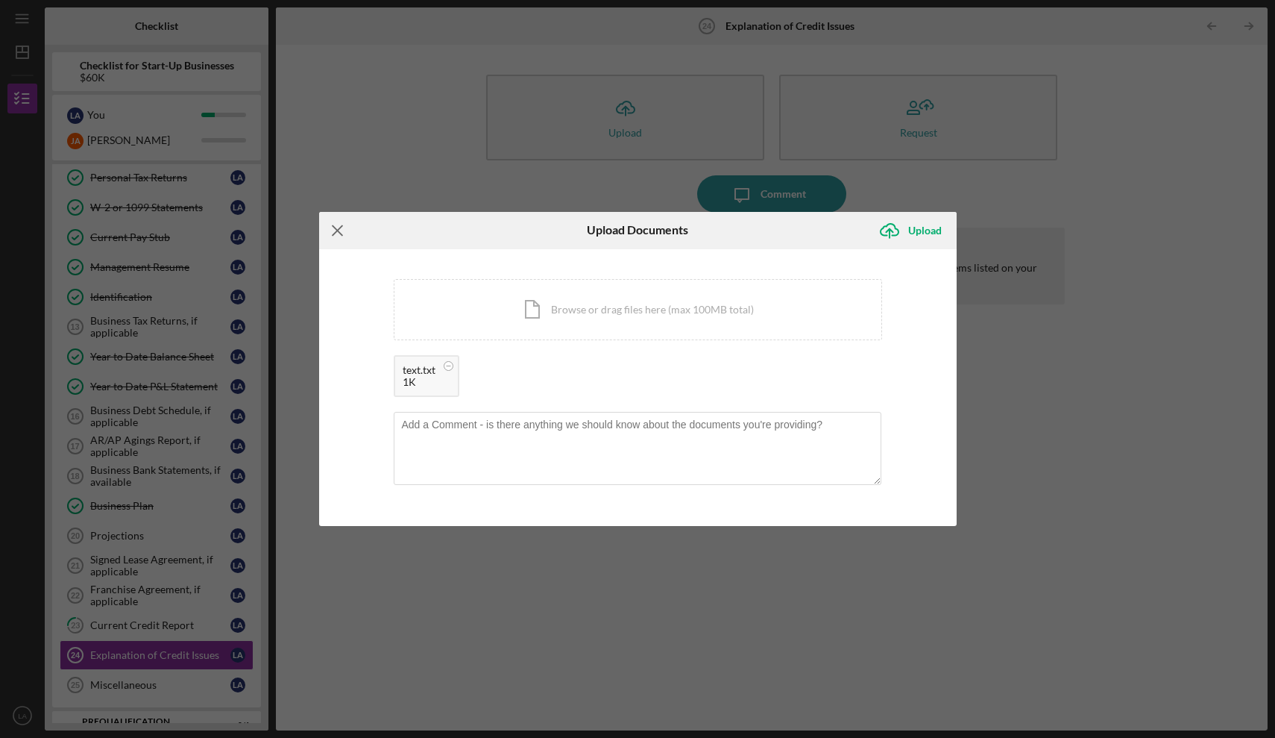
click at [336, 236] on icon "Icon/Menu Close" at bounding box center [337, 230] width 37 height 37
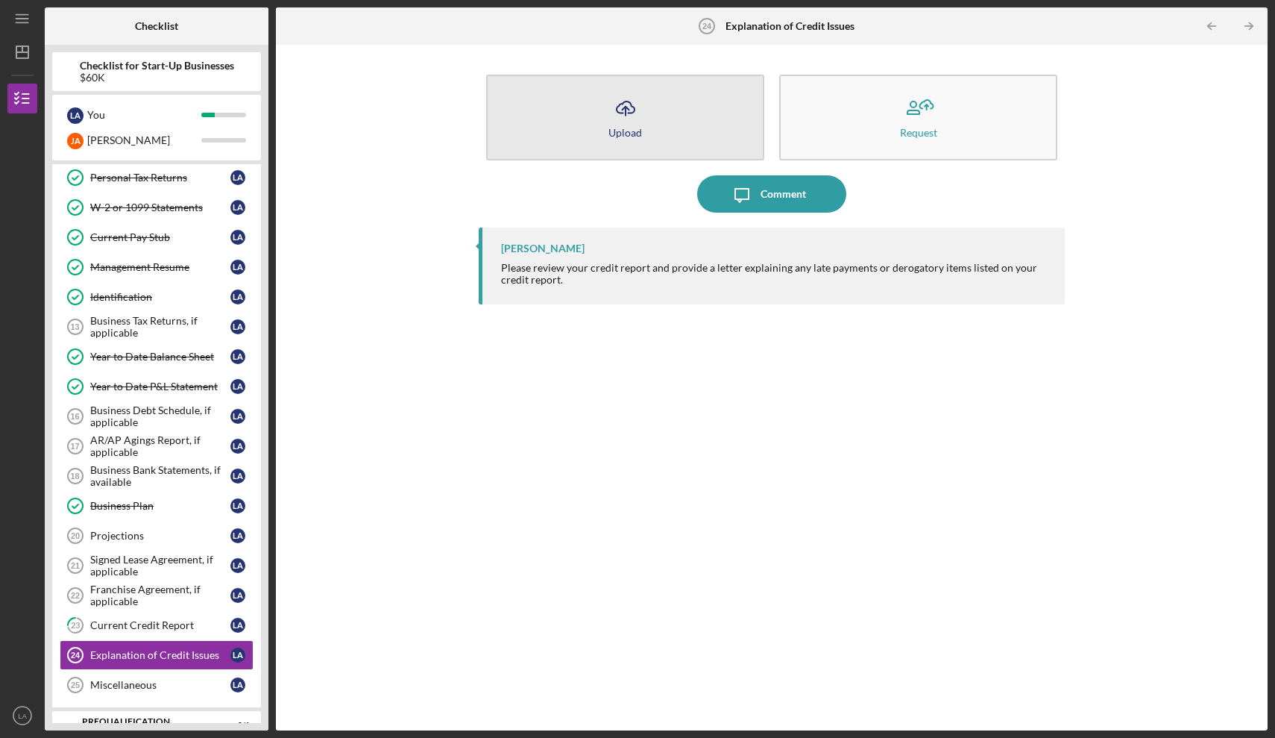
click at [615, 115] on icon "Icon/Upload" at bounding box center [625, 107] width 37 height 37
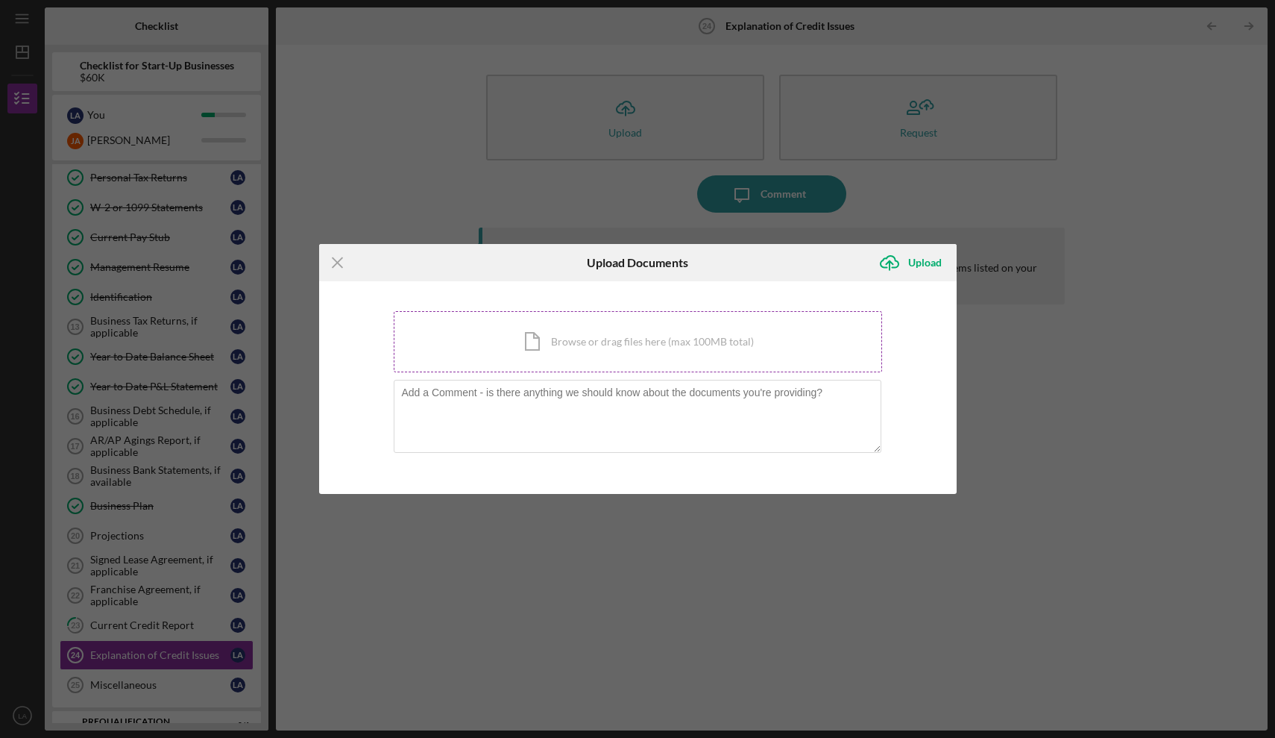
click at [520, 353] on div "Icon/Document Browse or drag files here (max 100MB total) Tap to choose files o…" at bounding box center [638, 341] width 488 height 61
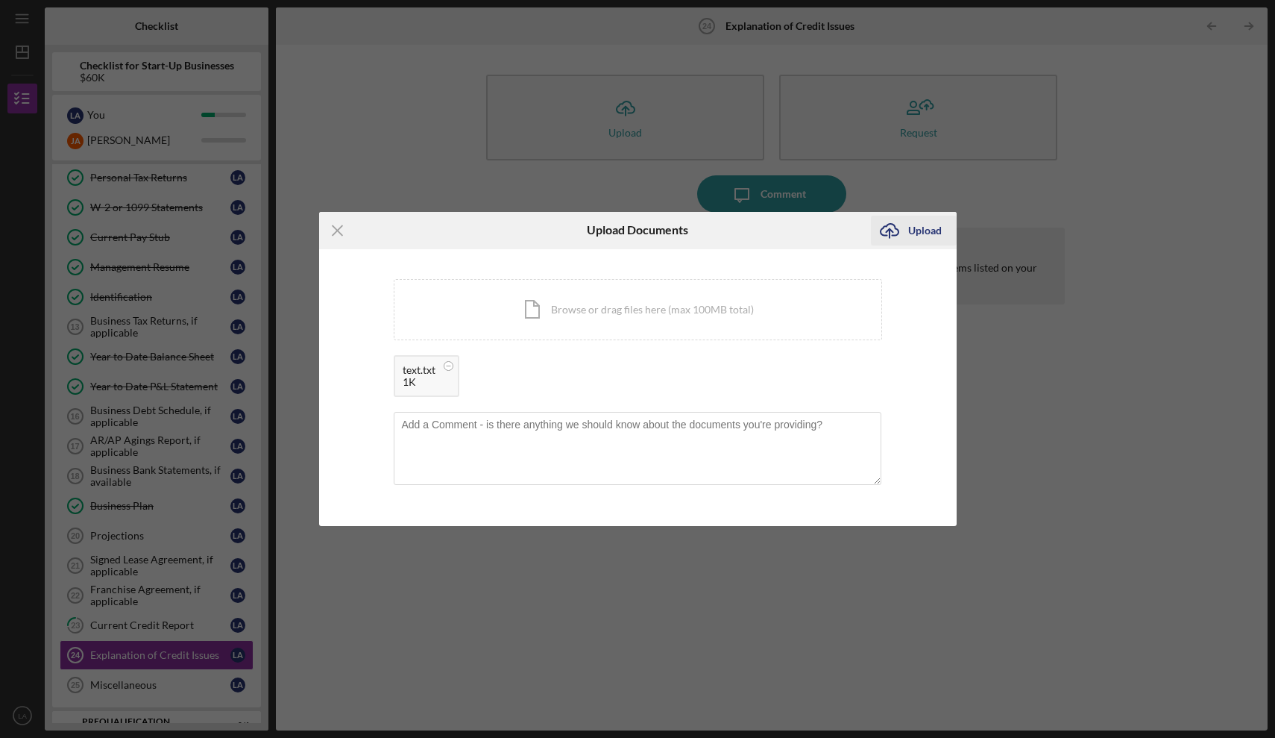
click at [930, 227] on div "Upload" at bounding box center [925, 231] width 34 height 30
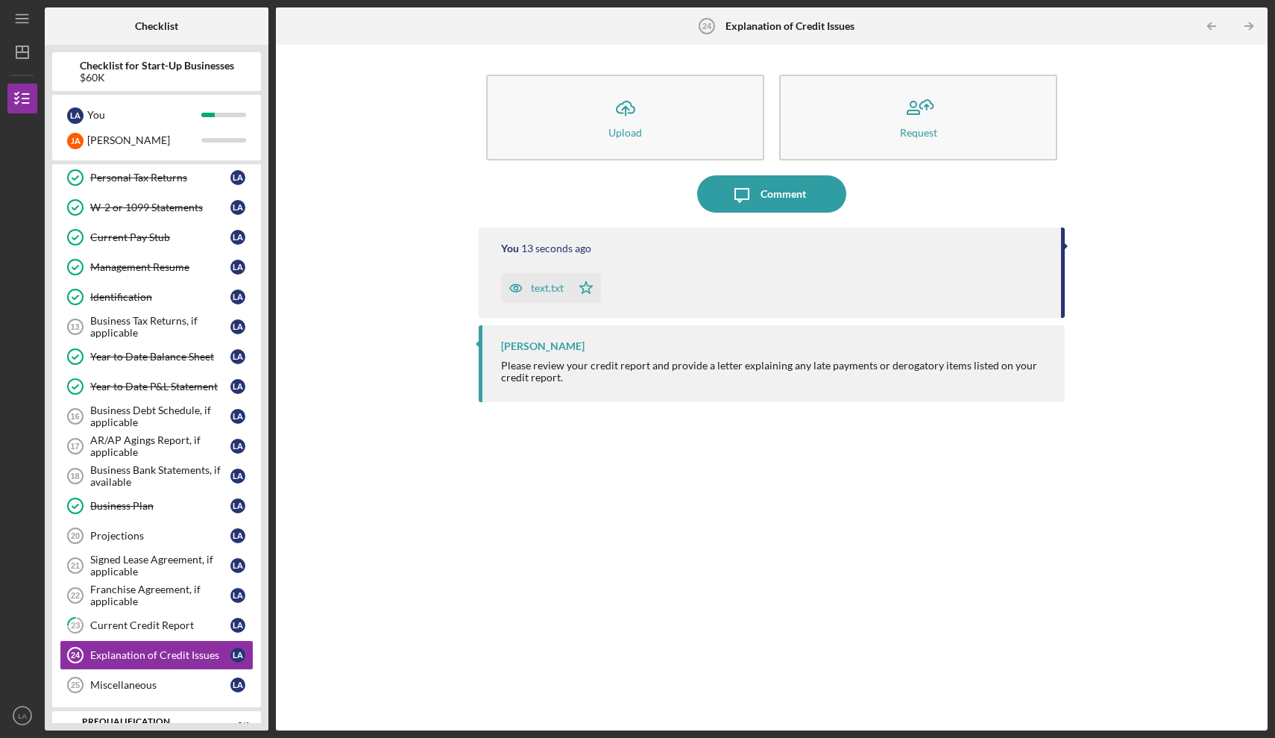
click at [393, 292] on div "Icon/Upload Upload Request Icon/Message Comment You 13 seconds ago text.txt Ico…" at bounding box center [771, 387] width 977 height 670
click at [546, 287] on div "text.txt" at bounding box center [547, 288] width 33 height 12
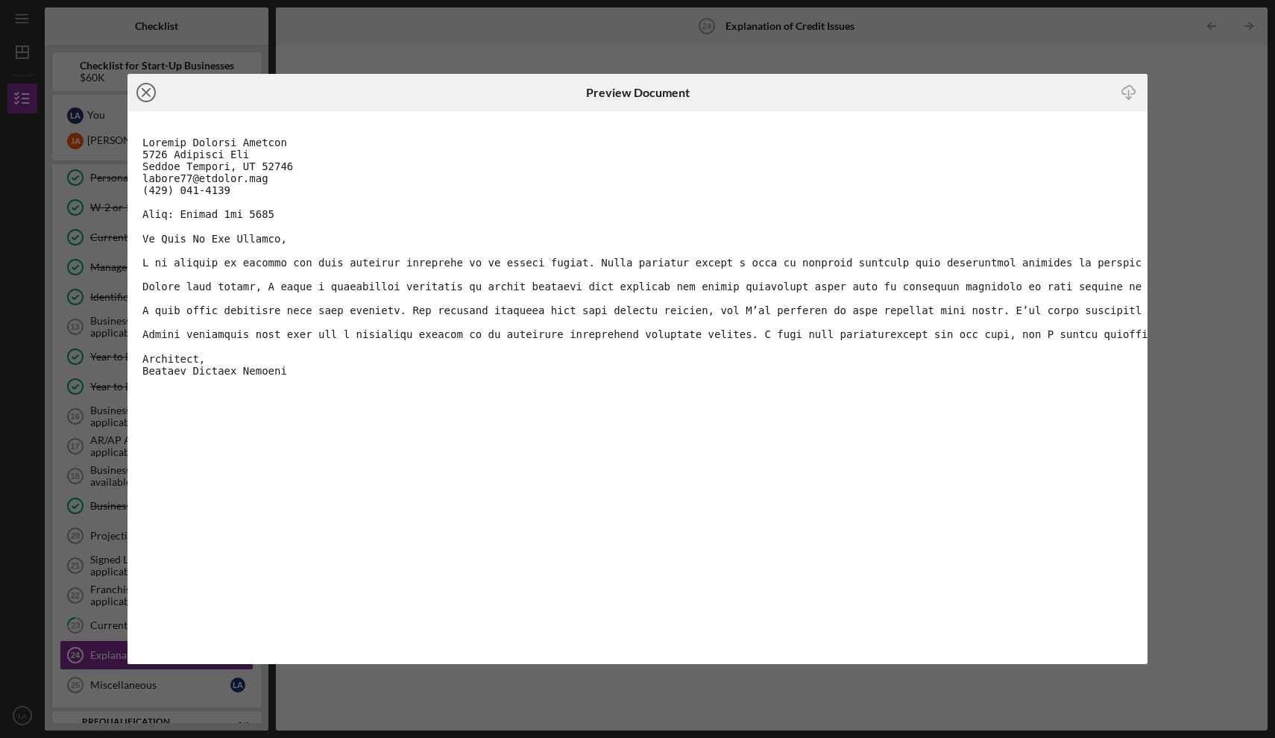
click at [144, 90] on line at bounding box center [145, 92] width 7 height 7
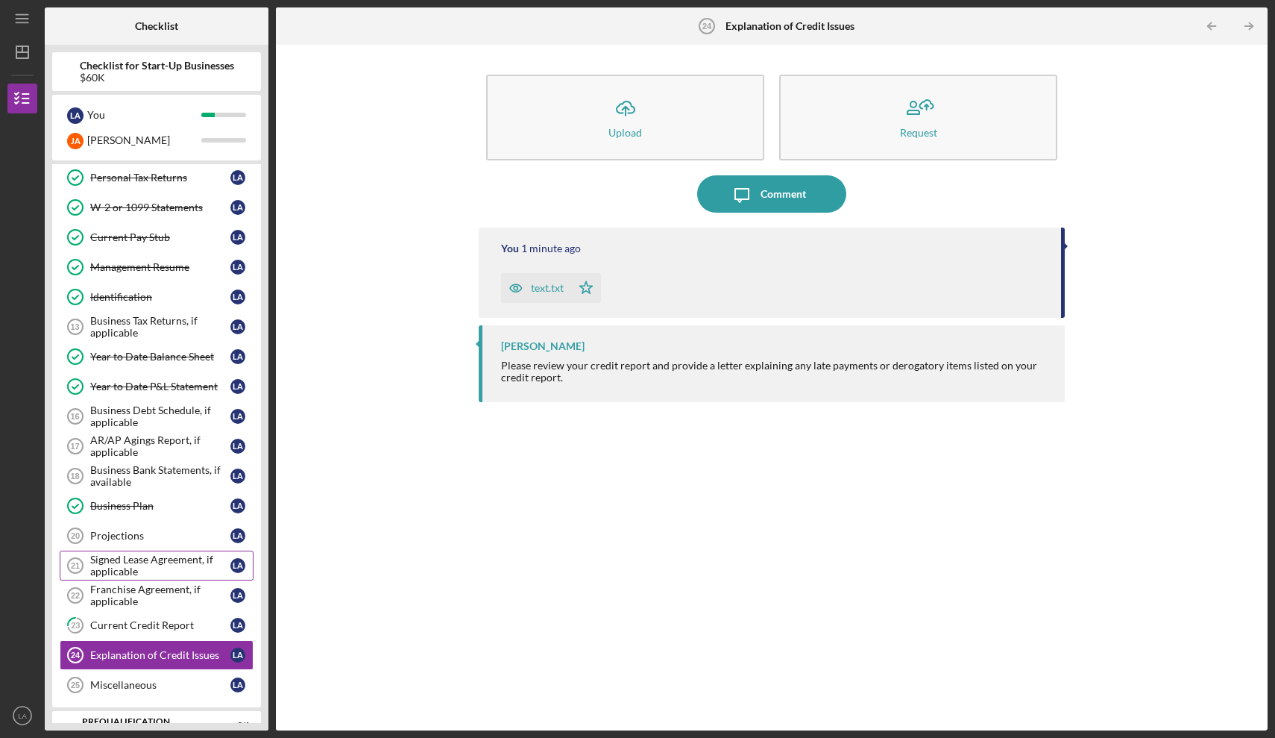
click at [183, 562] on div "Signed Lease Agreement, if applicable" at bounding box center [160, 565] width 140 height 24
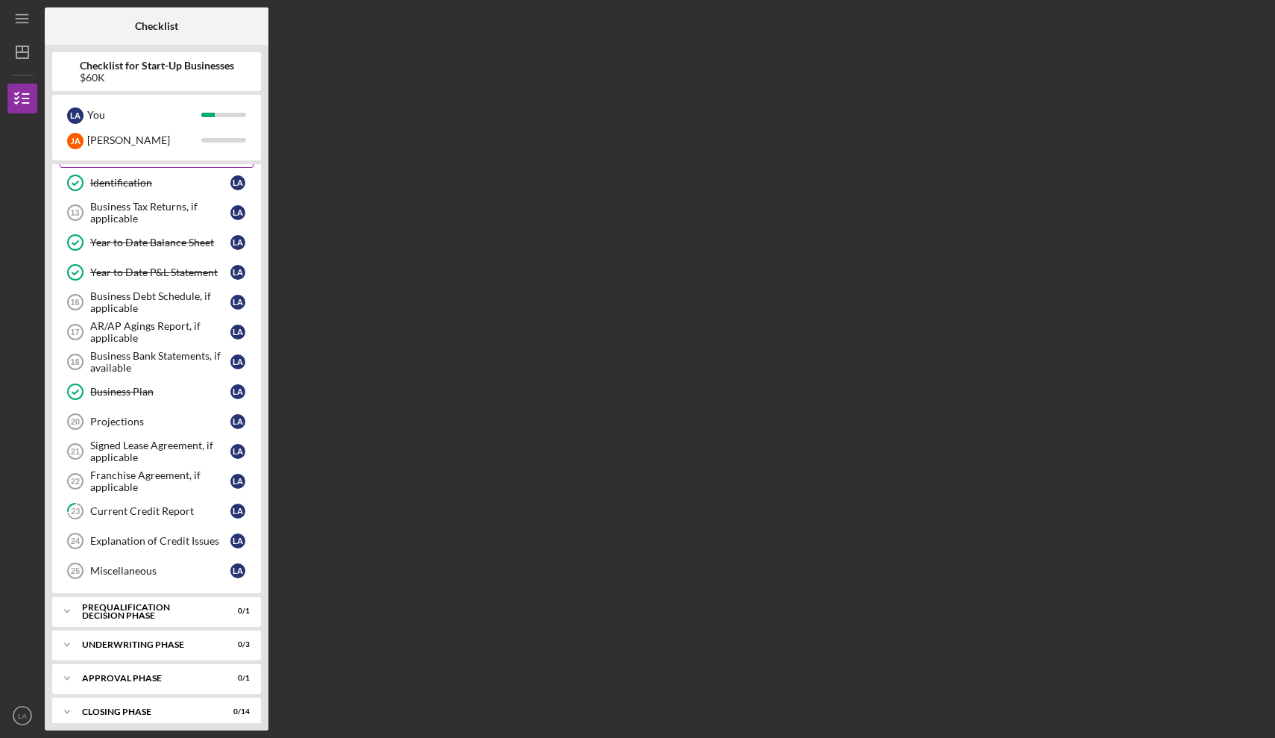
scroll to position [356, 0]
click at [161, 542] on div "Explanation of Credit Issues" at bounding box center [160, 540] width 140 height 12
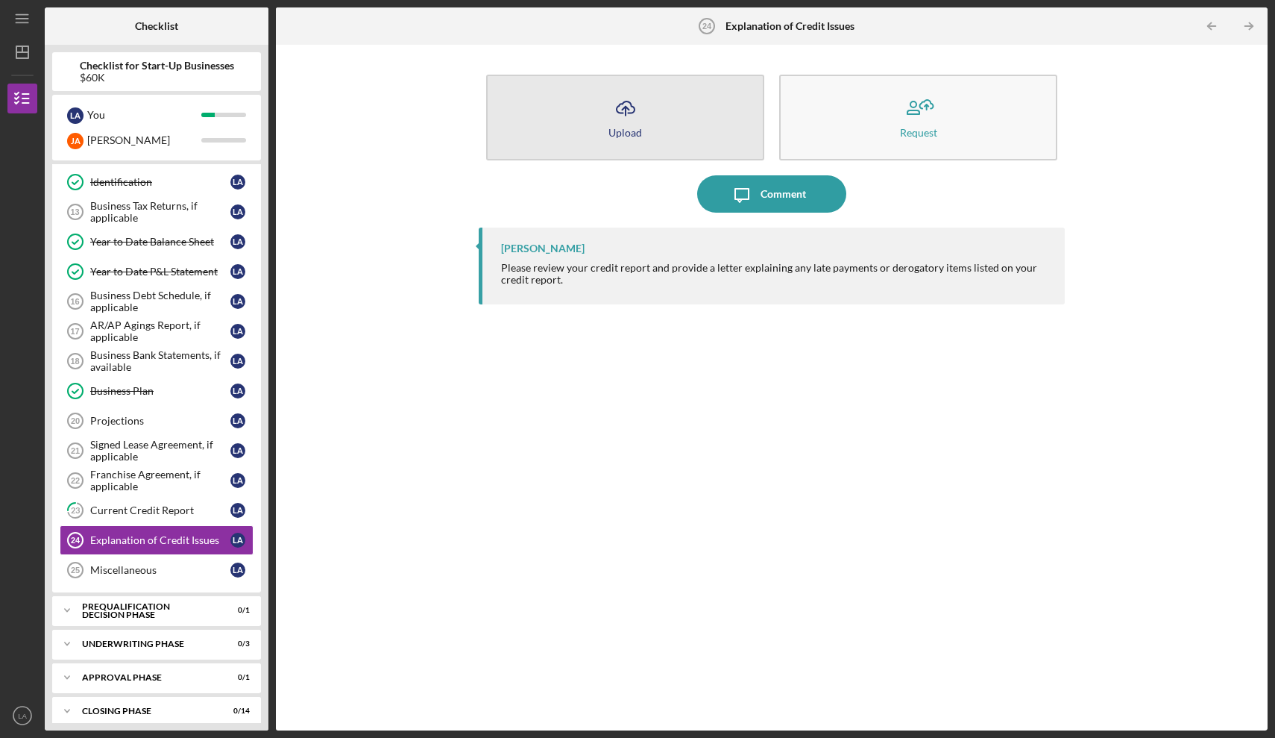
click at [623, 124] on icon "Icon/Upload" at bounding box center [625, 107] width 37 height 37
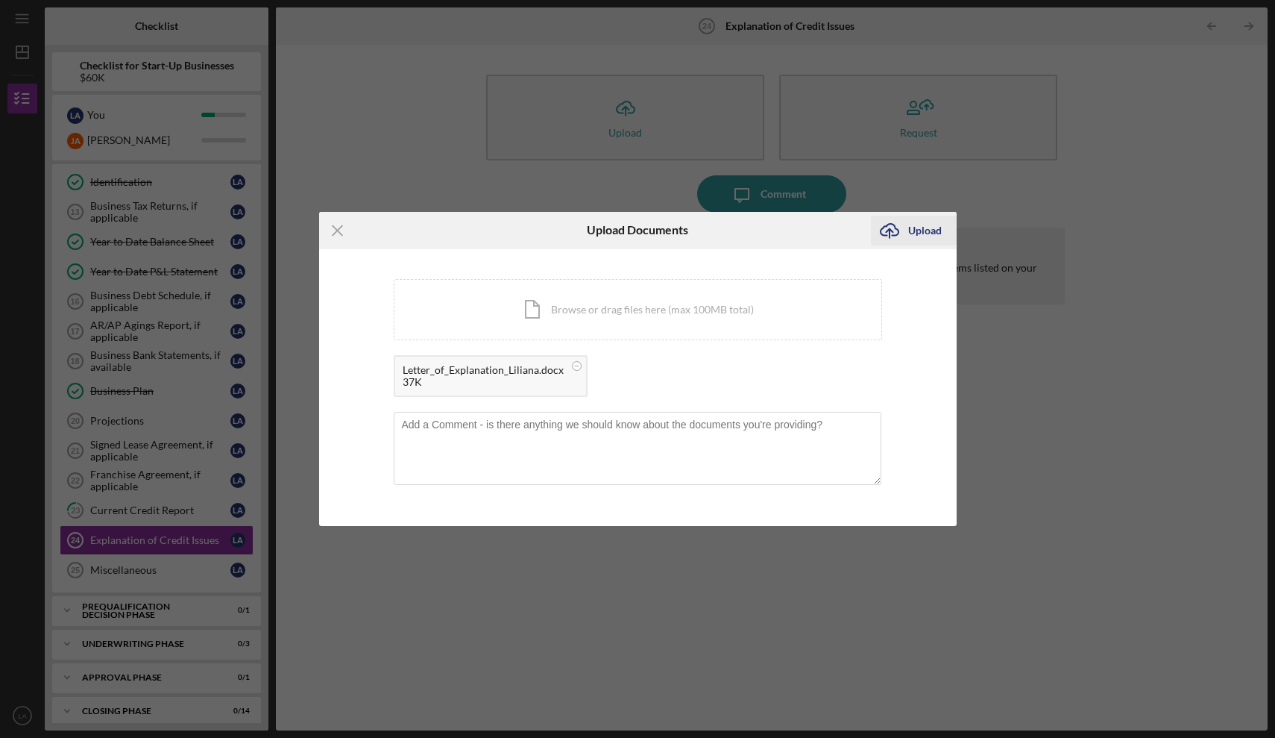
click at [928, 229] on div "Upload" at bounding box center [925, 231] width 34 height 30
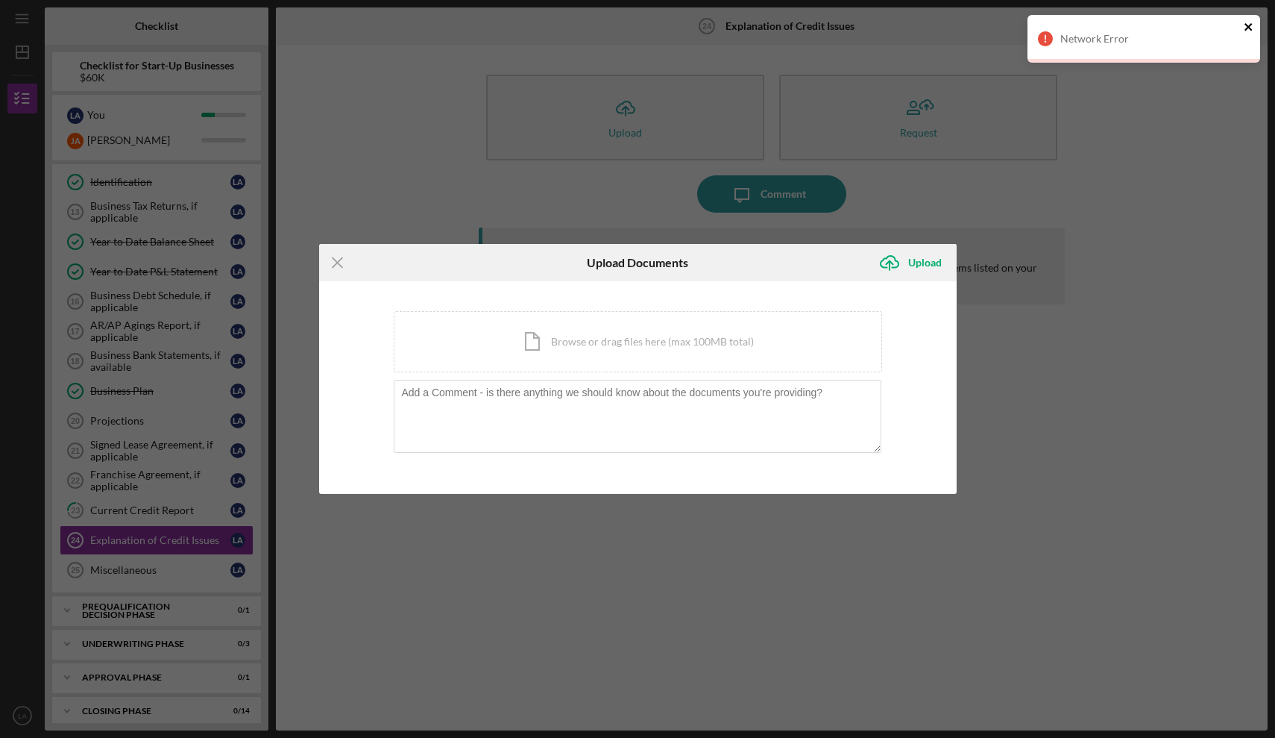
click at [1248, 28] on icon "close" at bounding box center [1248, 26] width 7 height 7
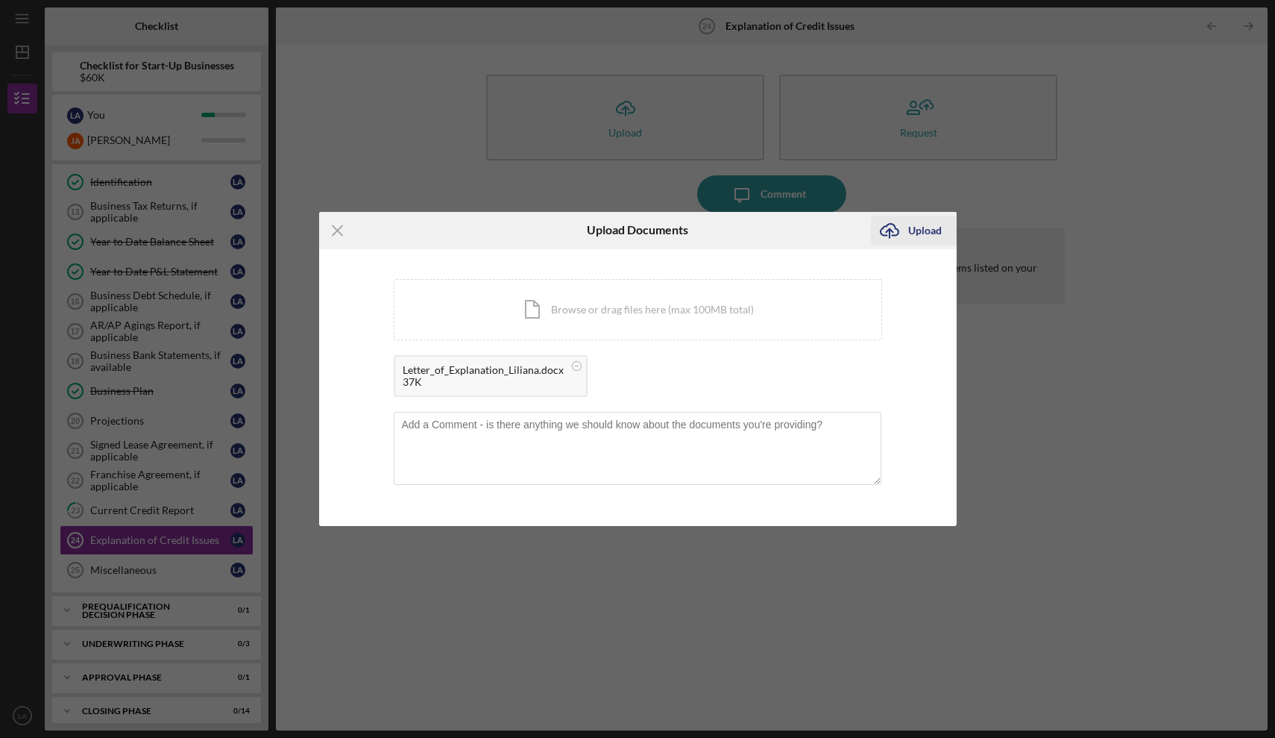
click at [930, 230] on div "Upload" at bounding box center [925, 231] width 34 height 30
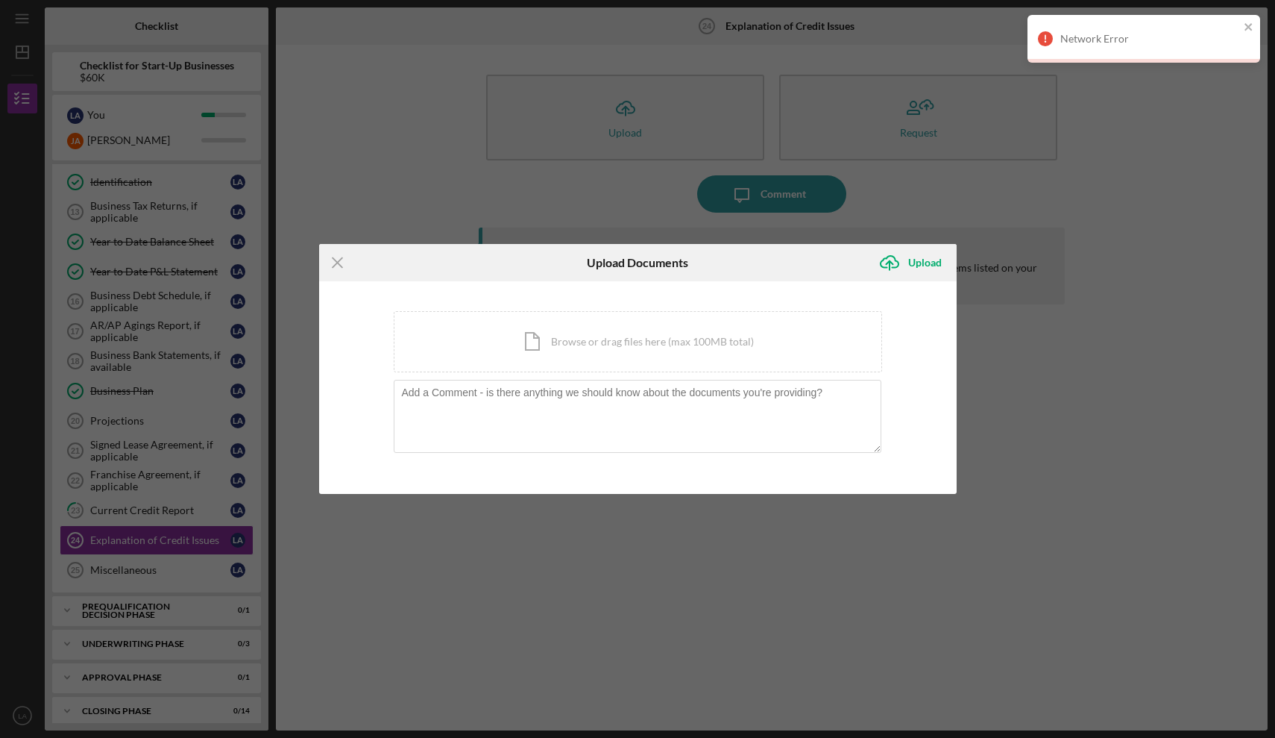
click at [1090, 40] on div "Network Error" at bounding box center [1149, 39] width 179 height 12
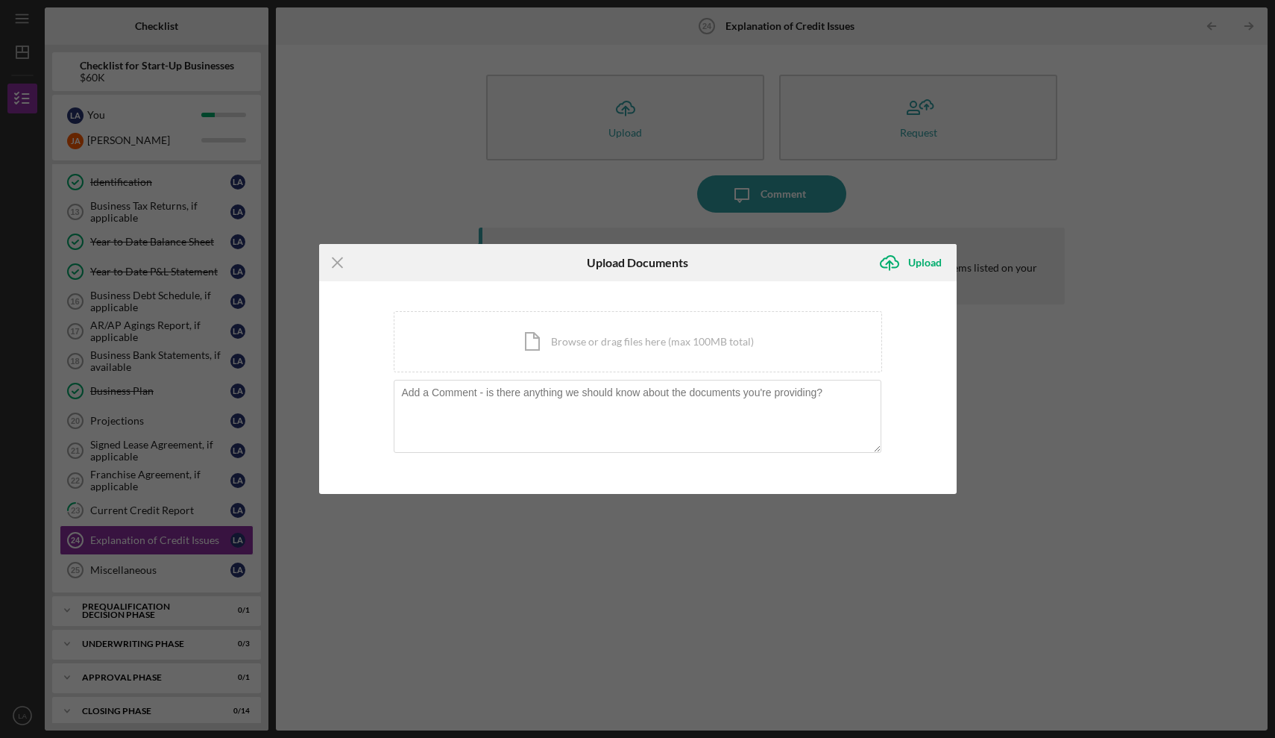
click at [1090, 40] on div "Network Error" at bounding box center [1144, 45] width 239 height 66
click at [588, 348] on div "Icon/Document Browse or drag files here (max 100MB total) Tap to choose files o…" at bounding box center [638, 341] width 488 height 61
drag, startPoint x: 729, startPoint y: 265, endPoint x: 832, endPoint y: 644, distance: 392.8
click at [832, 644] on div "Icon/Menu Close Upload Documents Icon/Upload Upload You're uploading documents …" at bounding box center [637, 369] width 1275 height 738
click at [890, 263] on icon "Icon/Upload" at bounding box center [889, 262] width 37 height 37
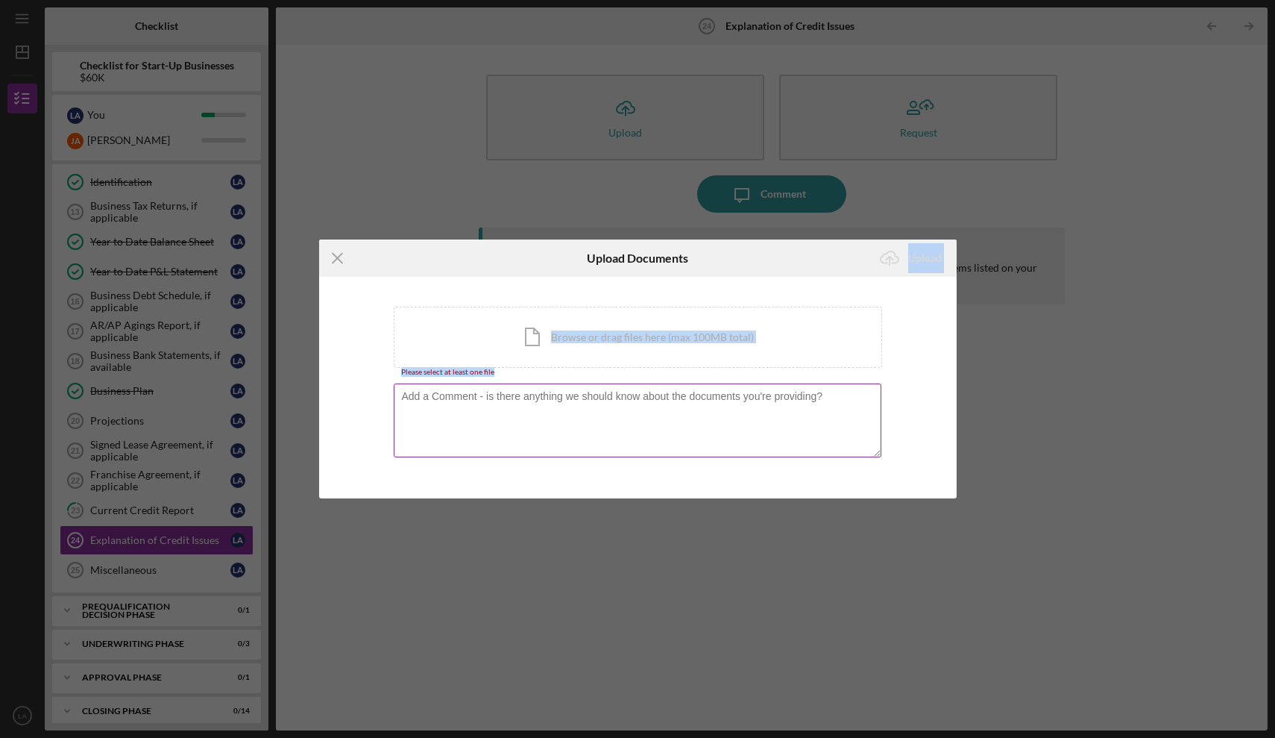
drag, startPoint x: 801, startPoint y: 255, endPoint x: 414, endPoint y: 400, distance: 413.2
click at [414, 402] on form "Icon/Menu Close Upload Documents Icon/Upload Upload You're uploading documents …" at bounding box center [638, 368] width 638 height 259
click at [538, 348] on div "Icon/Document Browse or drag files here (max 100MB total) Tap to choose files o…" at bounding box center [638, 336] width 488 height 61
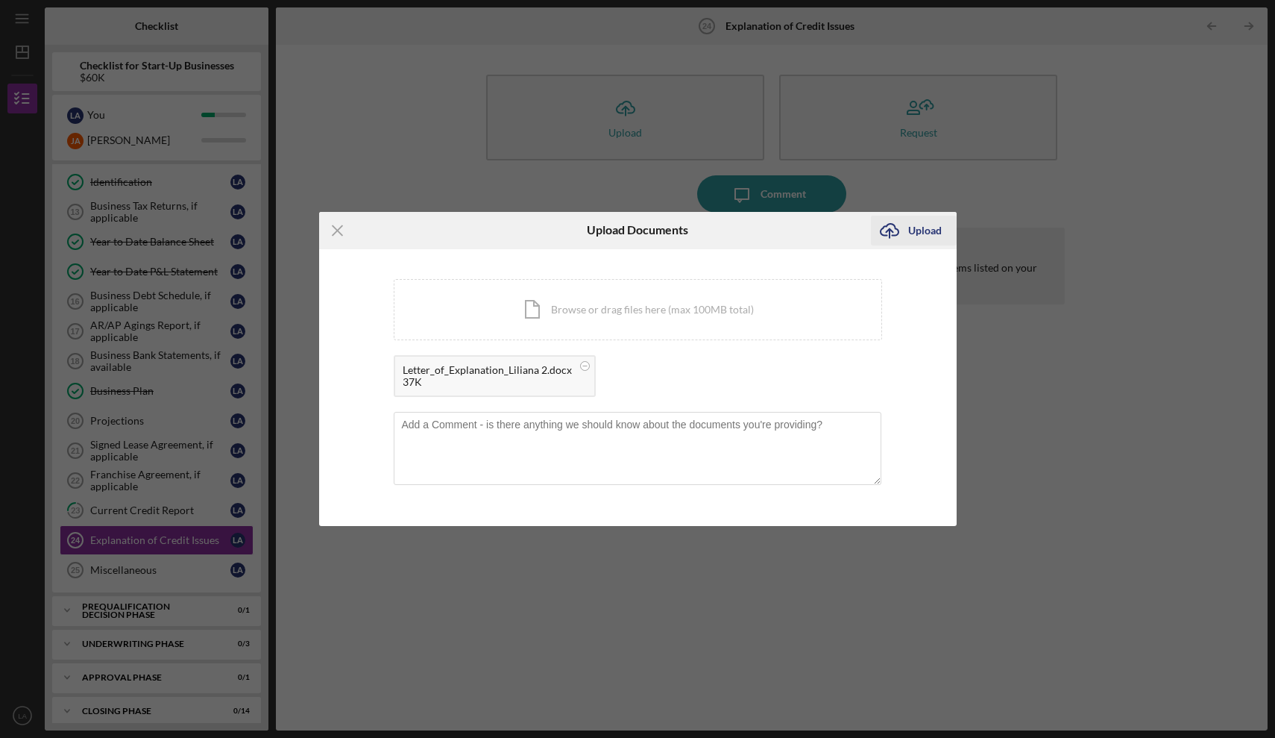
click at [922, 230] on div "Upload" at bounding box center [925, 231] width 34 height 30
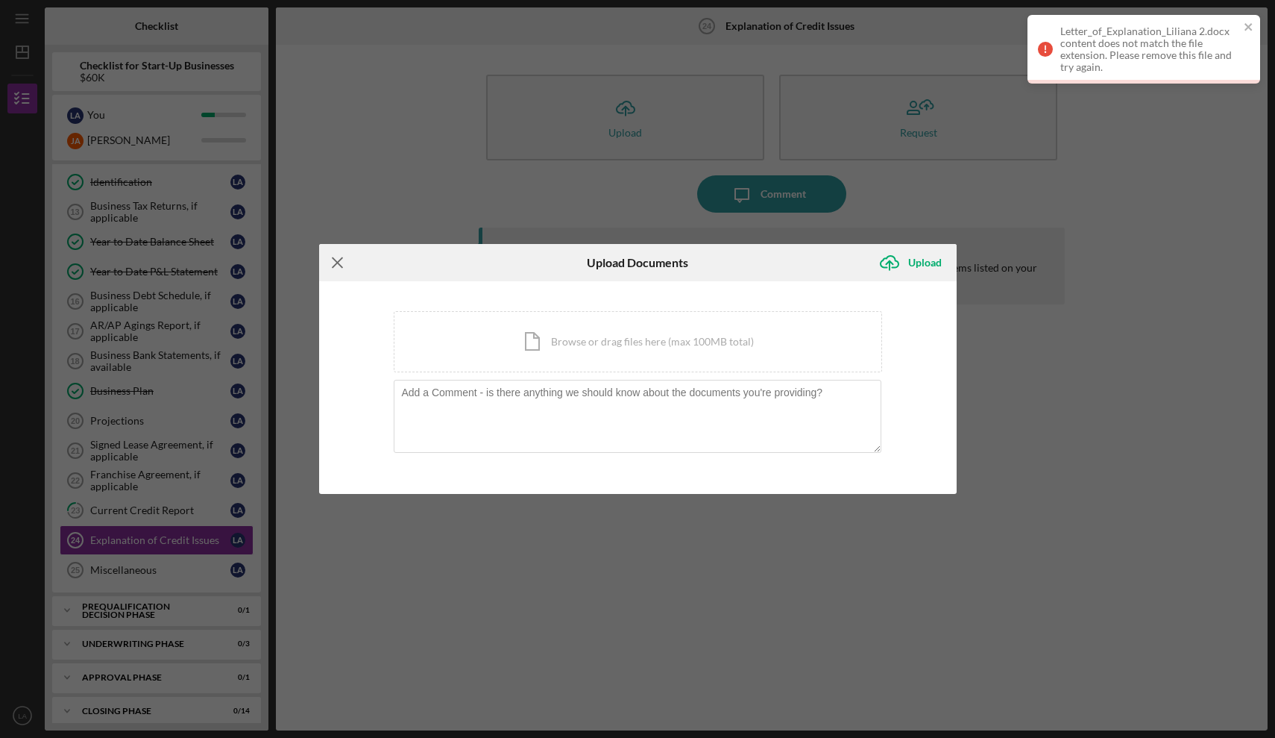
click at [338, 265] on icon "Icon/Menu Close" at bounding box center [337, 262] width 37 height 37
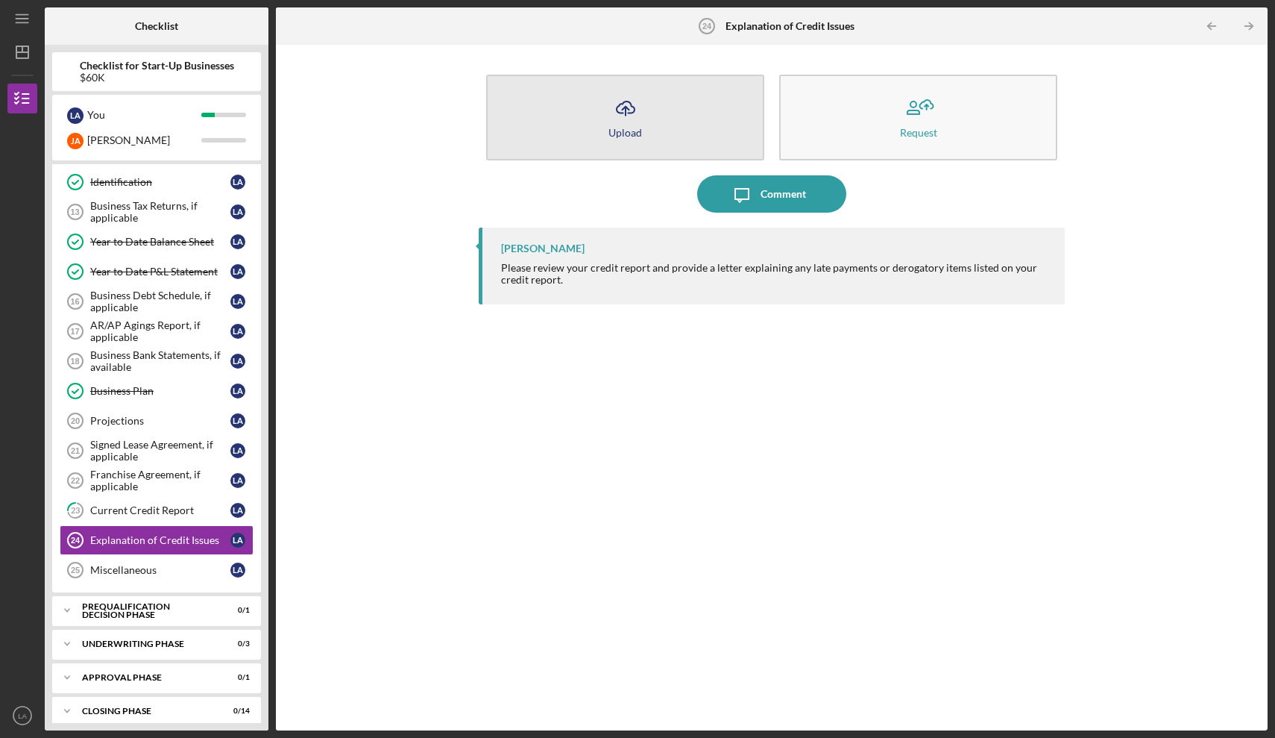
click at [639, 118] on icon "Icon/Upload" at bounding box center [625, 107] width 37 height 37
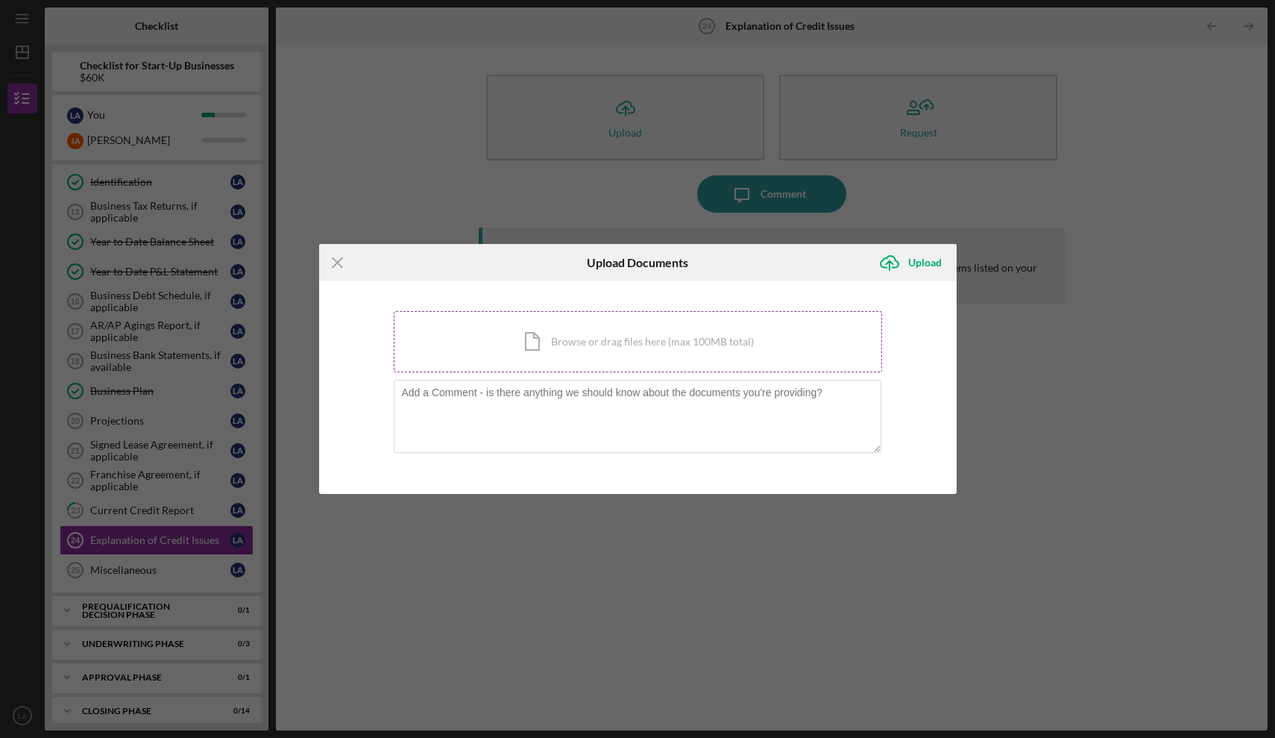
click at [591, 338] on div "Icon/Document Browse or drag files here (max 100MB total) Tap to choose files o…" at bounding box center [638, 341] width 488 height 61
click at [655, 343] on div "Icon/Document Browse or drag files here (max 100MB total) Tap to choose files o…" at bounding box center [638, 341] width 488 height 61
click at [622, 344] on div "Icon/Document Browse or drag files here (max 100MB total) Tap to choose files o…" at bounding box center [638, 341] width 488 height 61
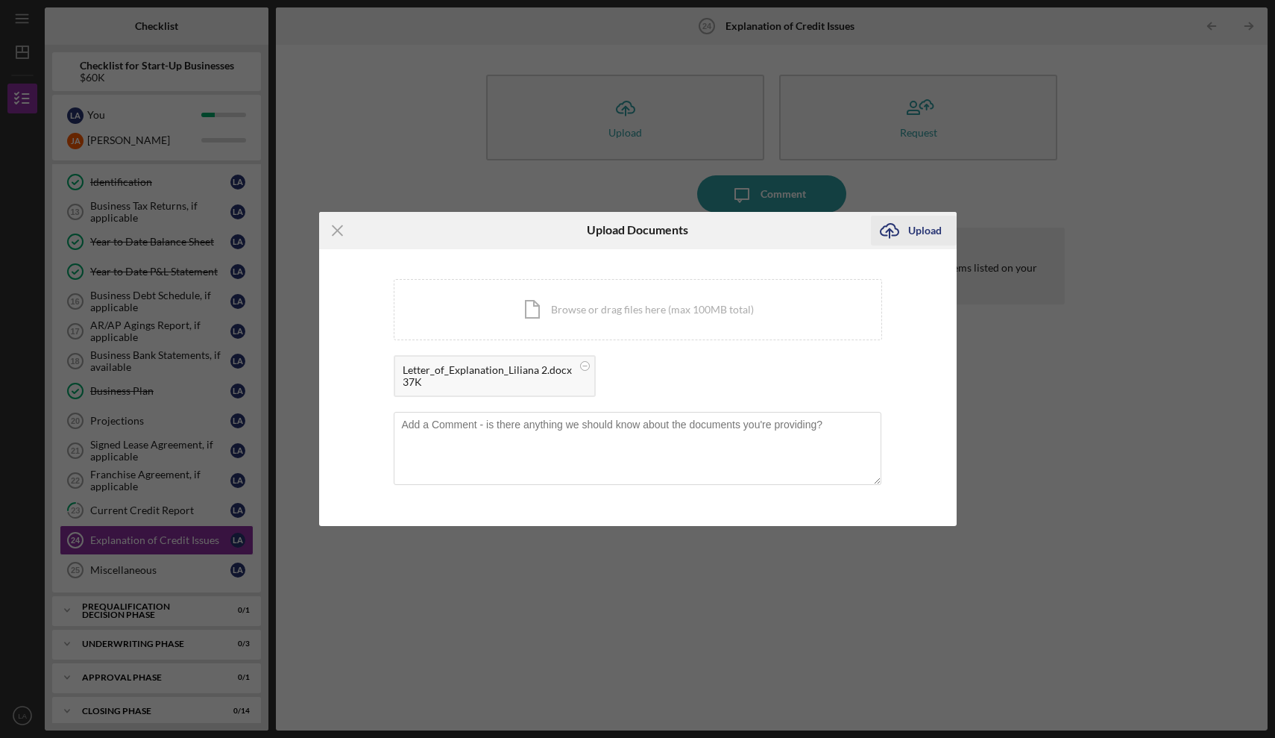
click at [934, 224] on div "Upload" at bounding box center [925, 231] width 34 height 30
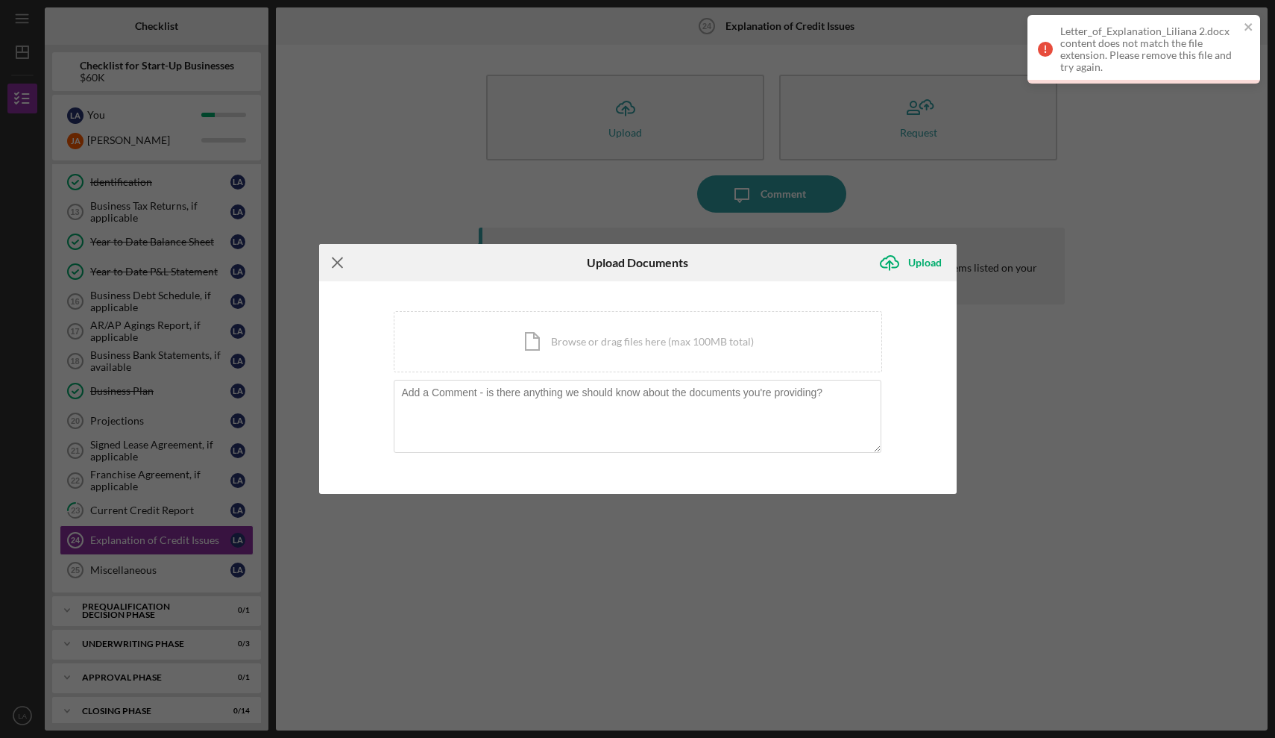
click at [341, 268] on icon "Icon/Menu Close" at bounding box center [337, 262] width 37 height 37
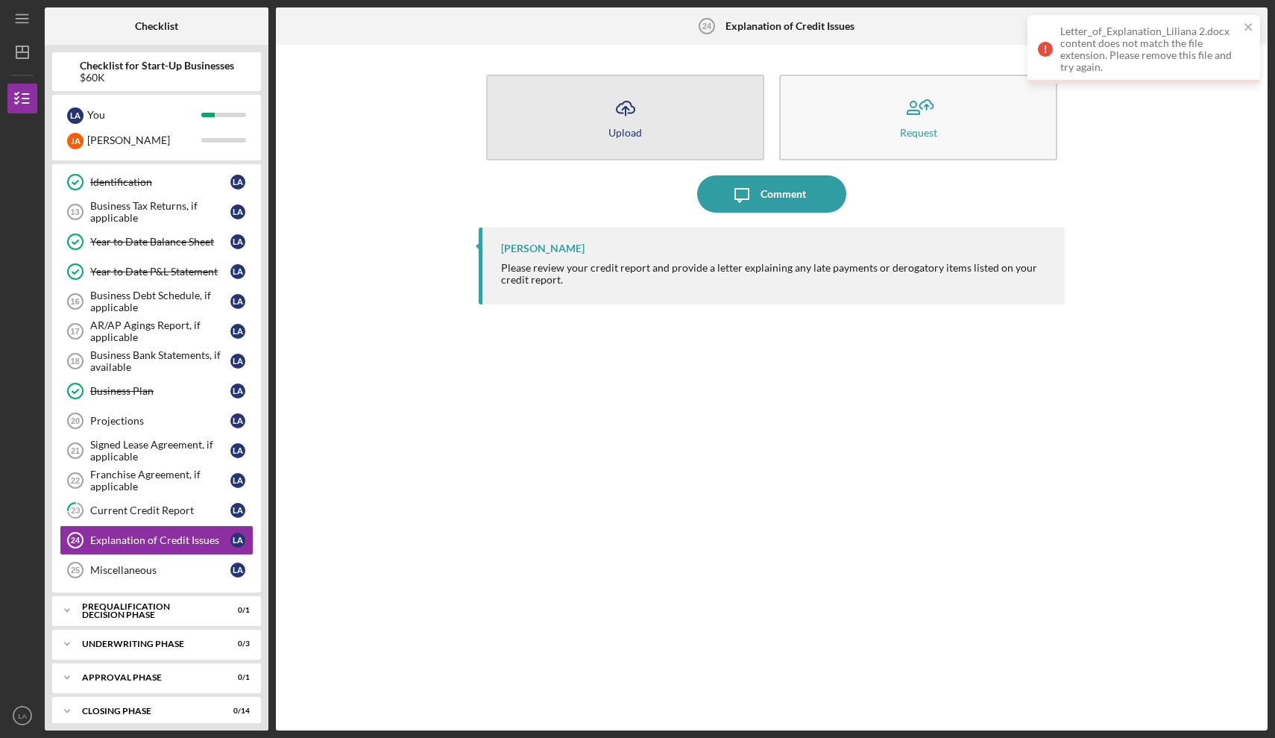
click at [746, 129] on button "Icon/Upload Upload" at bounding box center [625, 118] width 278 height 86
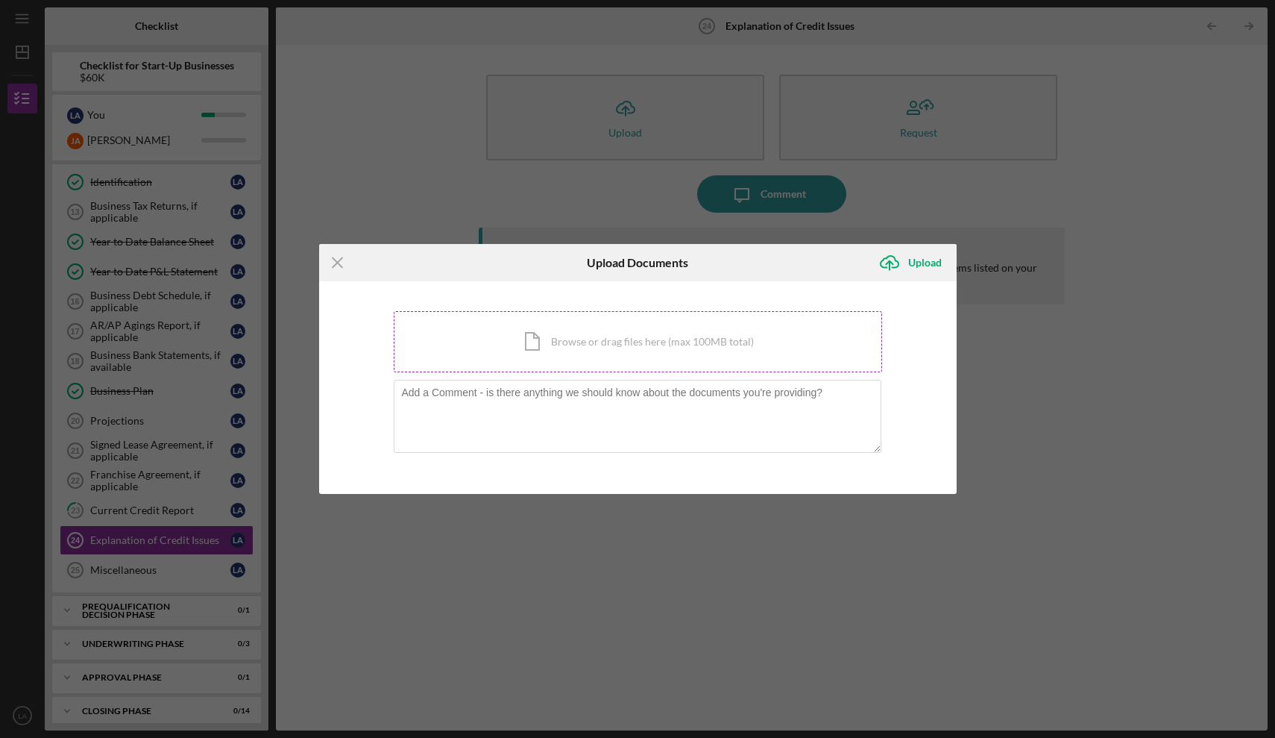
click at [607, 345] on div "Icon/Document Browse or drag files here (max 100MB total) Tap to choose files o…" at bounding box center [638, 341] width 488 height 61
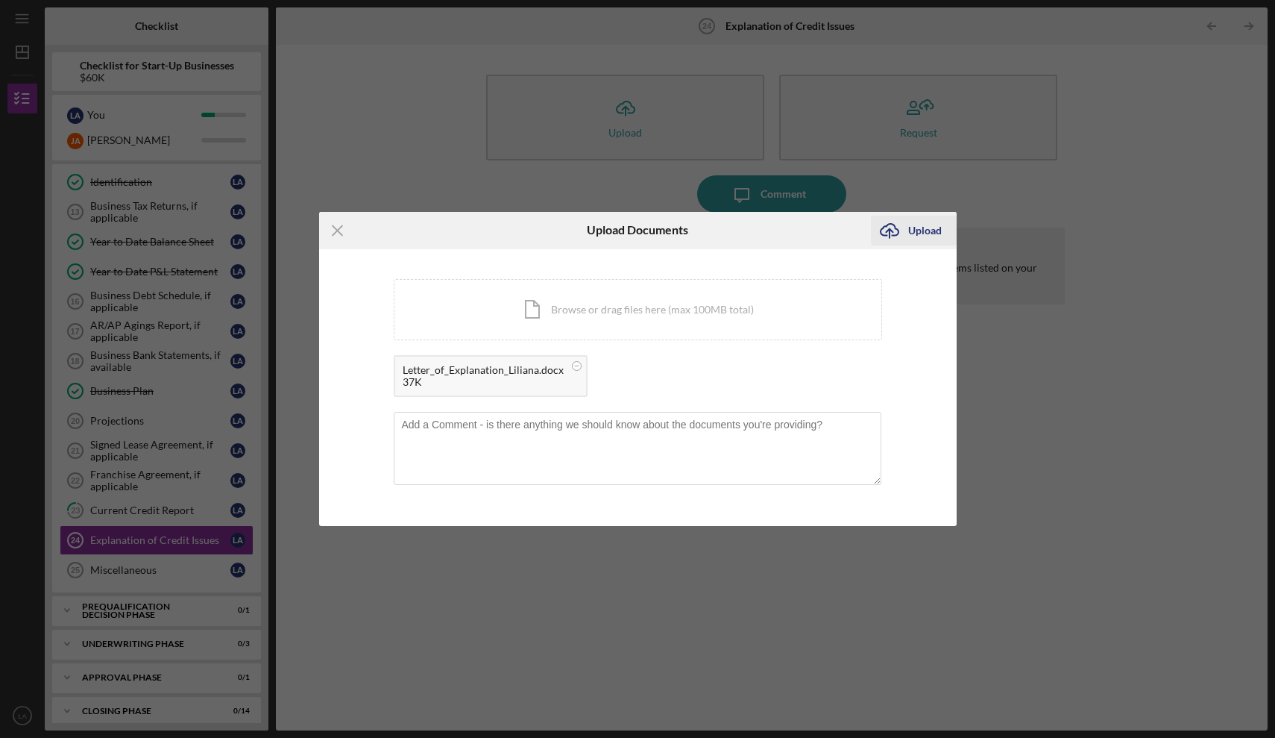
click at [934, 230] on div "Upload" at bounding box center [925, 231] width 34 height 30
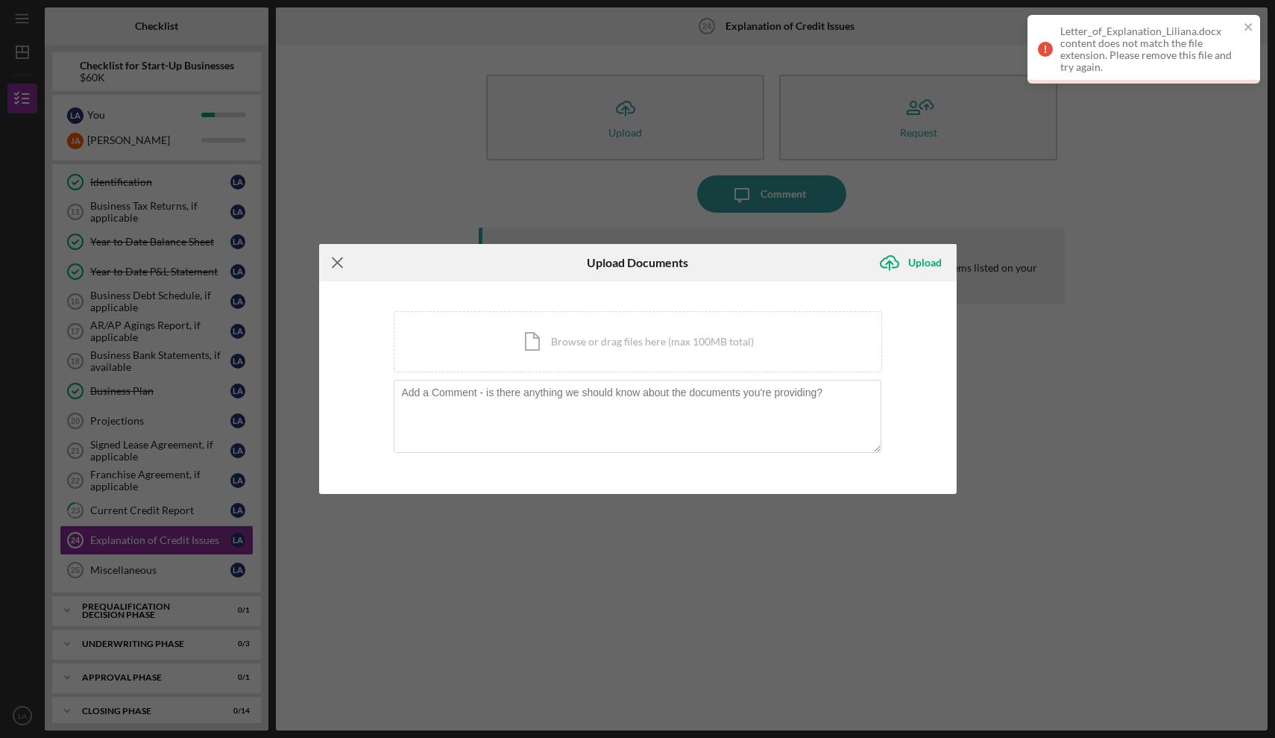
click at [336, 266] on icon "Icon/Menu Close" at bounding box center [337, 262] width 37 height 37
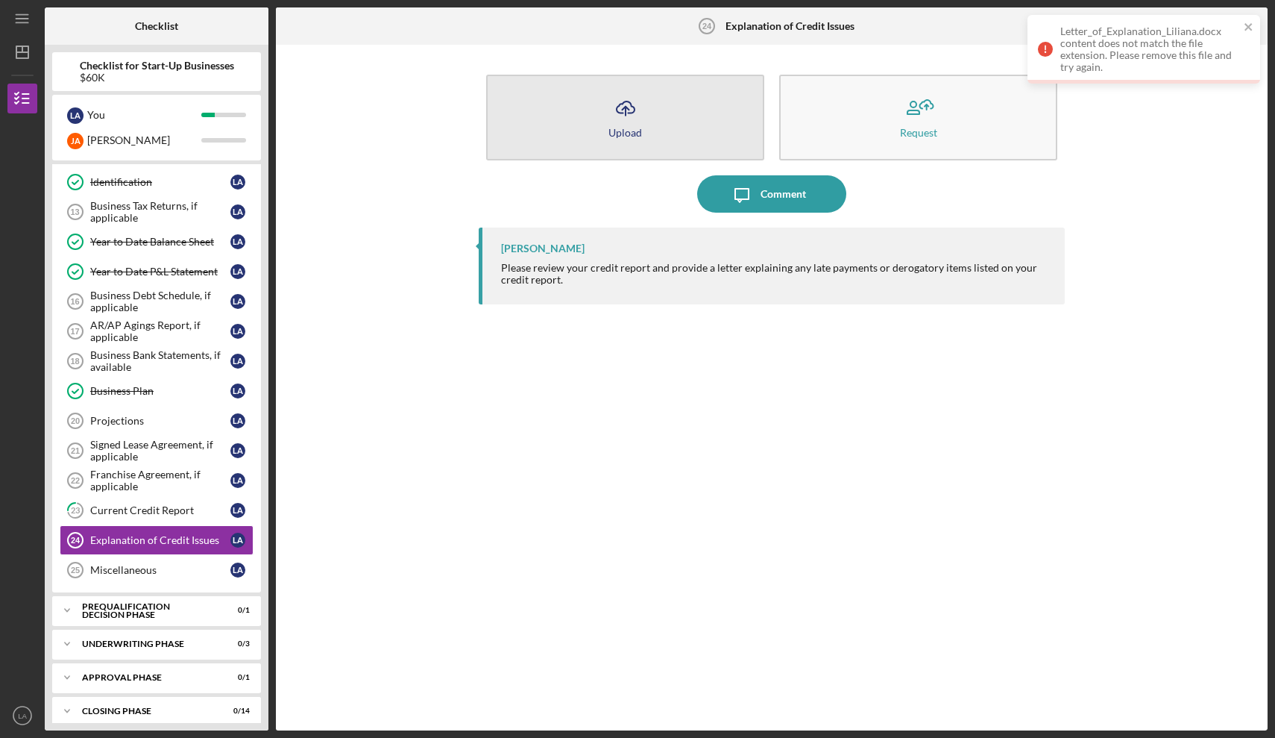
click at [649, 128] on button "Icon/Upload Upload" at bounding box center [625, 118] width 278 height 86
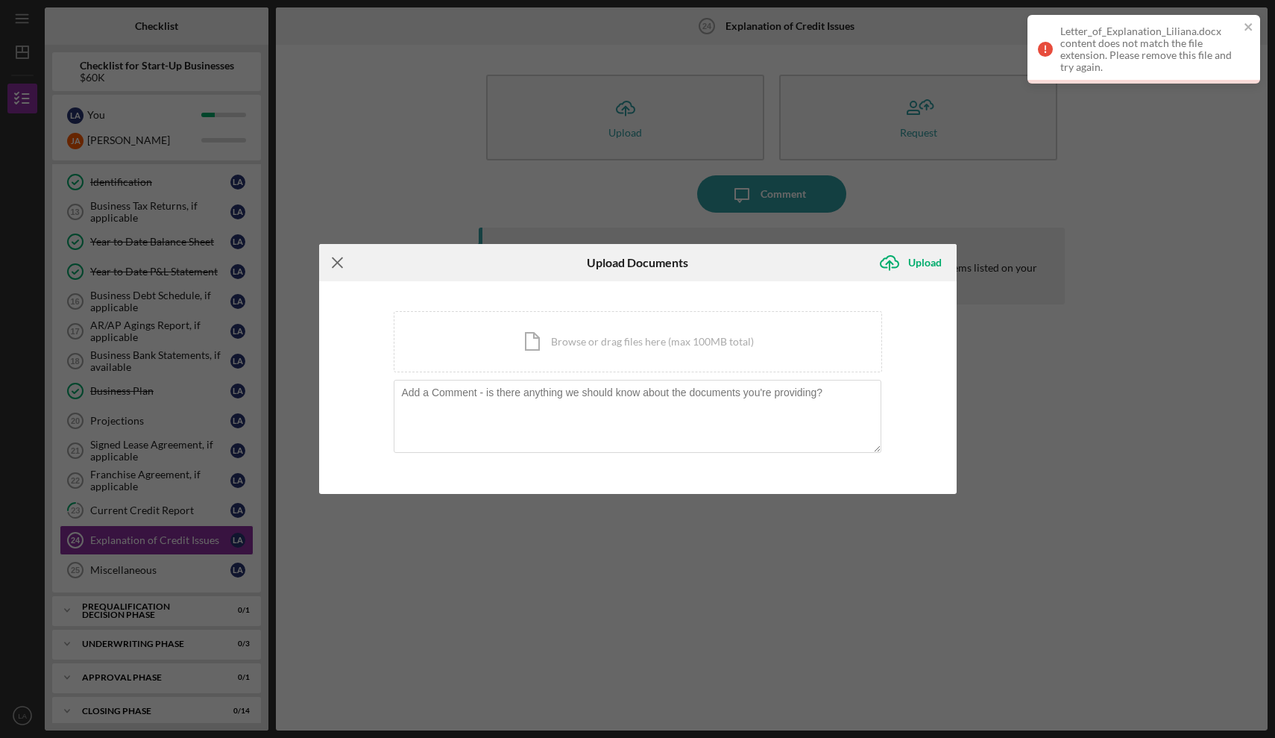
click at [336, 263] on line at bounding box center [338, 262] width 10 height 10
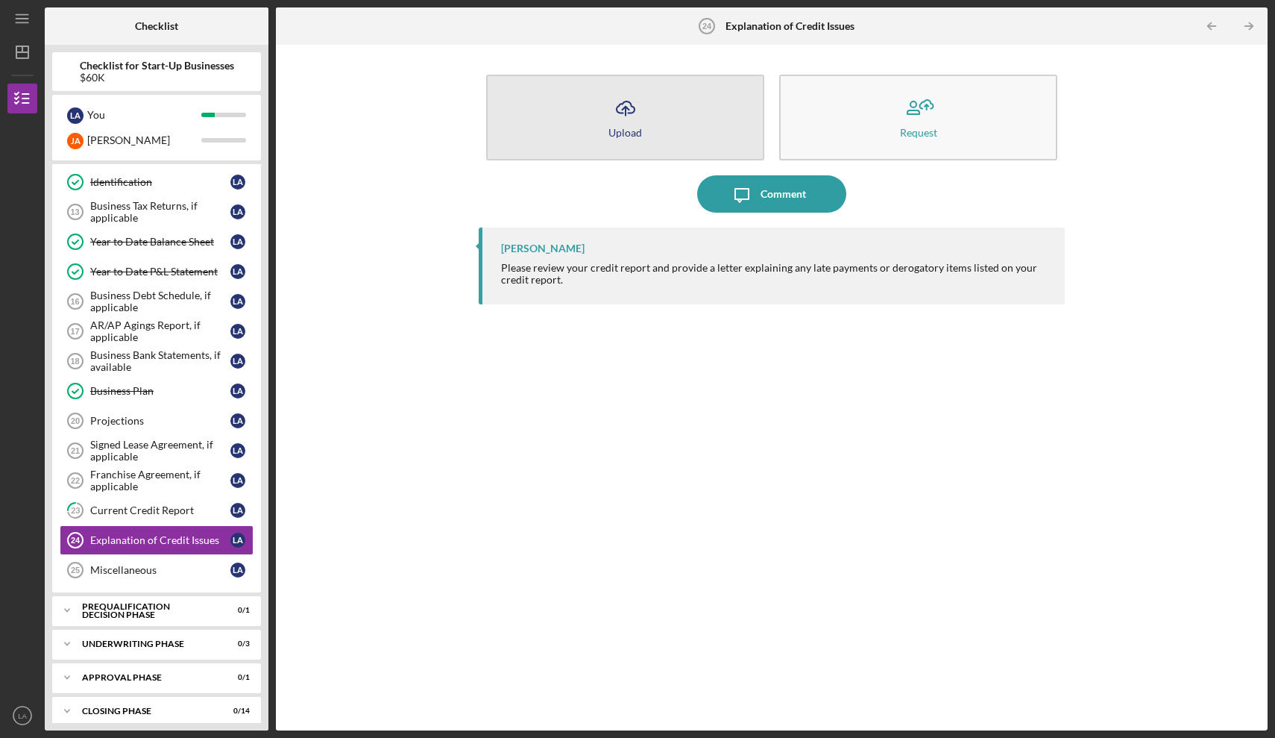
click at [634, 128] on div "Upload" at bounding box center [626, 132] width 34 height 11
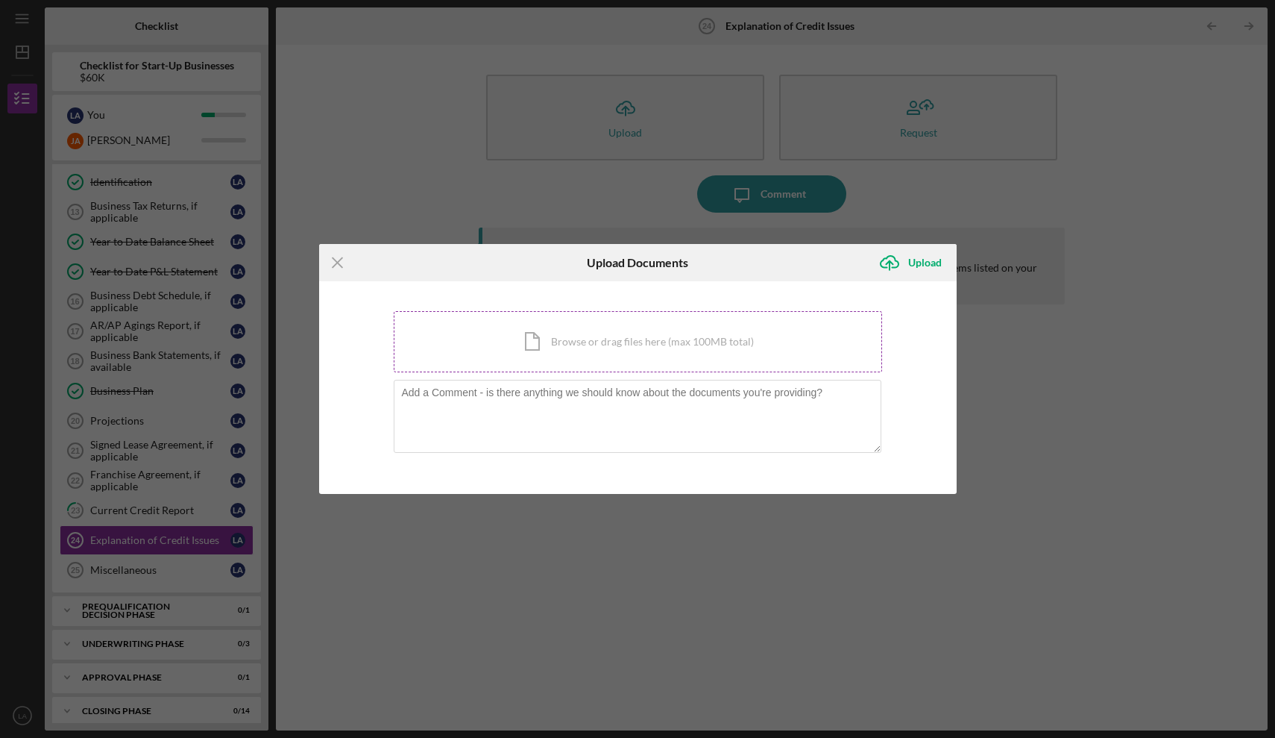
click at [573, 336] on div "Icon/Document Browse or drag files here (max 100MB total) Tap to choose files o…" at bounding box center [638, 341] width 488 height 61
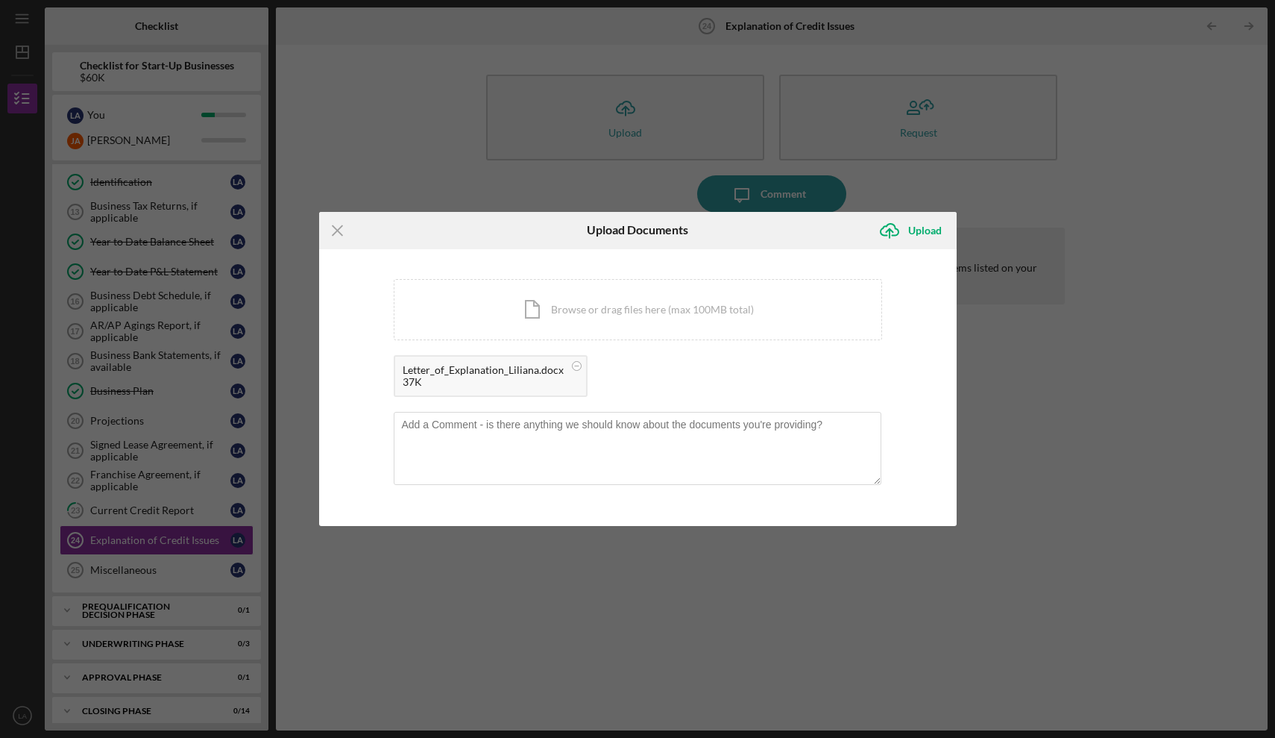
click at [496, 373] on div "Letter_of_Explanation_Liliana.docx" at bounding box center [483, 370] width 161 height 12
click at [471, 436] on textarea at bounding box center [638, 448] width 488 height 73
type textarea "I"
click at [499, 377] on div "37K" at bounding box center [483, 382] width 161 height 12
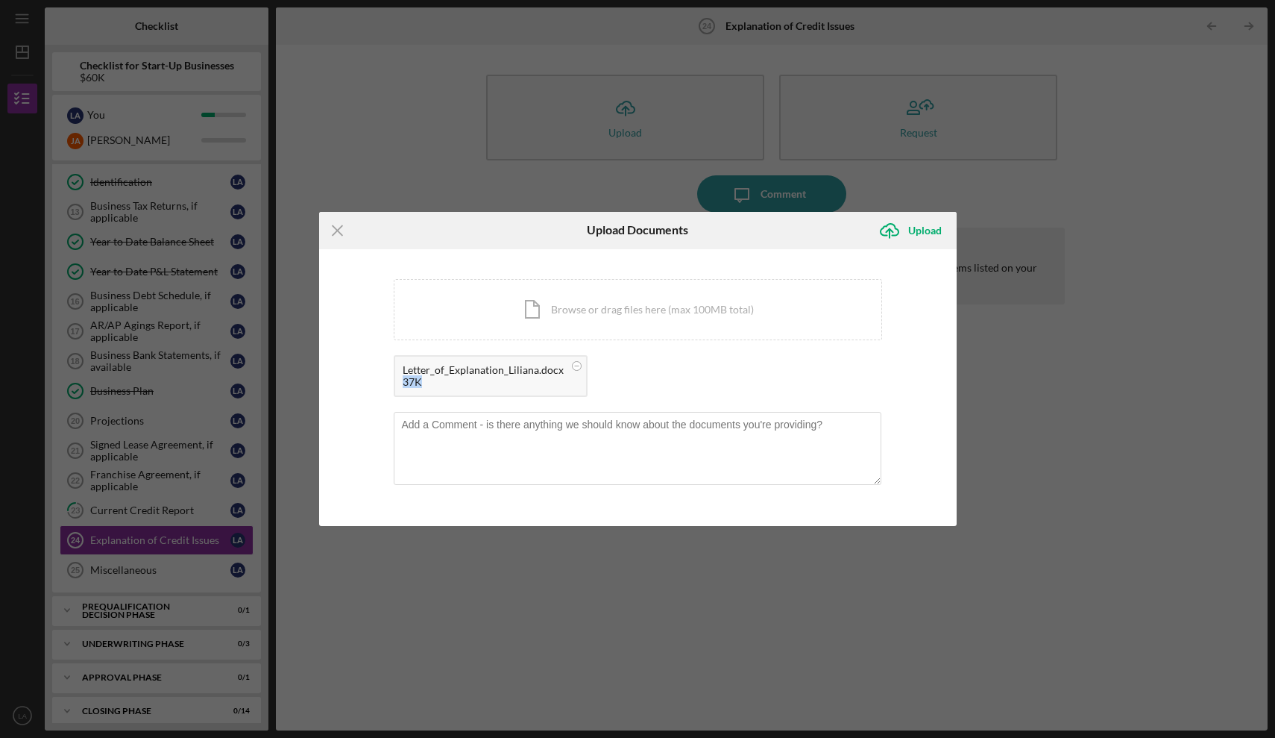
click at [499, 377] on div "37K" at bounding box center [483, 382] width 161 height 12
click at [914, 233] on div "Upload" at bounding box center [925, 231] width 34 height 30
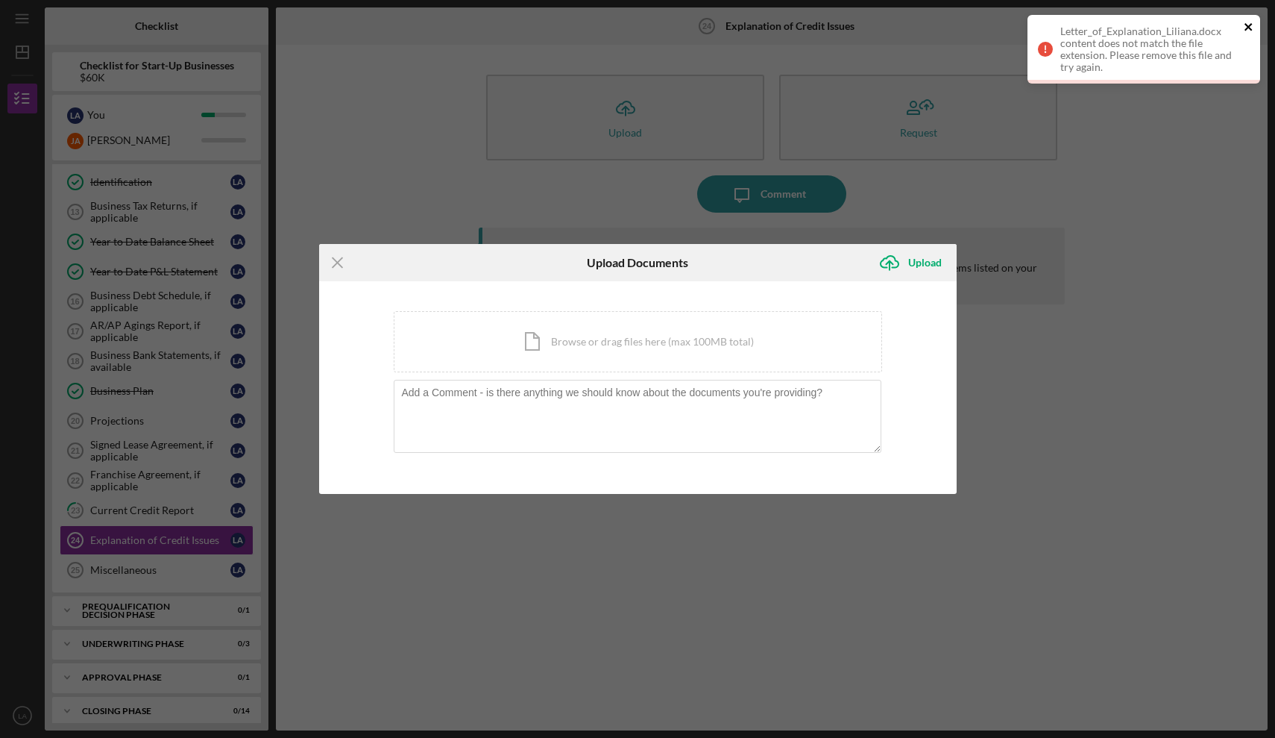
click at [1247, 29] on icon "close" at bounding box center [1248, 26] width 7 height 7
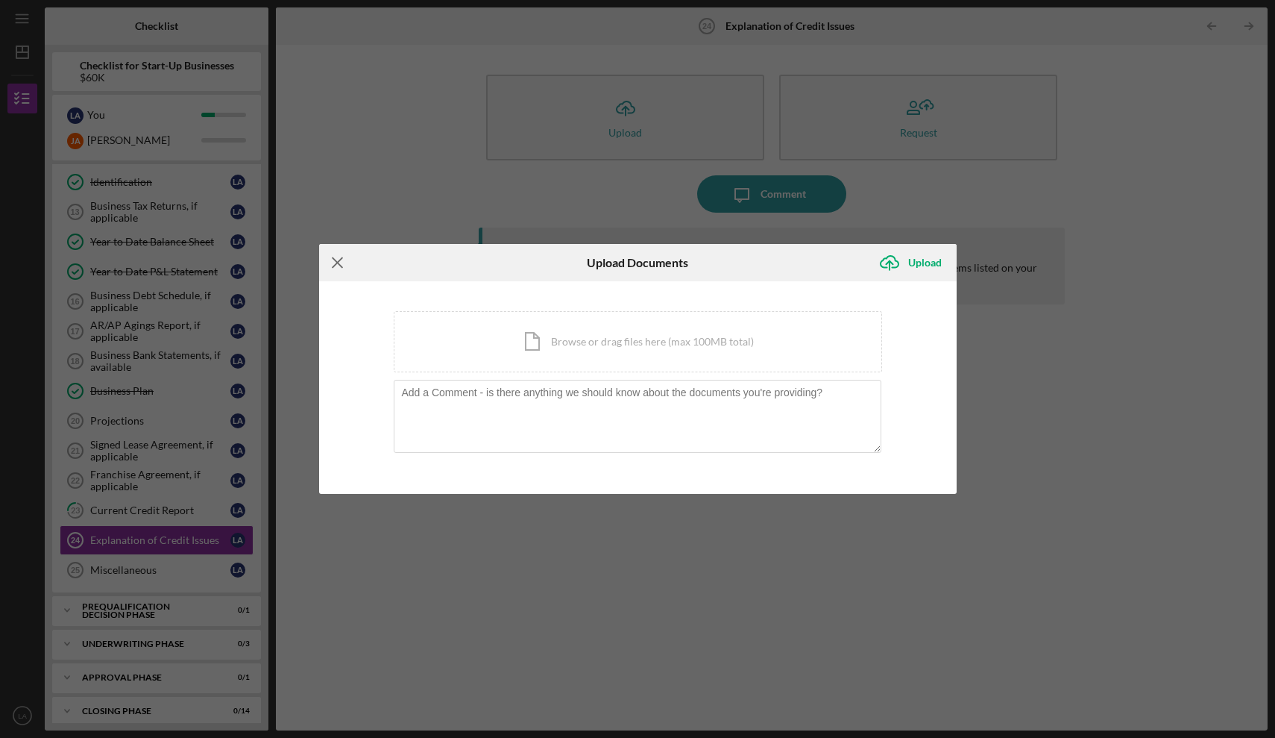
click at [341, 261] on icon "Icon/Menu Close" at bounding box center [337, 262] width 37 height 37
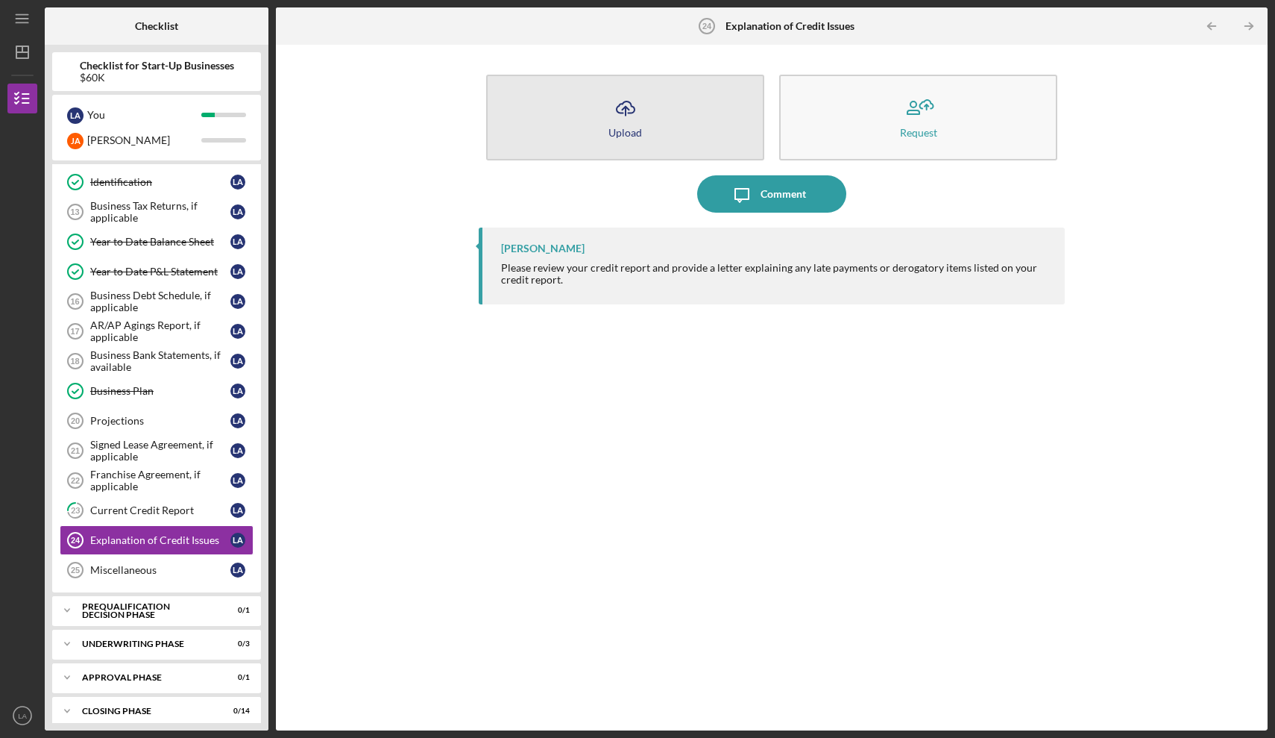
click at [629, 119] on icon "Icon/Upload" at bounding box center [625, 107] width 37 height 37
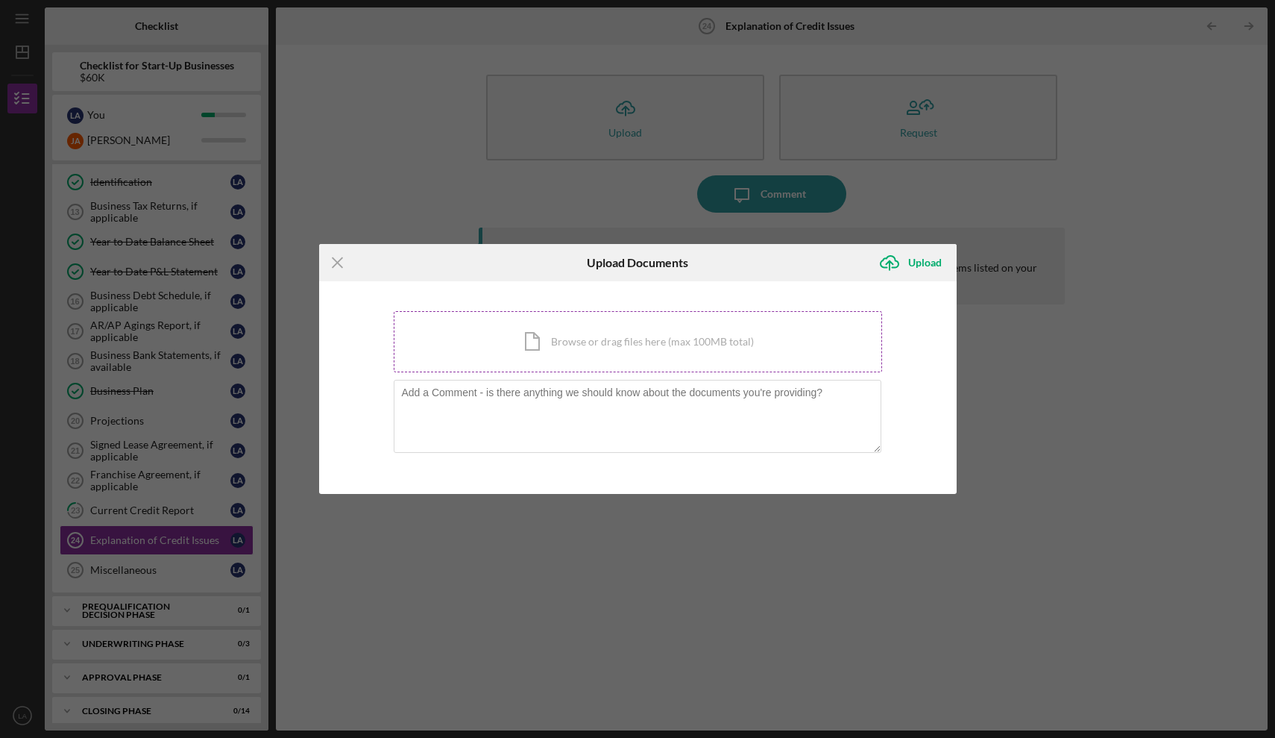
click at [594, 341] on div "Icon/Document Browse or drag files here (max 100MB total) Tap to choose files o…" at bounding box center [638, 341] width 488 height 61
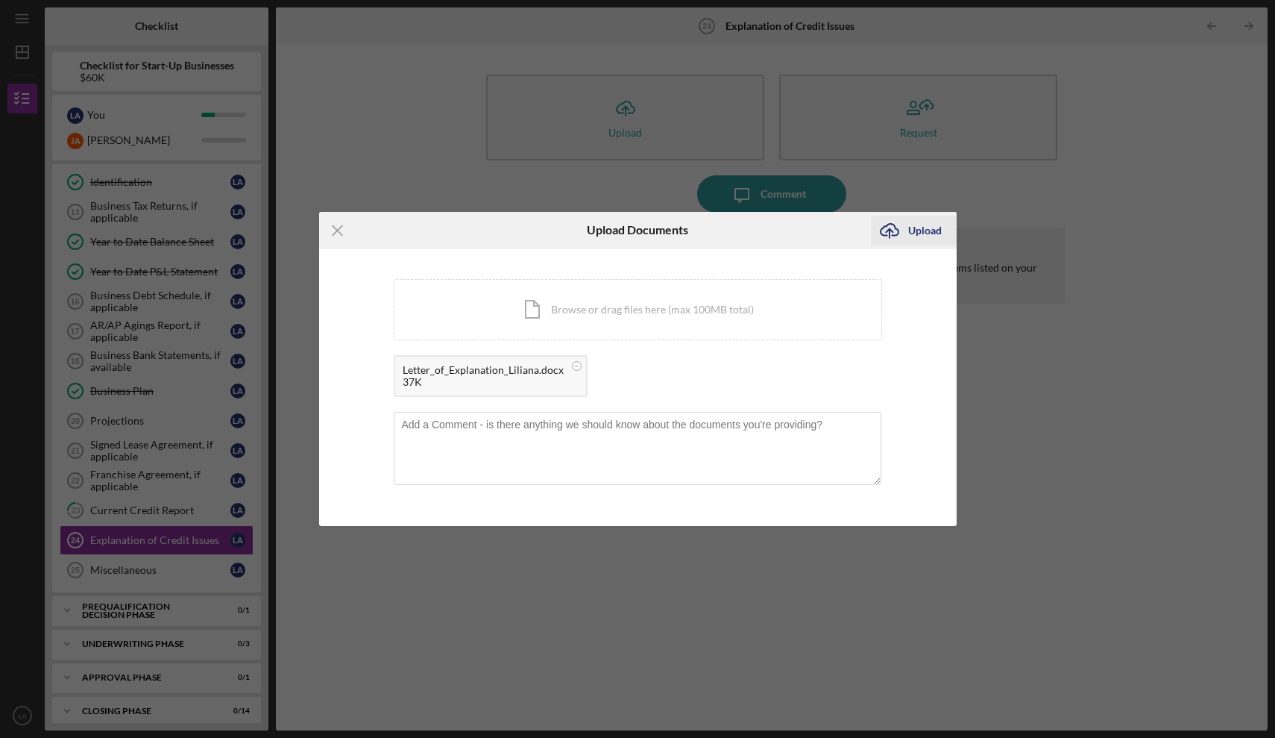
click at [927, 235] on div "Upload" at bounding box center [925, 231] width 34 height 30
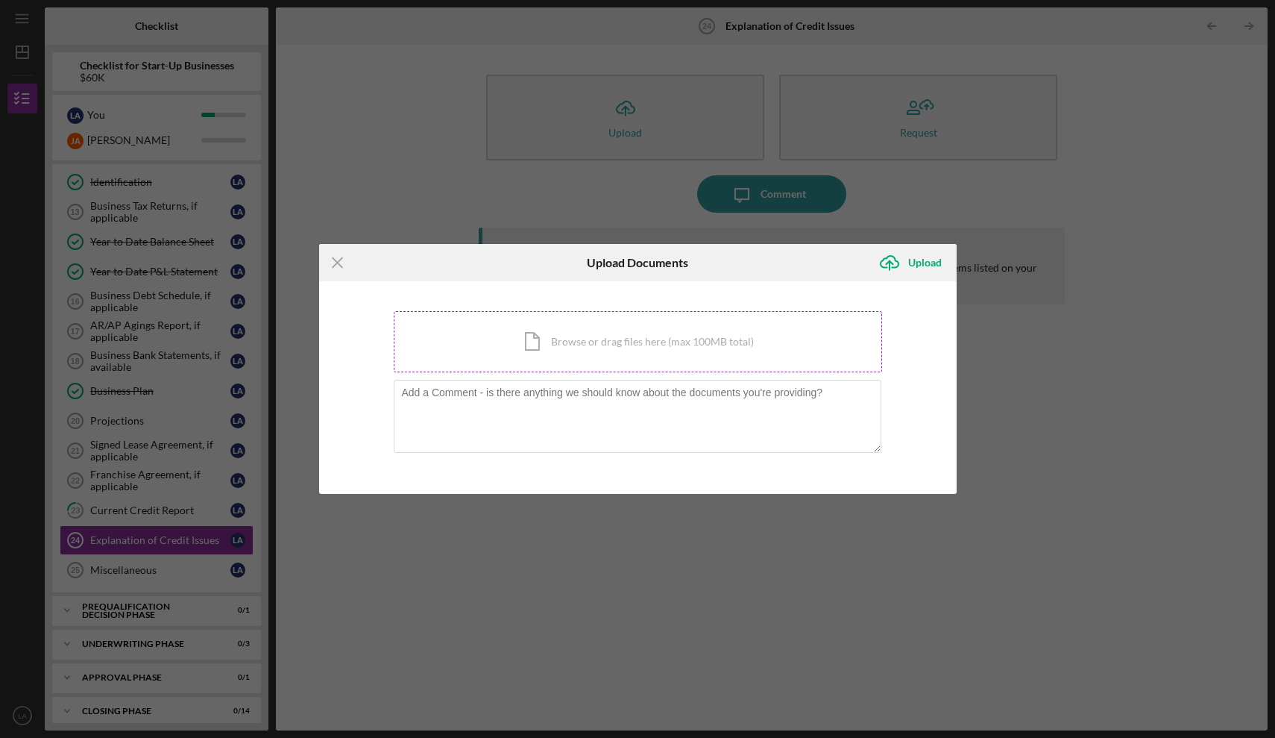
click at [648, 333] on div "Icon/Document Browse or drag files here (max 100MB total) Tap to choose files o…" at bounding box center [638, 341] width 488 height 61
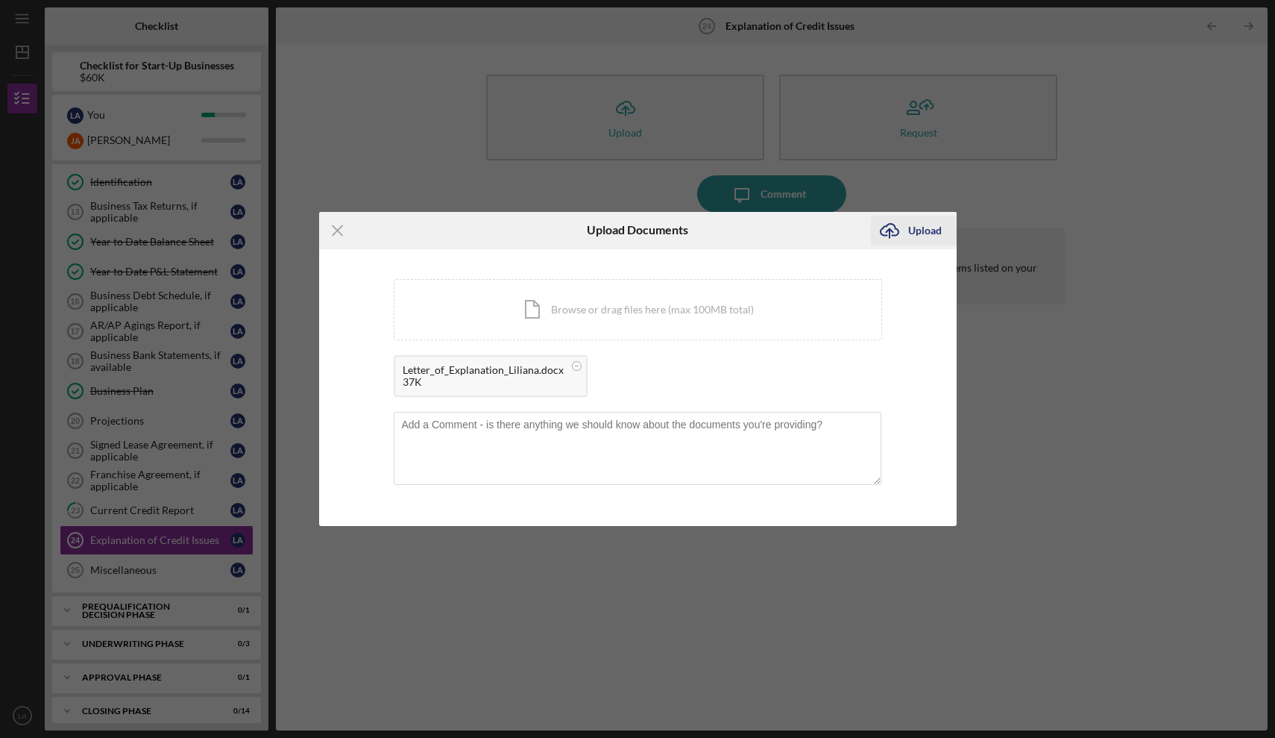
click at [936, 226] on div "Upload" at bounding box center [925, 231] width 34 height 30
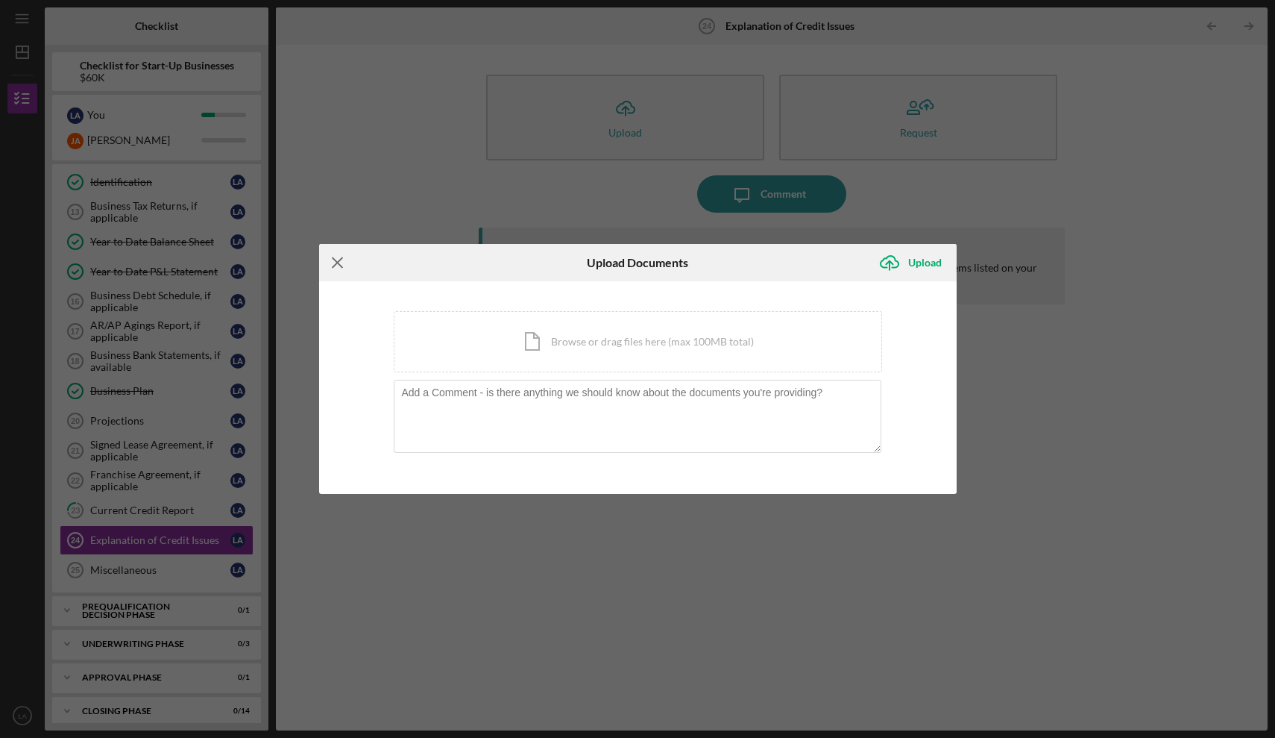
click at [340, 267] on icon "Icon/Menu Close" at bounding box center [337, 262] width 37 height 37
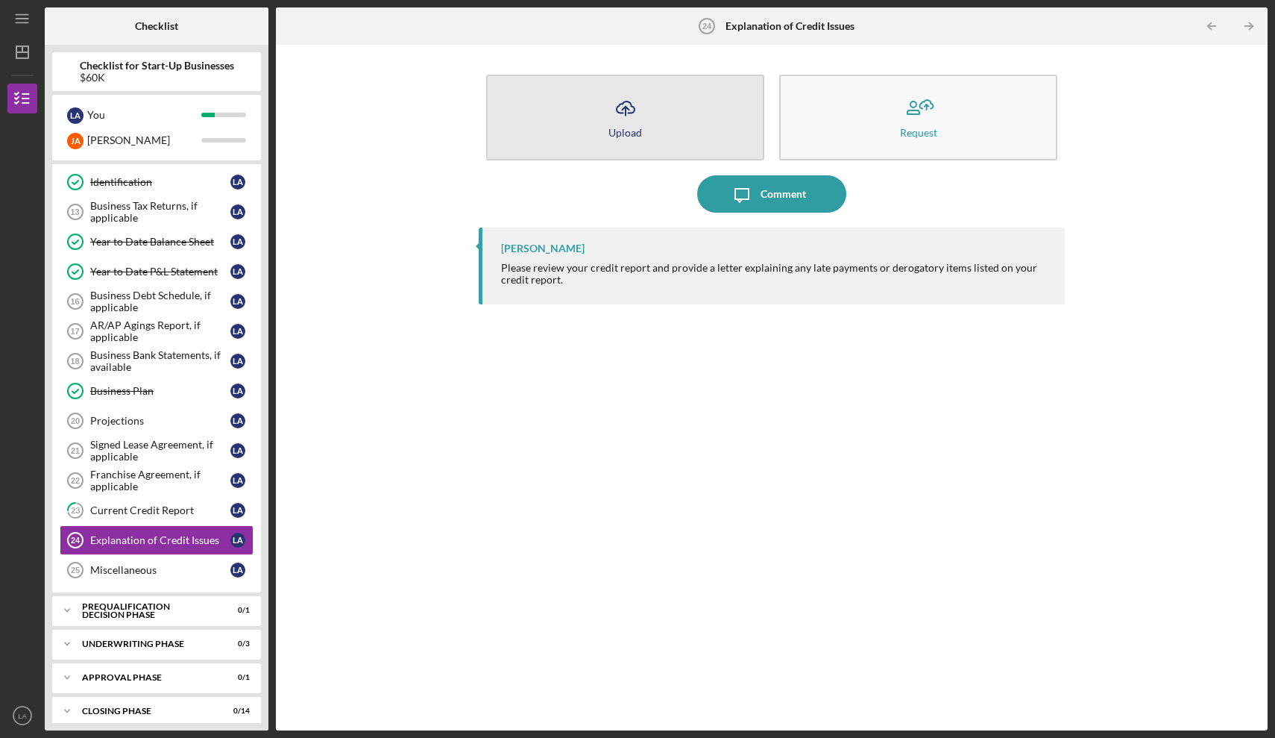
click at [632, 124] on icon "Icon/Upload" at bounding box center [625, 107] width 37 height 37
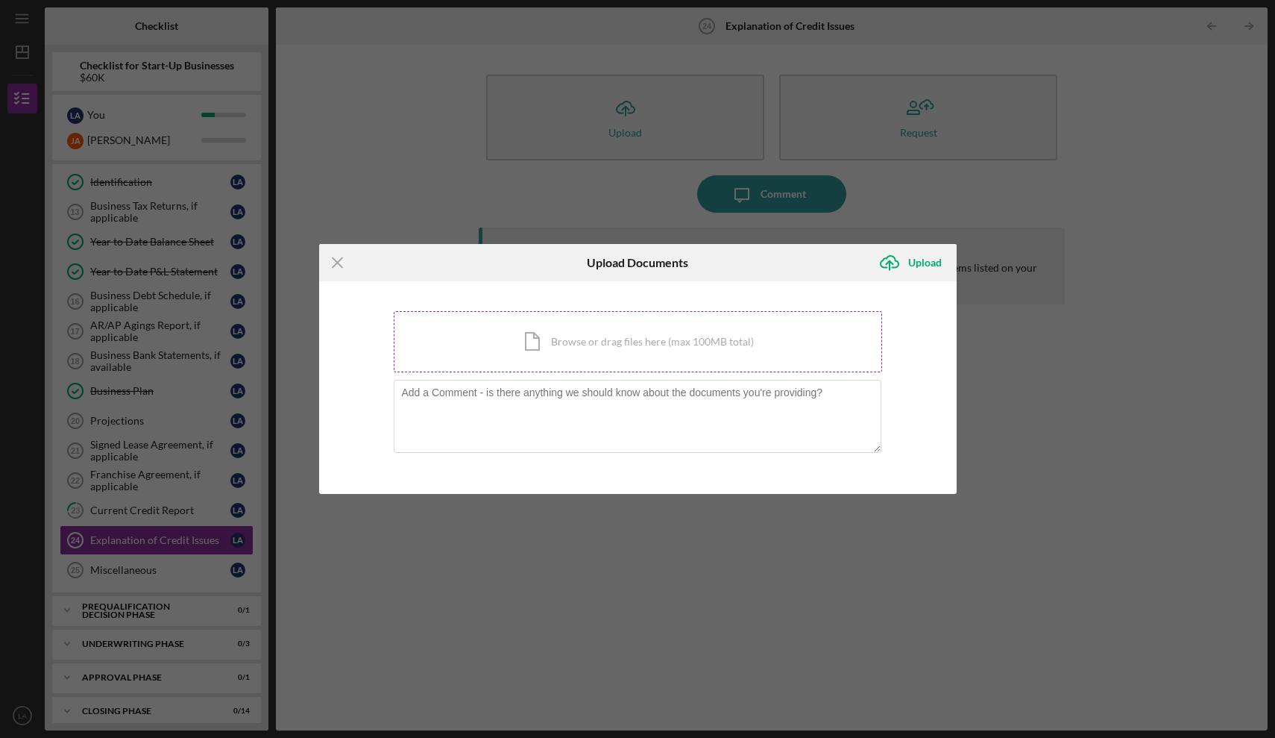
click at [542, 354] on div "Icon/Document Browse or drag files here (max 100MB total) Tap to choose files o…" at bounding box center [638, 341] width 488 height 61
click at [618, 349] on div "Icon/Document Browse or drag files here (max 100MB total) Tap to choose files o…" at bounding box center [638, 341] width 488 height 61
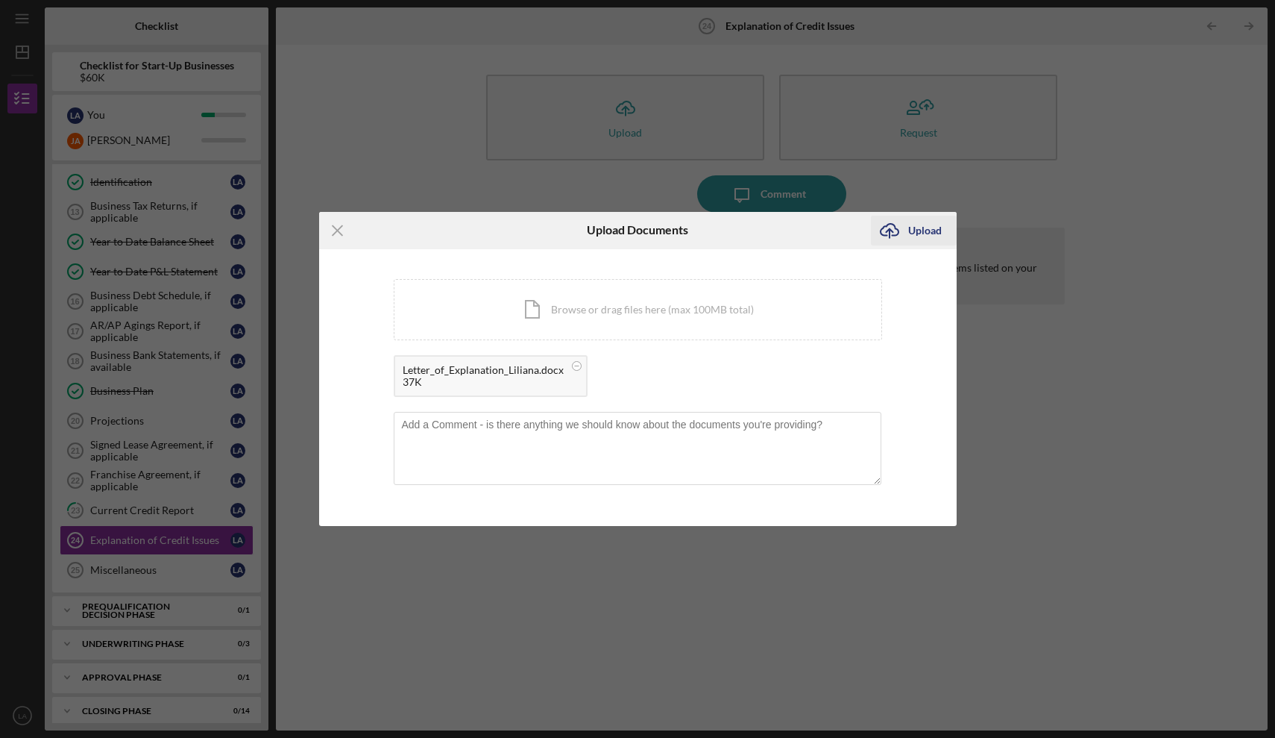
click at [925, 235] on div "Upload" at bounding box center [925, 231] width 34 height 30
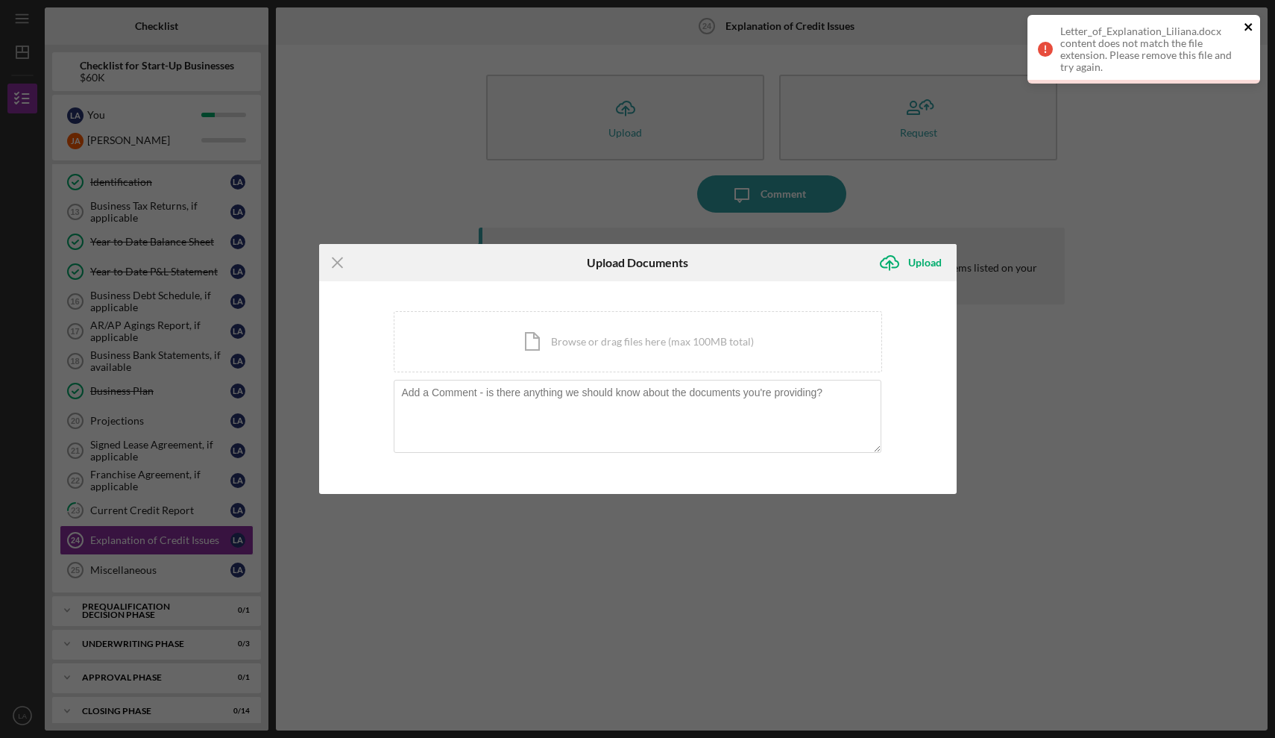
click at [1251, 27] on icon "close" at bounding box center [1249, 27] width 10 height 12
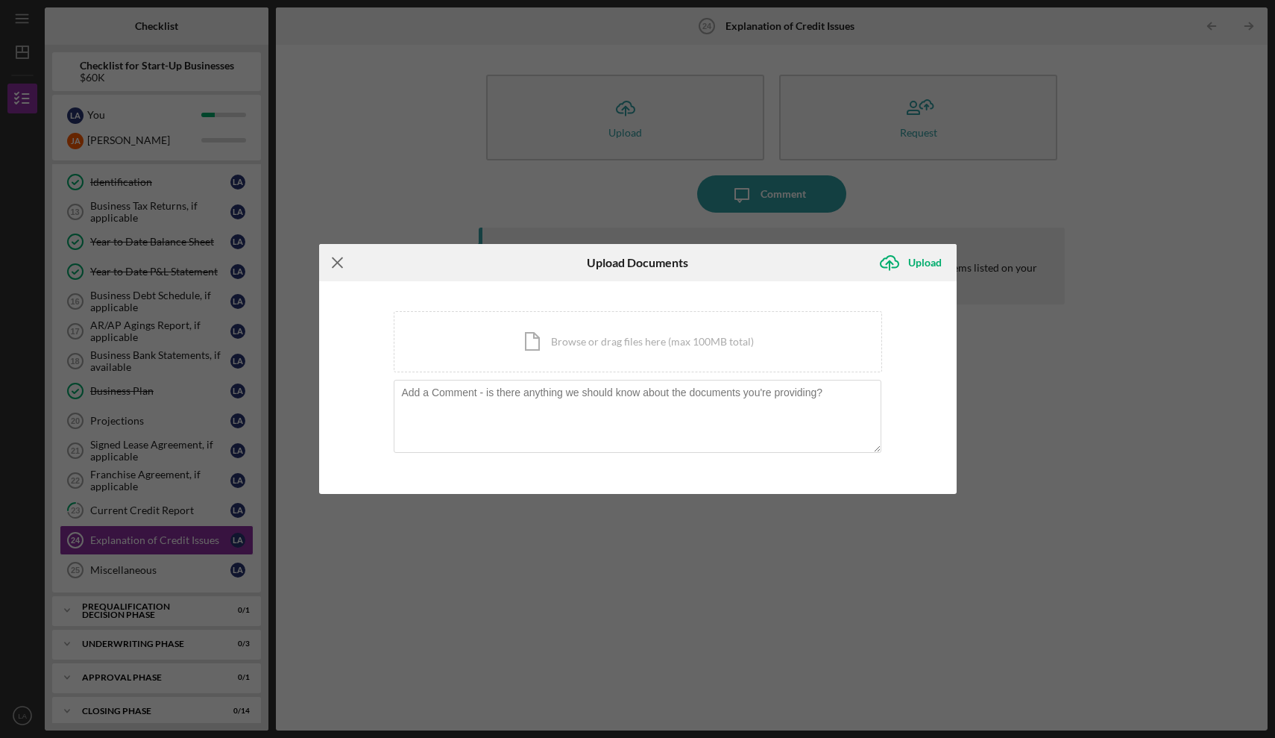
click at [330, 264] on icon "Icon/Menu Close" at bounding box center [337, 262] width 37 height 37
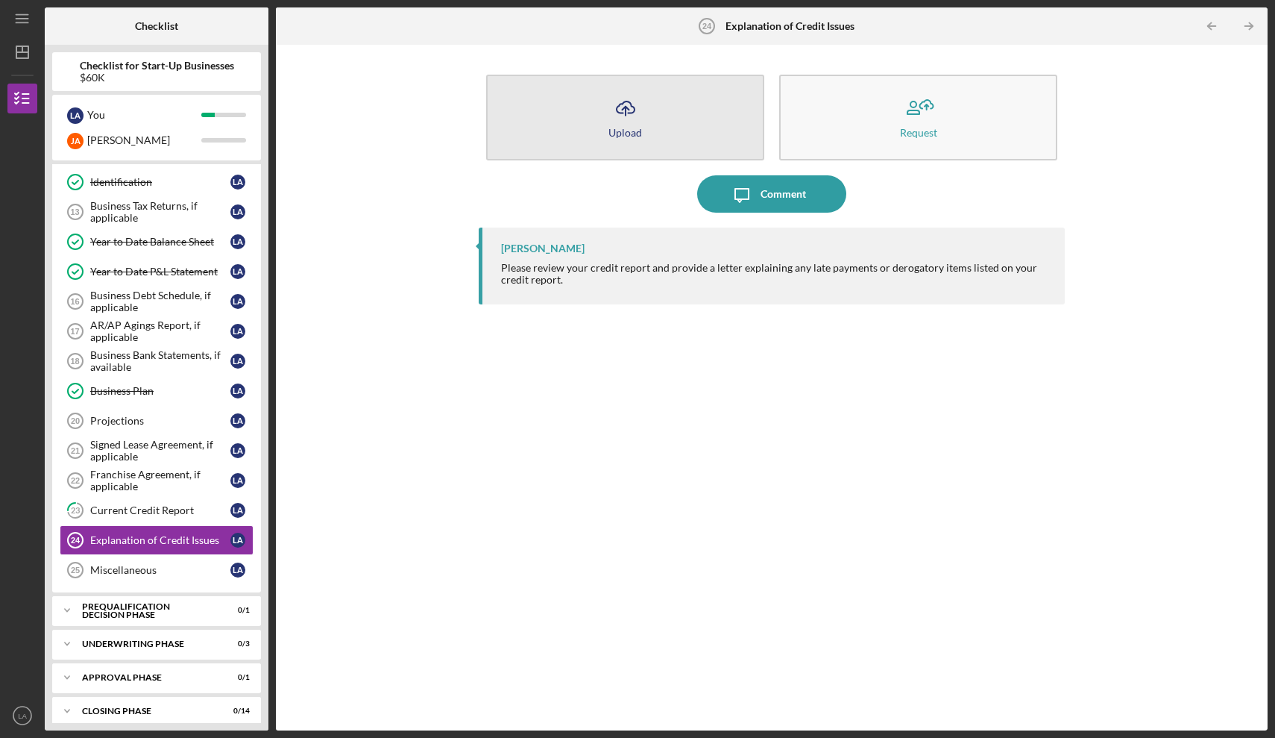
click at [602, 125] on button "Icon/Upload Upload" at bounding box center [625, 118] width 278 height 86
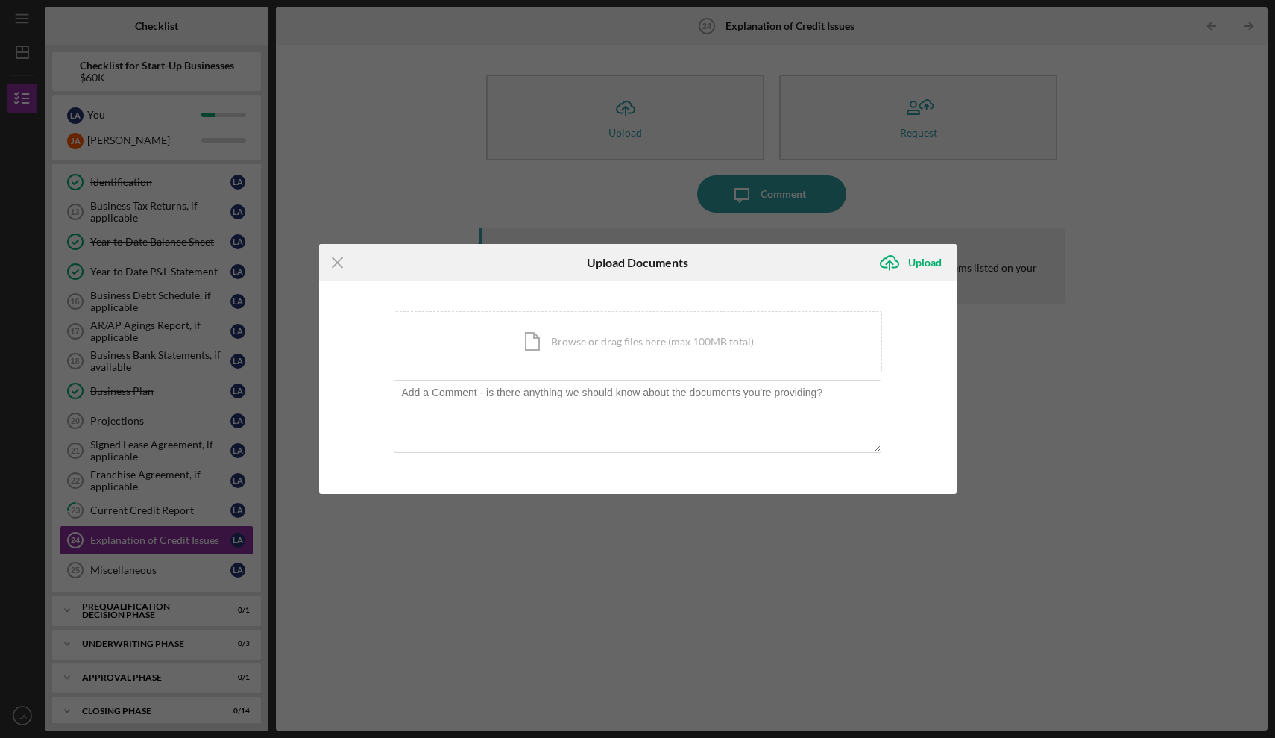
click at [551, 373] on div "You're uploading documents related to Explanation of Credit Issues . Icon/Docum…" at bounding box center [638, 388] width 488 height 154
click at [562, 348] on div "Icon/Document Browse or drag files here (max 100MB total) Tap to choose files o…" at bounding box center [638, 341] width 488 height 61
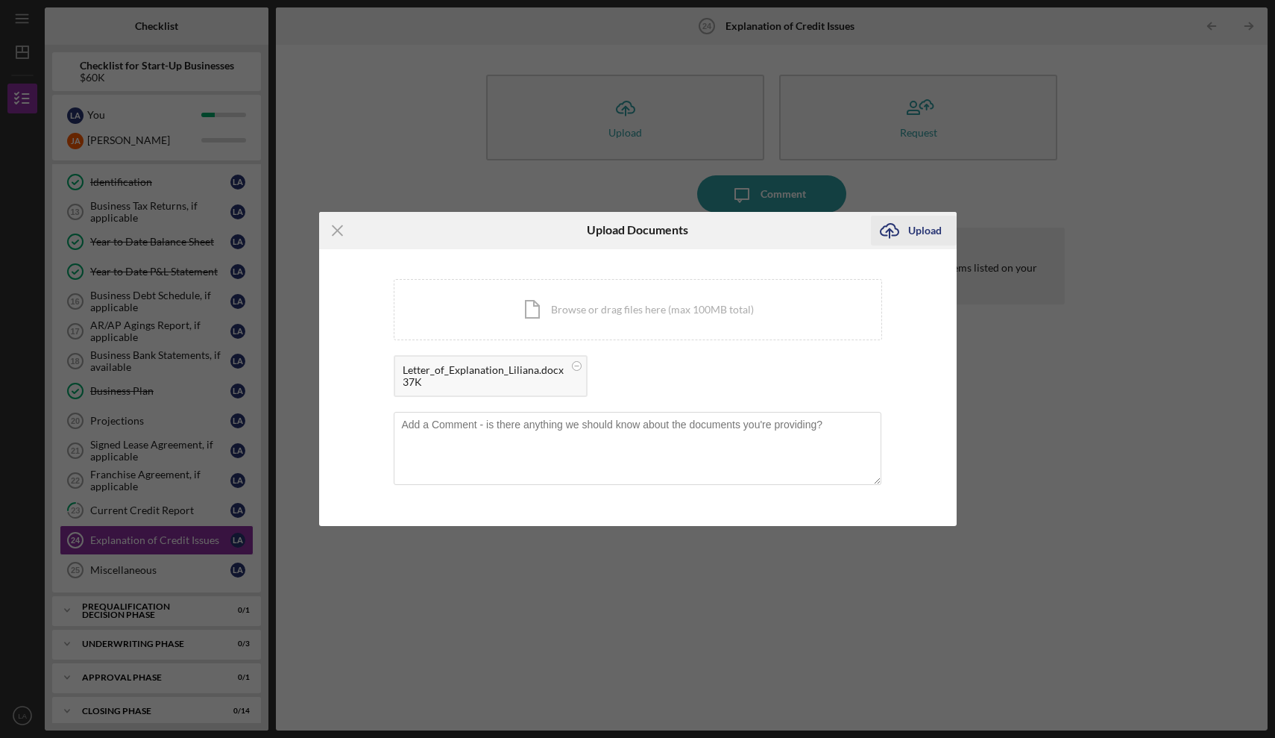
click at [930, 226] on div "Upload" at bounding box center [925, 231] width 34 height 30
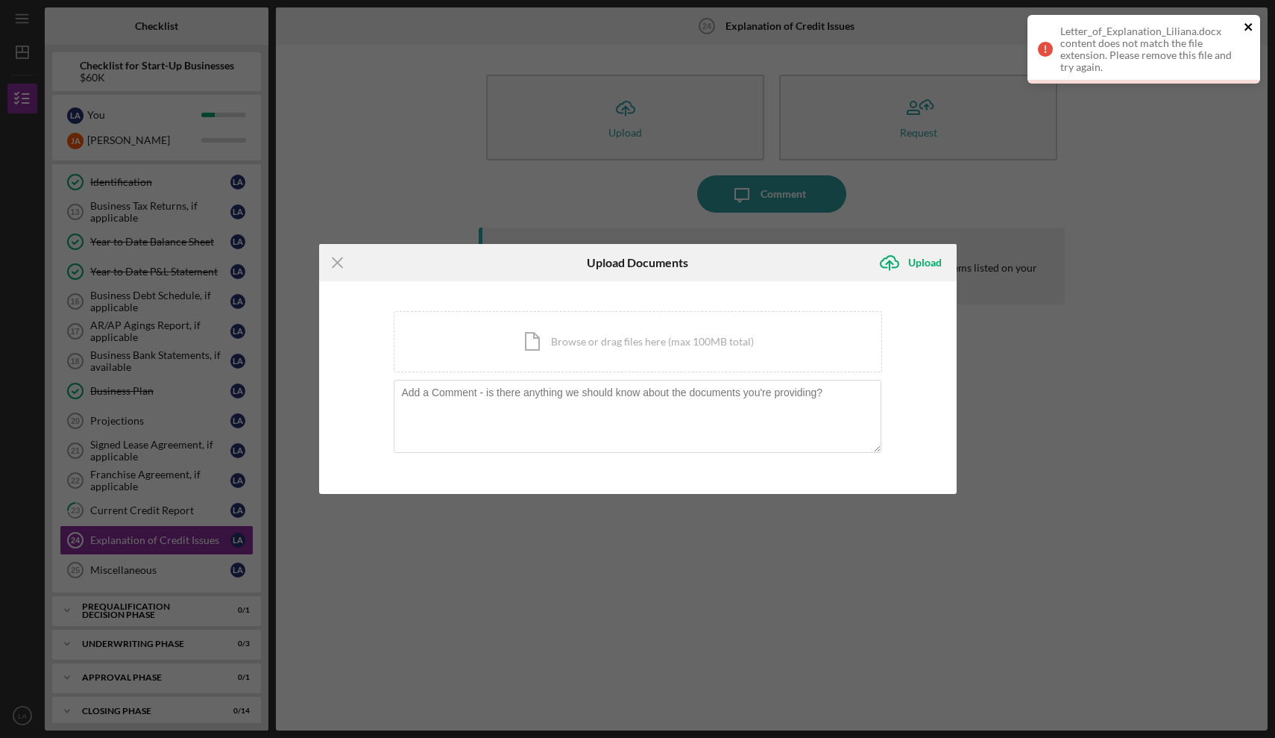
click at [1253, 25] on icon "close" at bounding box center [1249, 27] width 10 height 12
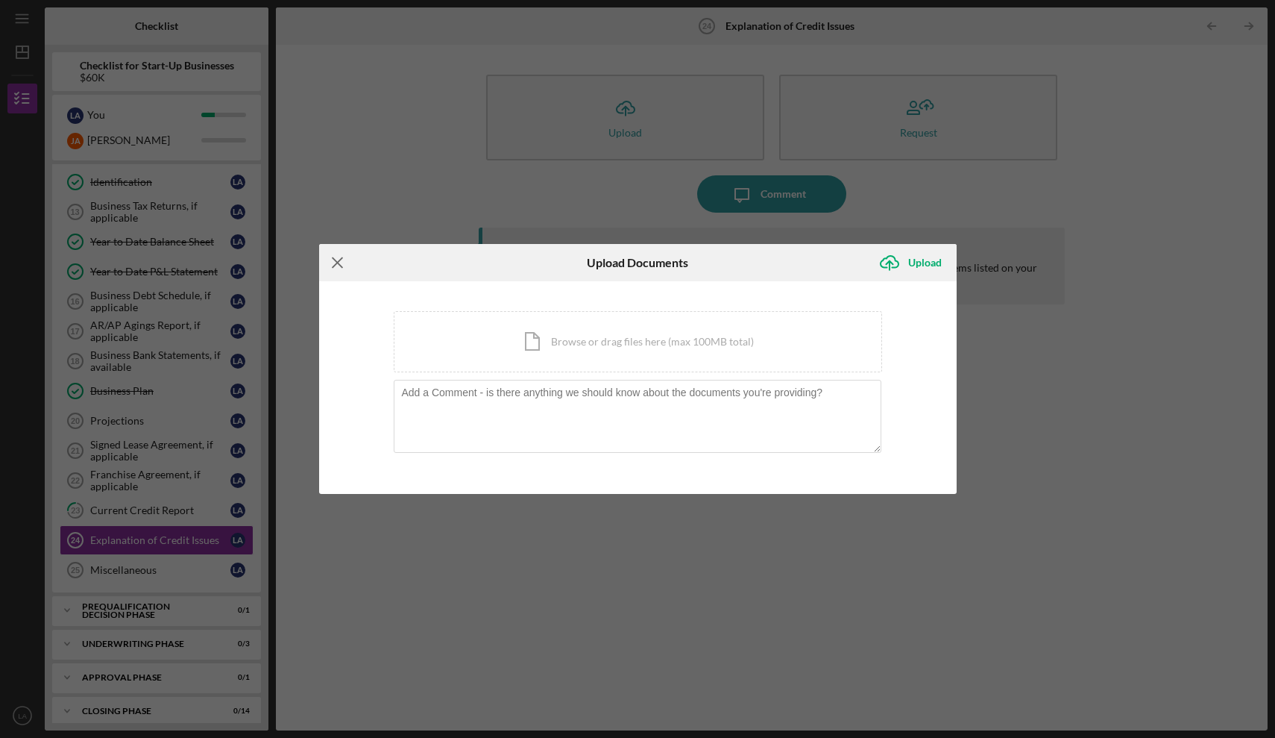
click at [333, 264] on icon "Icon/Menu Close" at bounding box center [337, 262] width 37 height 37
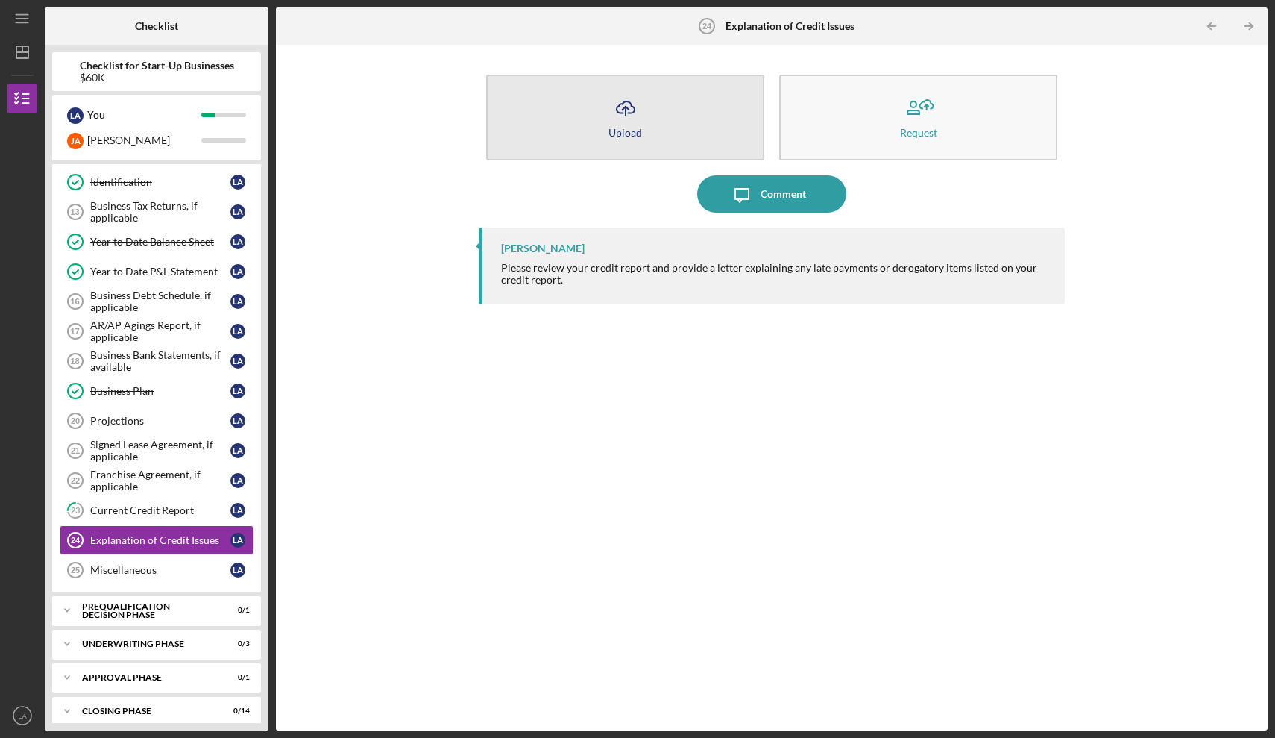
click at [630, 139] on button "Icon/Upload Upload" at bounding box center [625, 118] width 278 height 86
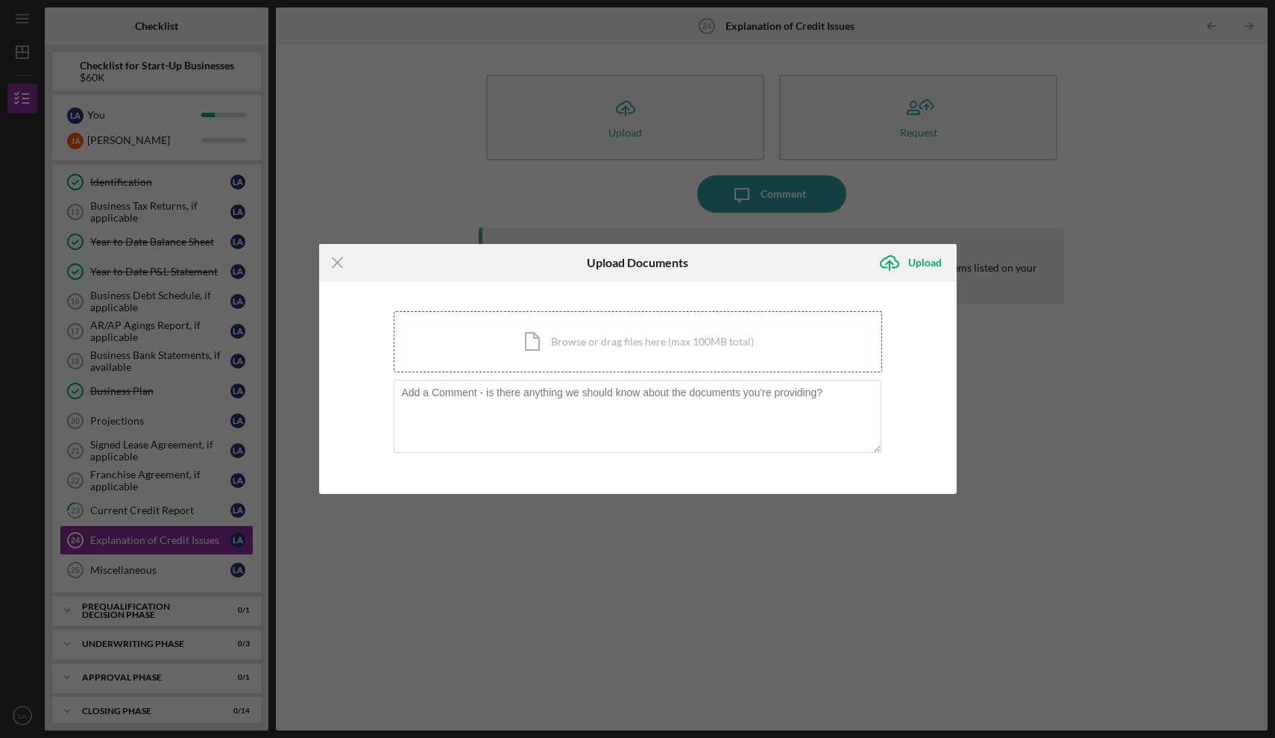
click at [597, 351] on div "Icon/Document Browse or drag files here (max 100MB total) Tap to choose files o…" at bounding box center [638, 341] width 488 height 61
click at [336, 262] on line at bounding box center [338, 262] width 10 height 10
